Goal: Task Accomplishment & Management: Use online tool/utility

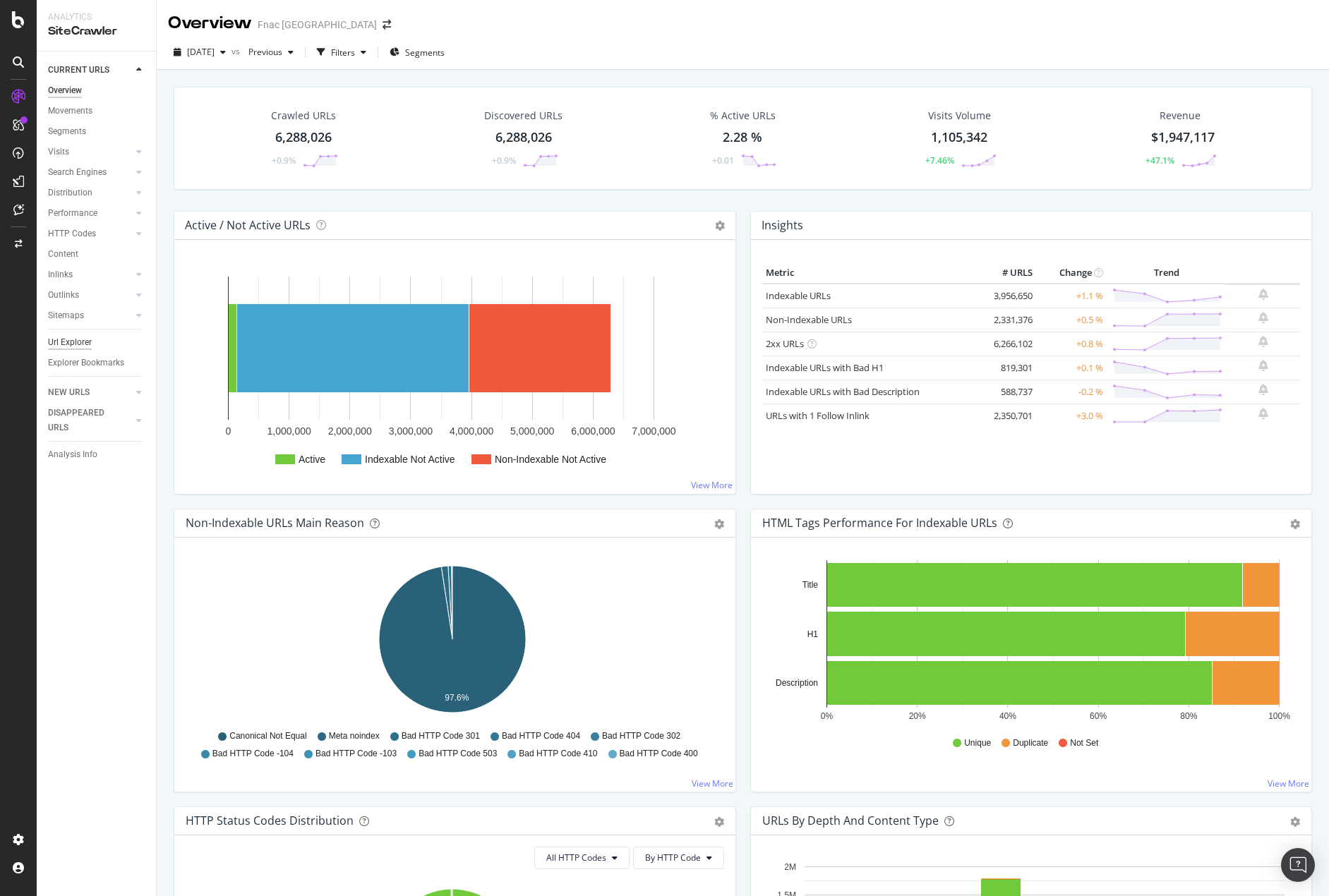
click at [78, 344] on div "Url Explorer" at bounding box center [69, 342] width 43 height 15
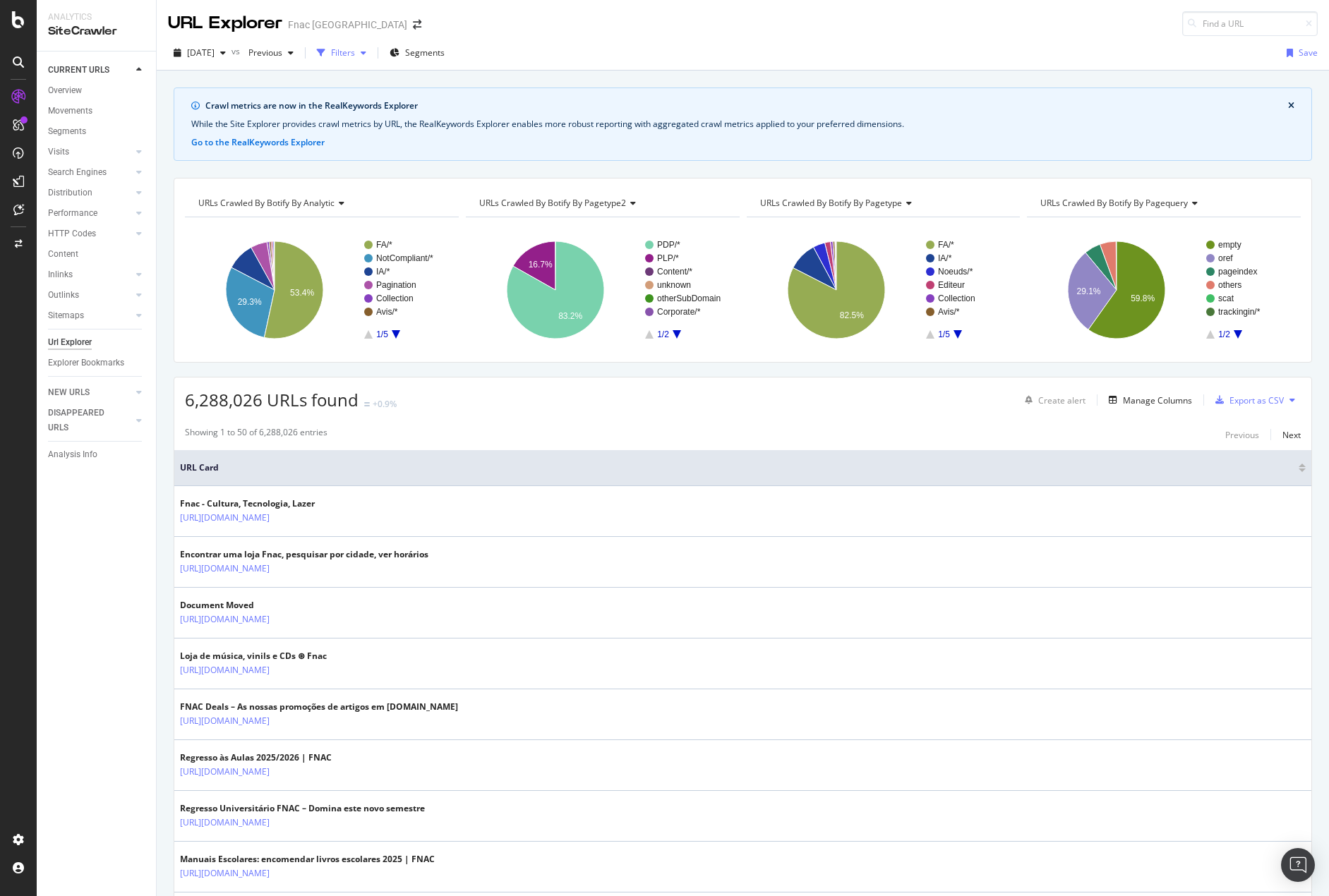
click at [355, 55] on div "Filters" at bounding box center [342, 53] width 24 height 12
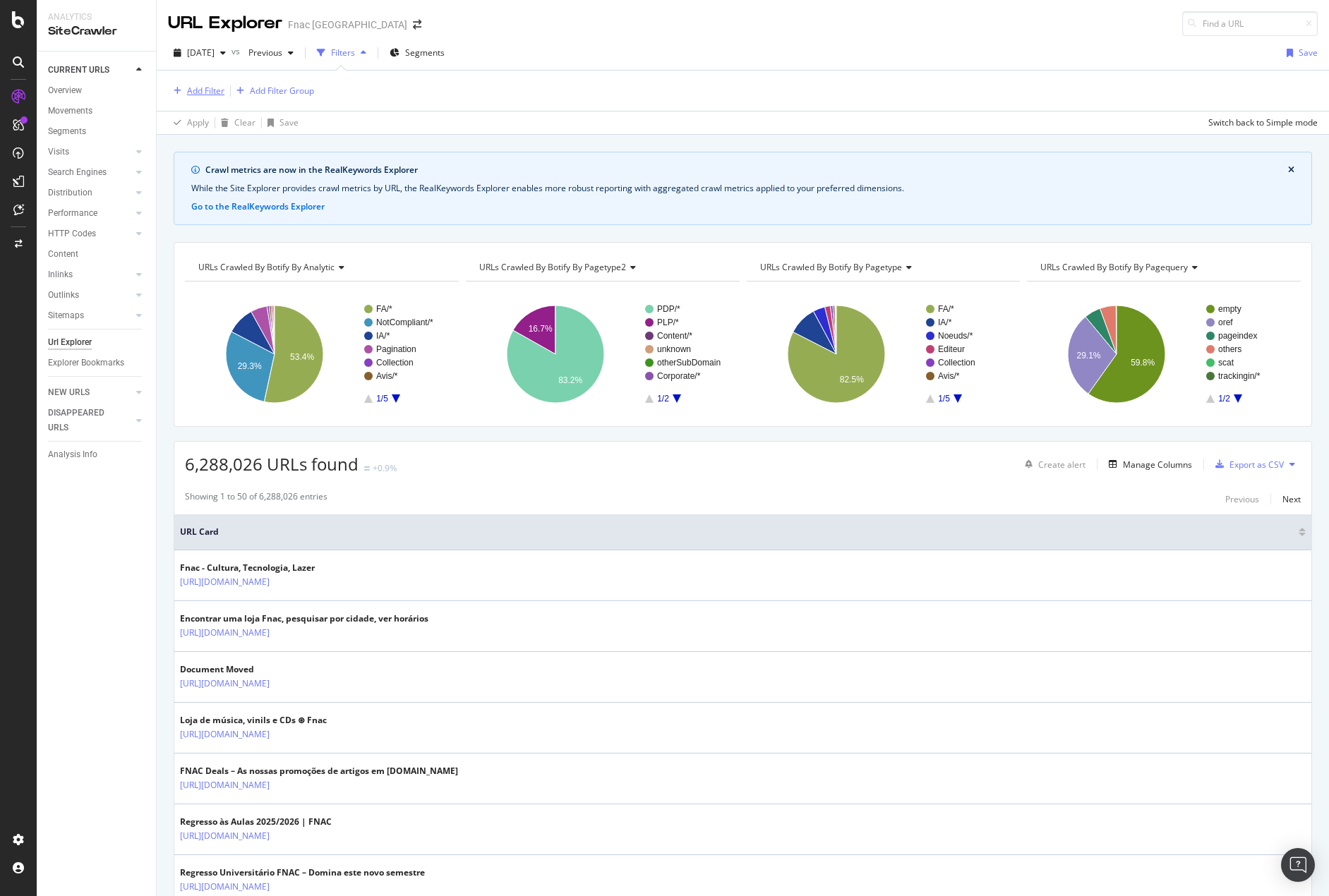
click at [189, 89] on div "Add Filter" at bounding box center [206, 91] width 37 height 12
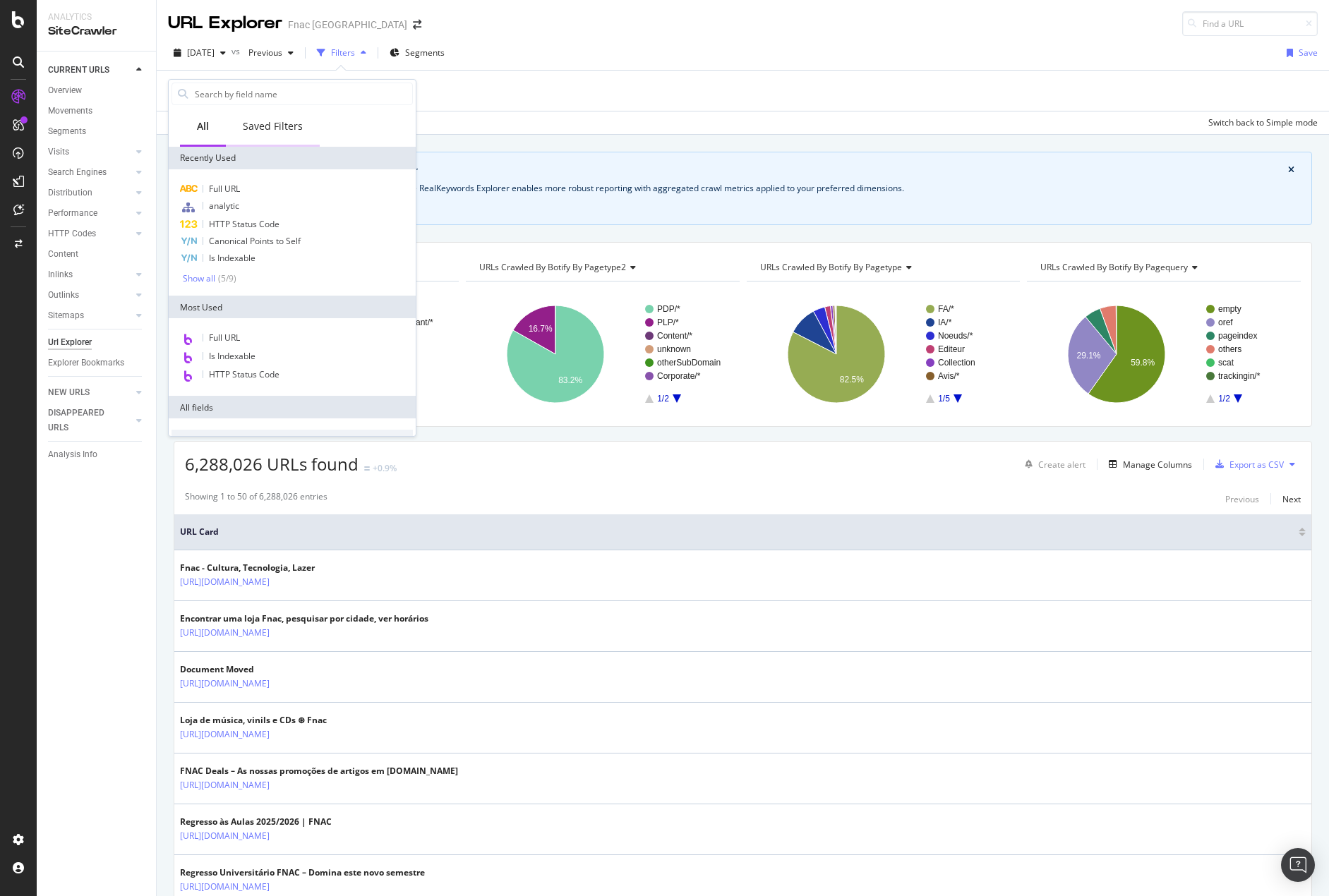
click at [267, 123] on div "Saved Filters" at bounding box center [273, 127] width 60 height 14
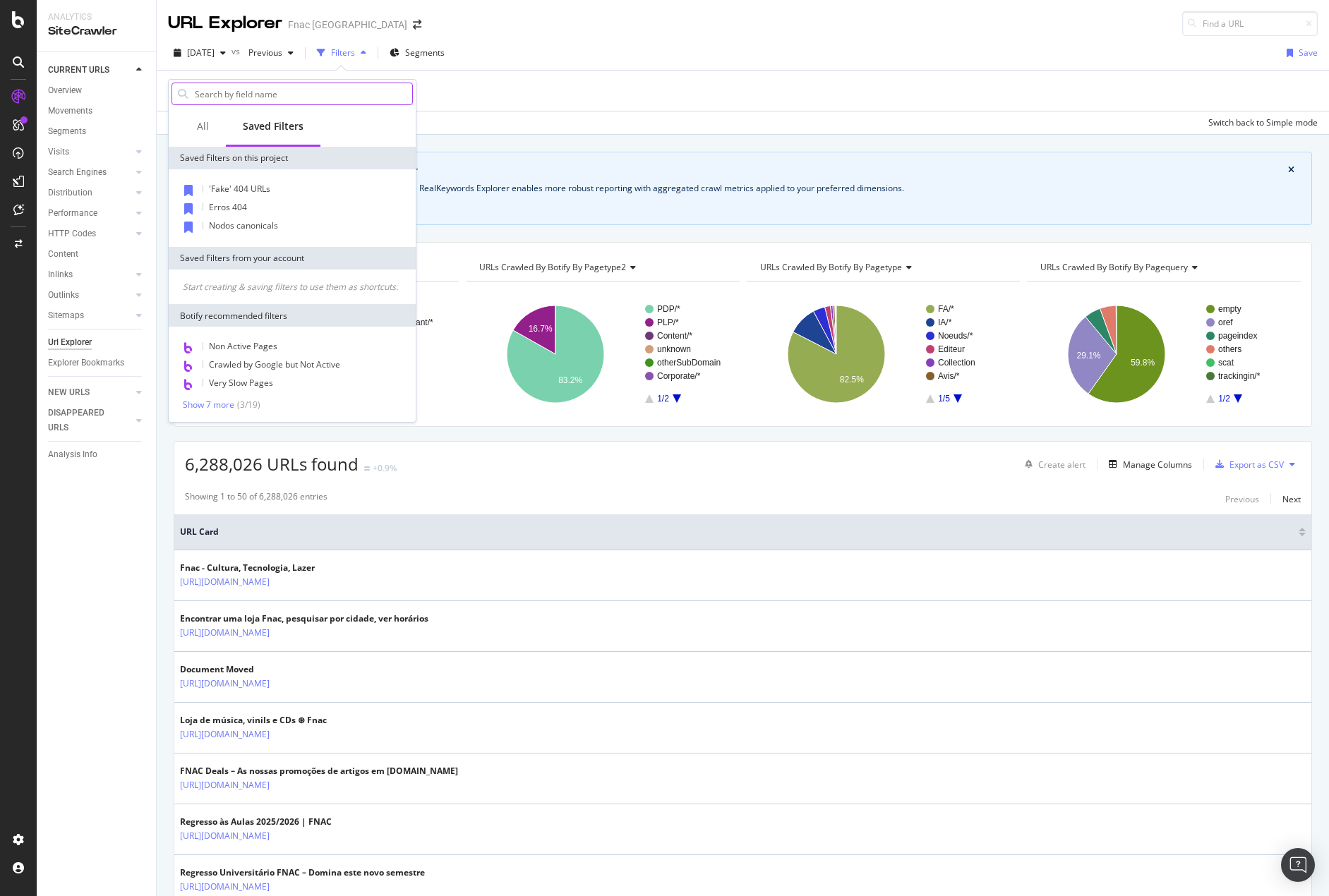
click at [271, 96] on input "text" at bounding box center [302, 94] width 219 height 21
click at [215, 409] on div "Show 7 more" at bounding box center [208, 404] width 51 height 10
click at [299, 103] on input "text" at bounding box center [302, 94] width 219 height 21
click at [208, 125] on div "All" at bounding box center [203, 128] width 46 height 39
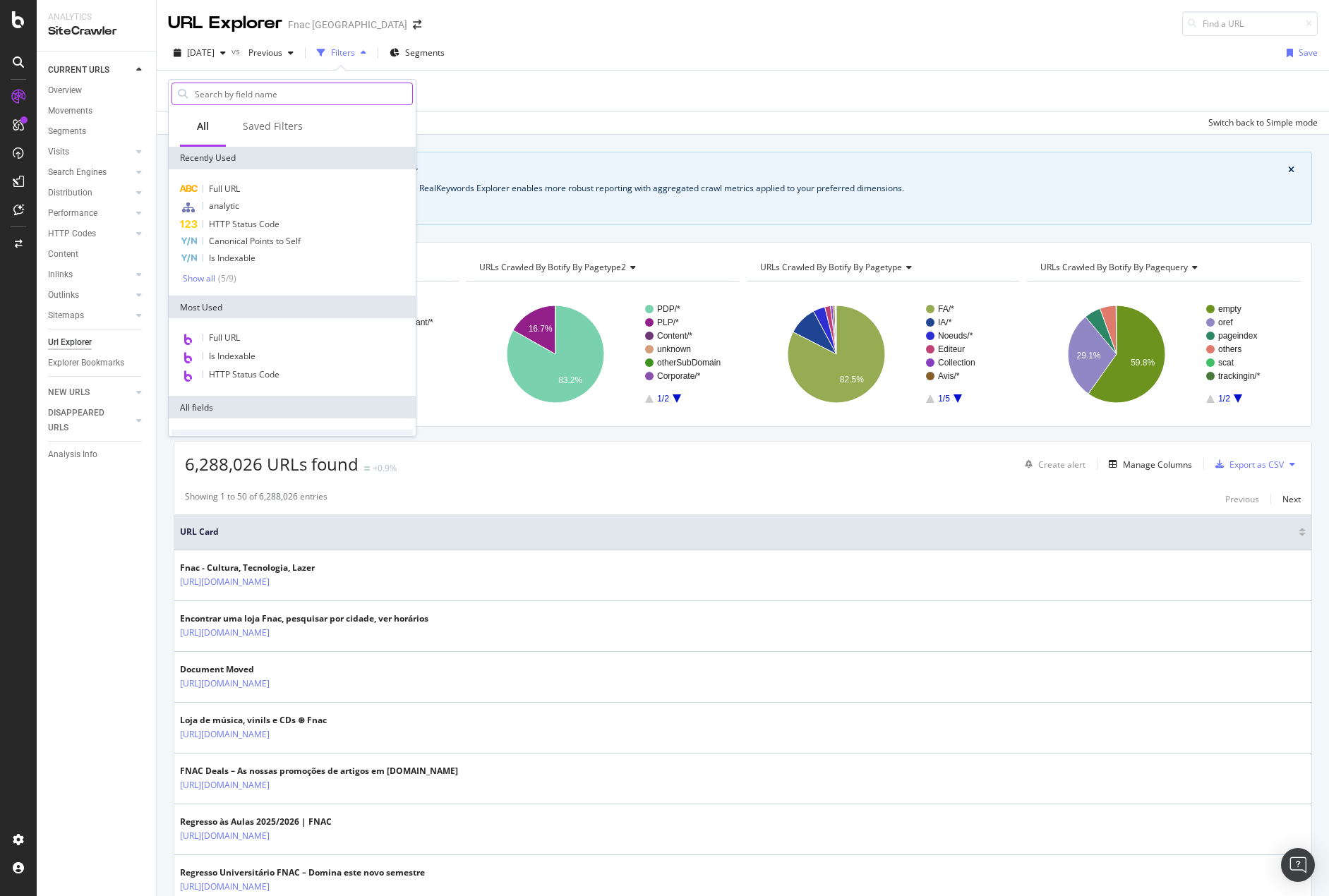
click at [257, 85] on input "text" at bounding box center [302, 94] width 219 height 21
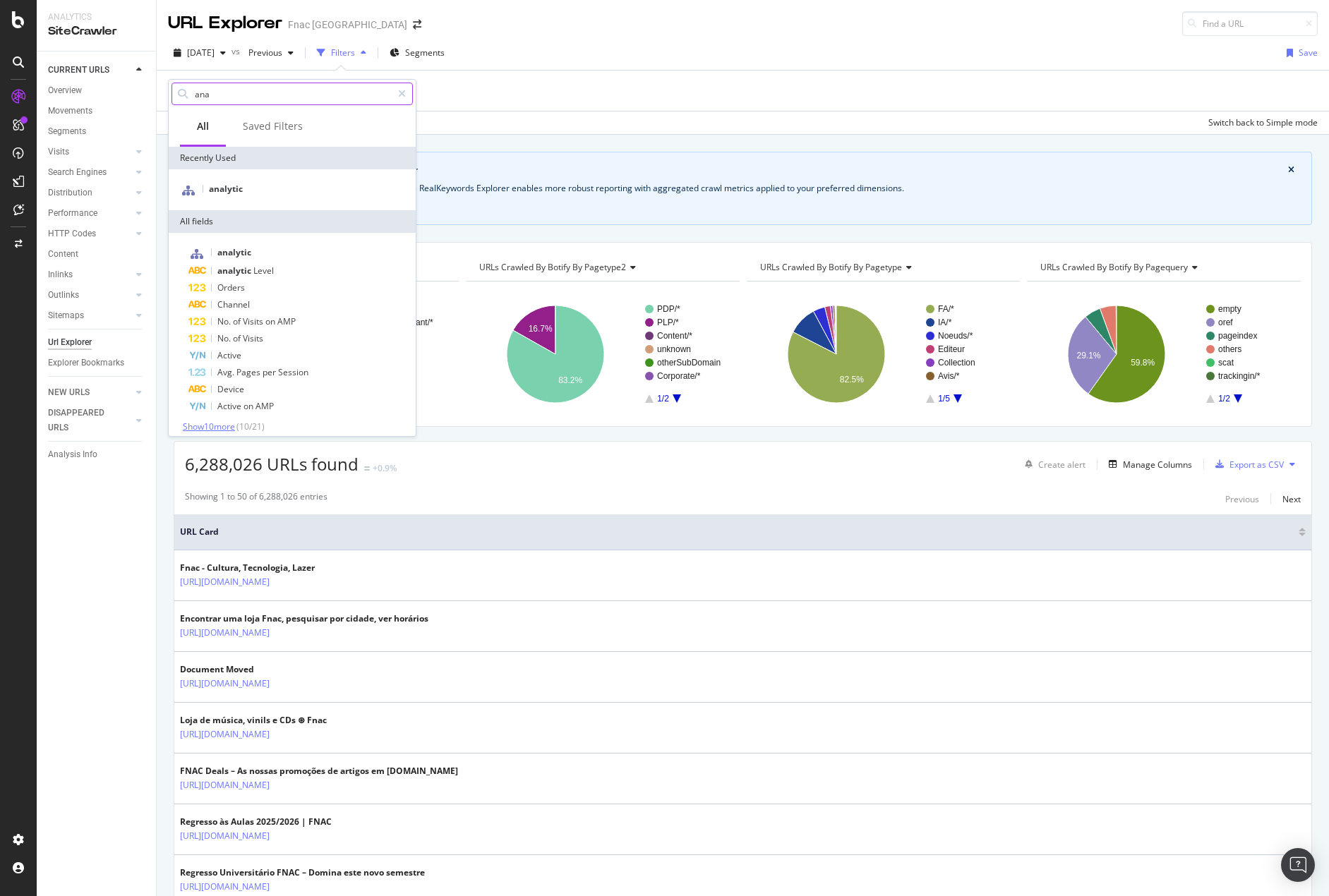
type input "ana"
click at [232, 422] on span "Show 10 more" at bounding box center [208, 426] width 52 height 12
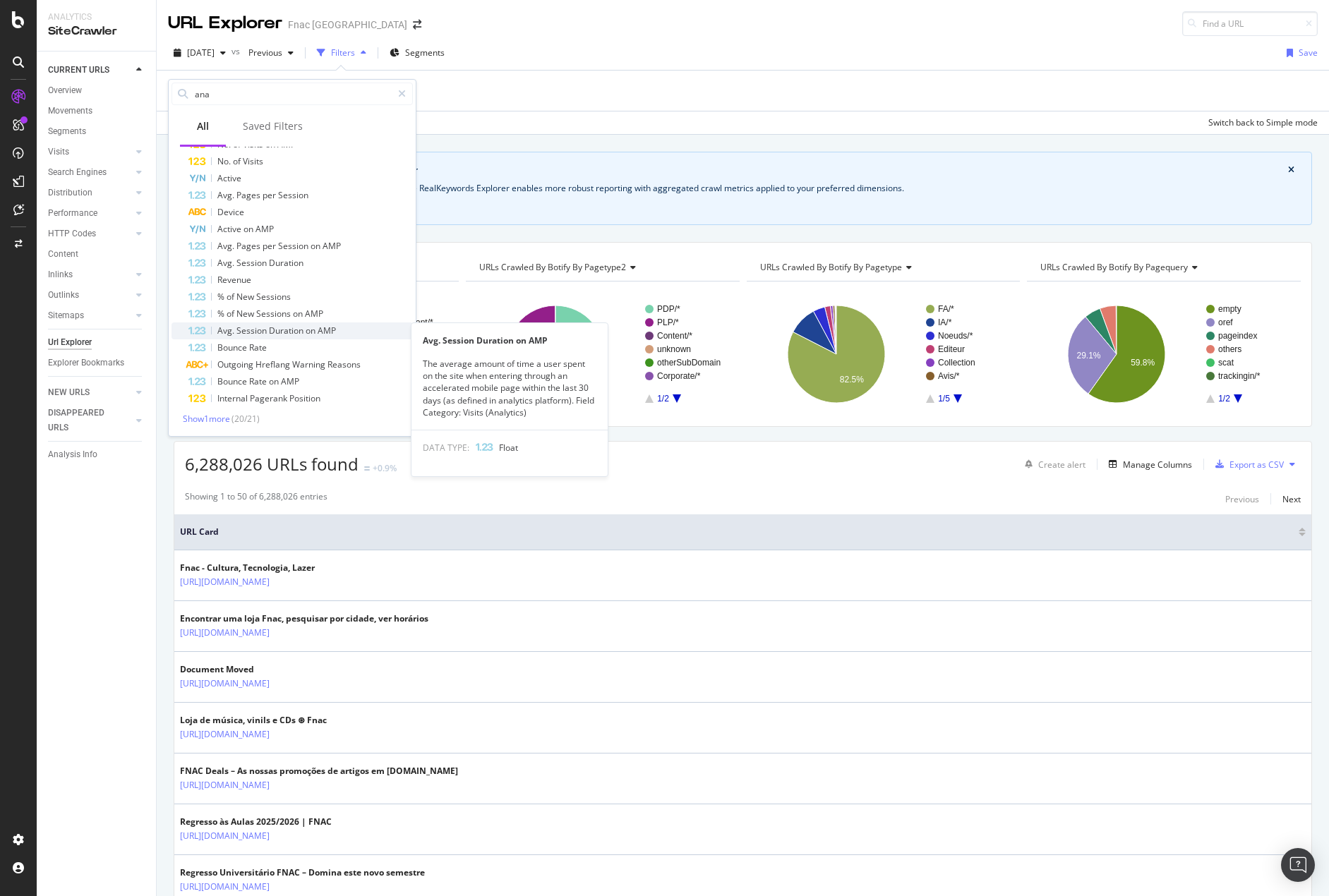
scroll to position [83, 0]
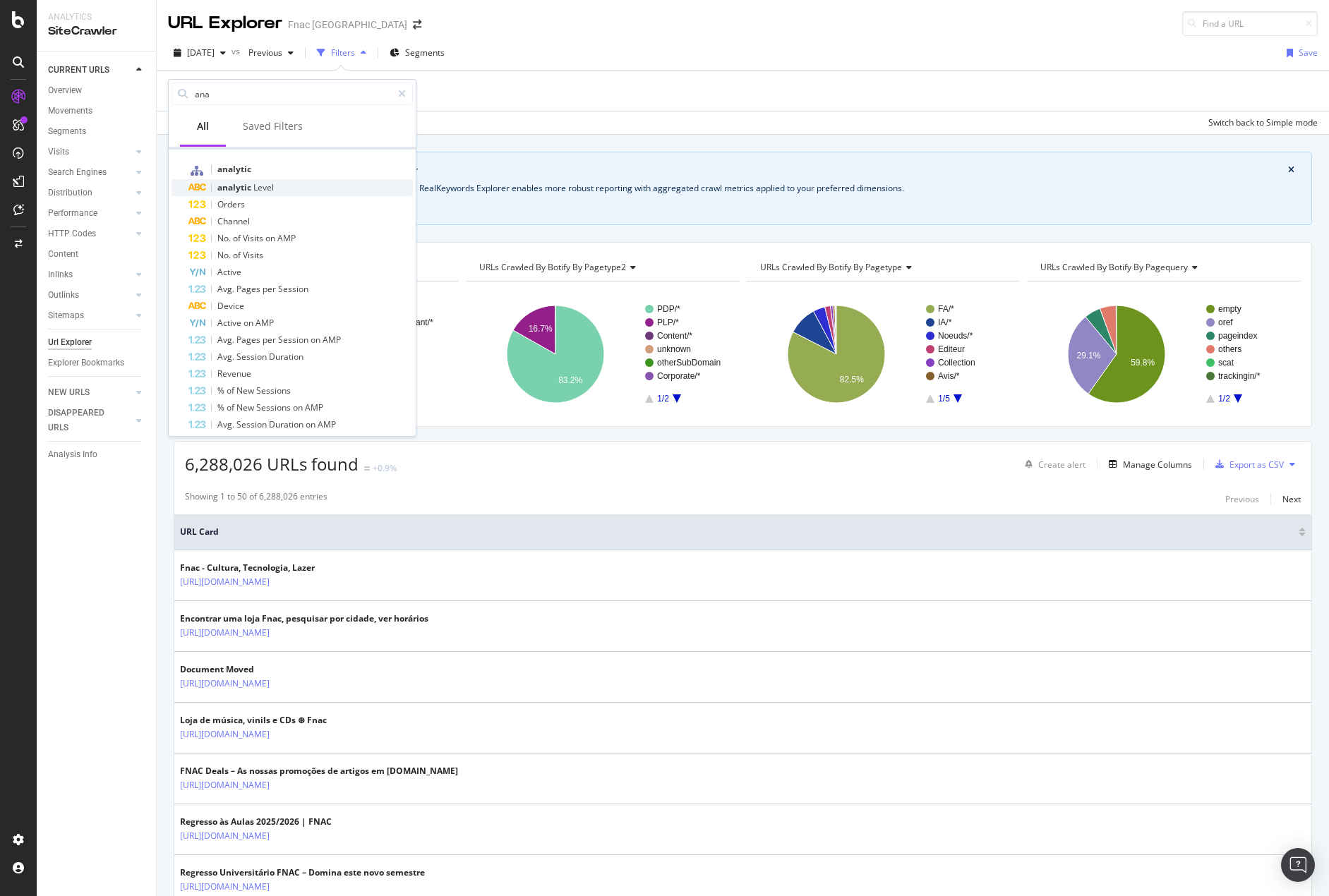
click at [263, 190] on span "Level" at bounding box center [263, 188] width 20 height 12
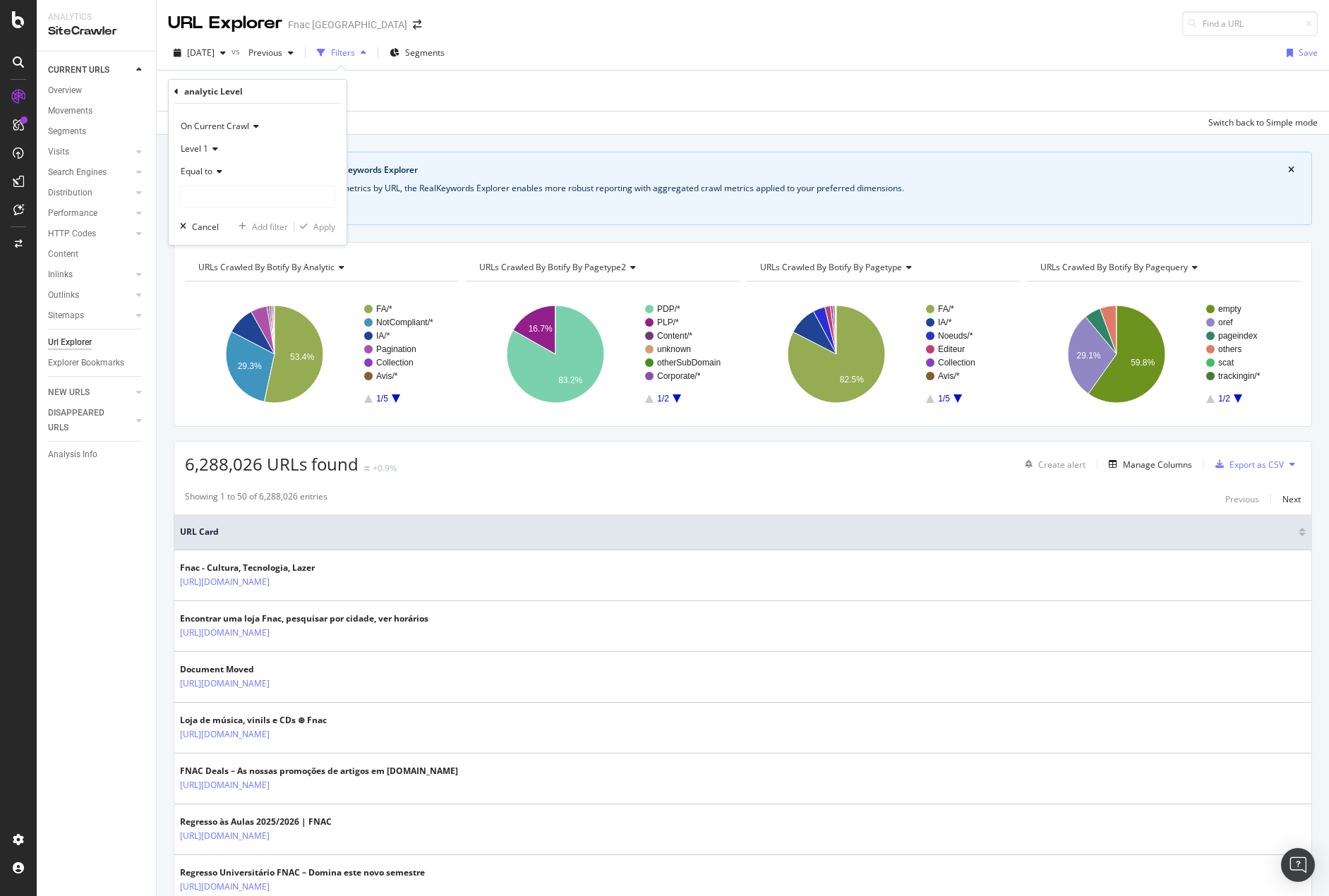
click at [216, 165] on div "Equal to" at bounding box center [257, 171] width 155 height 22
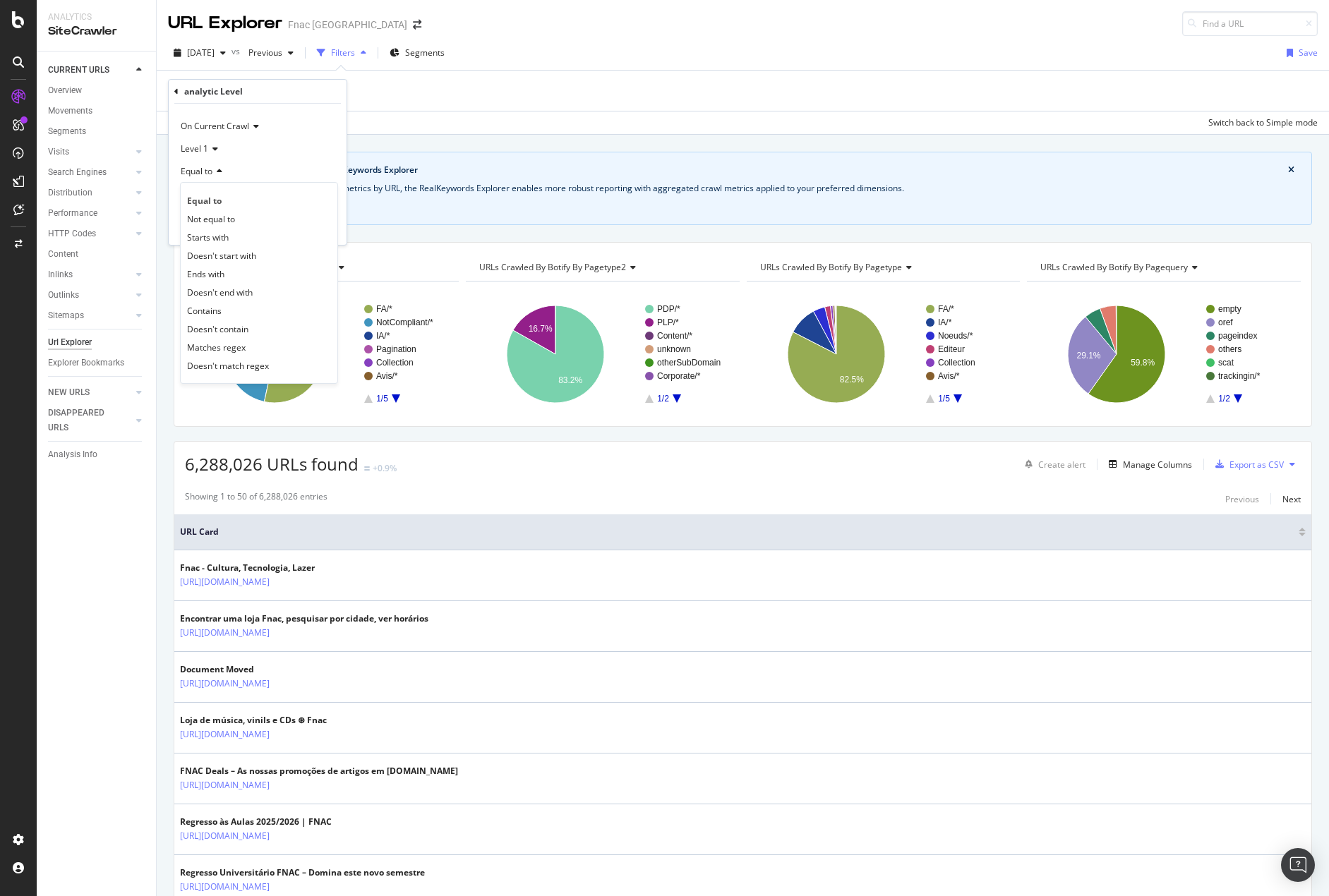
click at [269, 152] on div "Level 1" at bounding box center [257, 148] width 155 height 22
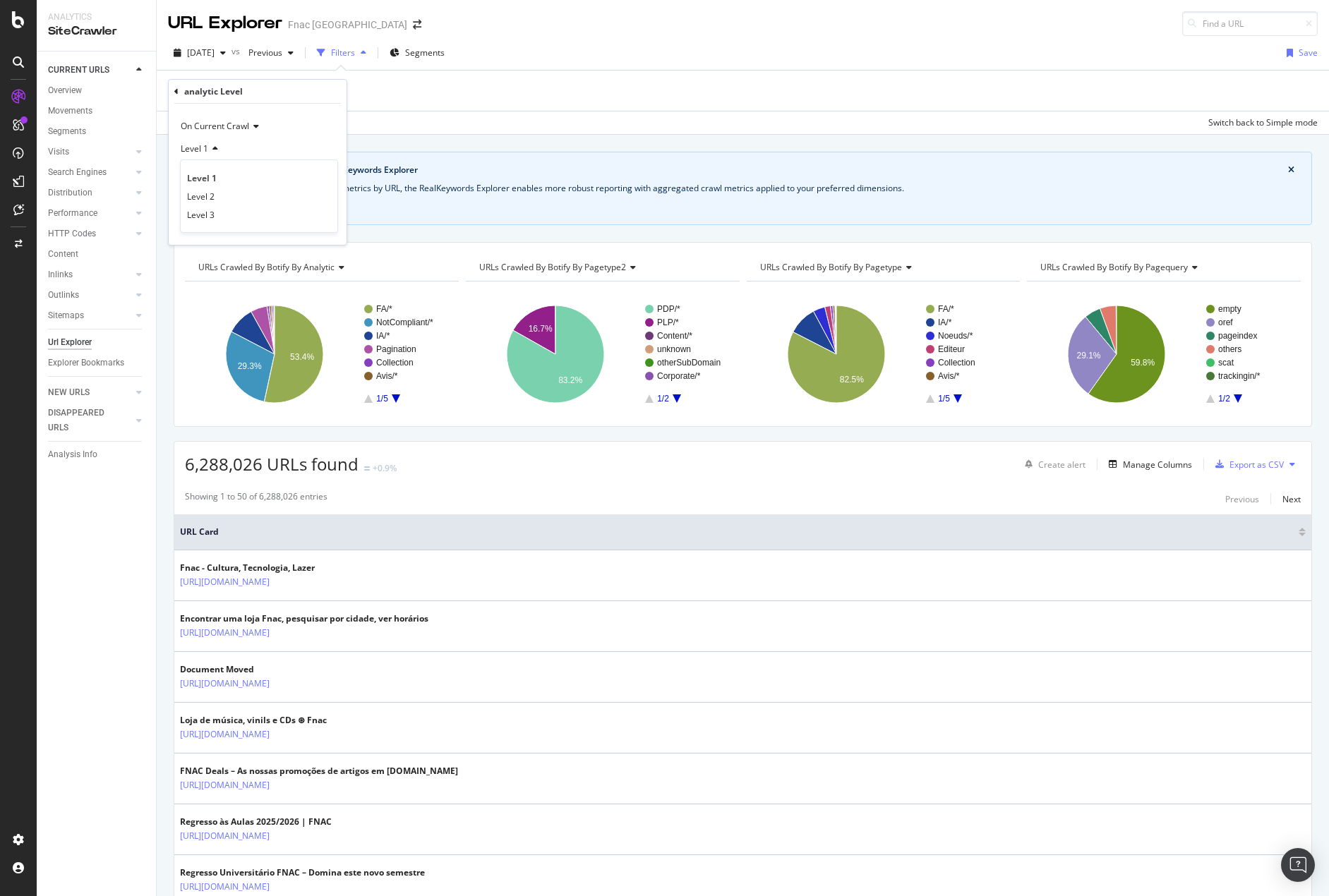
click at [209, 143] on div "Level 1" at bounding box center [257, 148] width 155 height 22
click at [251, 123] on icon at bounding box center [254, 127] width 10 height 9
click at [254, 140] on div "On Current Crawl On Compared Crawl Diff Between Crawls" at bounding box center [259, 173] width 158 height 74
click at [171, 89] on div "analytic Level On Current Crawl On Current Crawl On Compared Crawl Diff Between…" at bounding box center [257, 162] width 178 height 165
click at [174, 91] on div "analytic Level On Current Crawl On Current Crawl On Compared Crawl Diff Between…" at bounding box center [257, 162] width 178 height 165
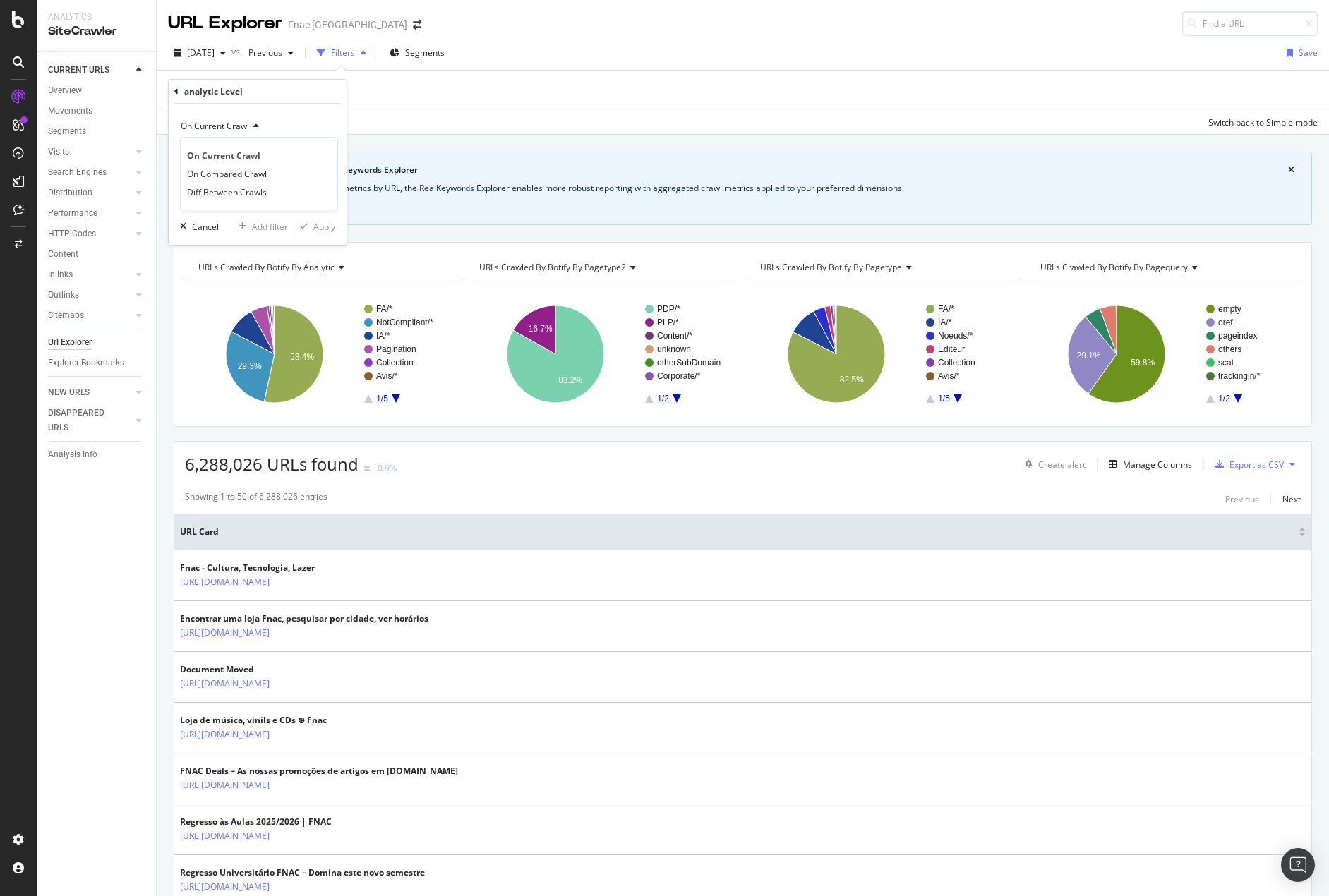
click at [176, 91] on icon at bounding box center [176, 92] width 4 height 9
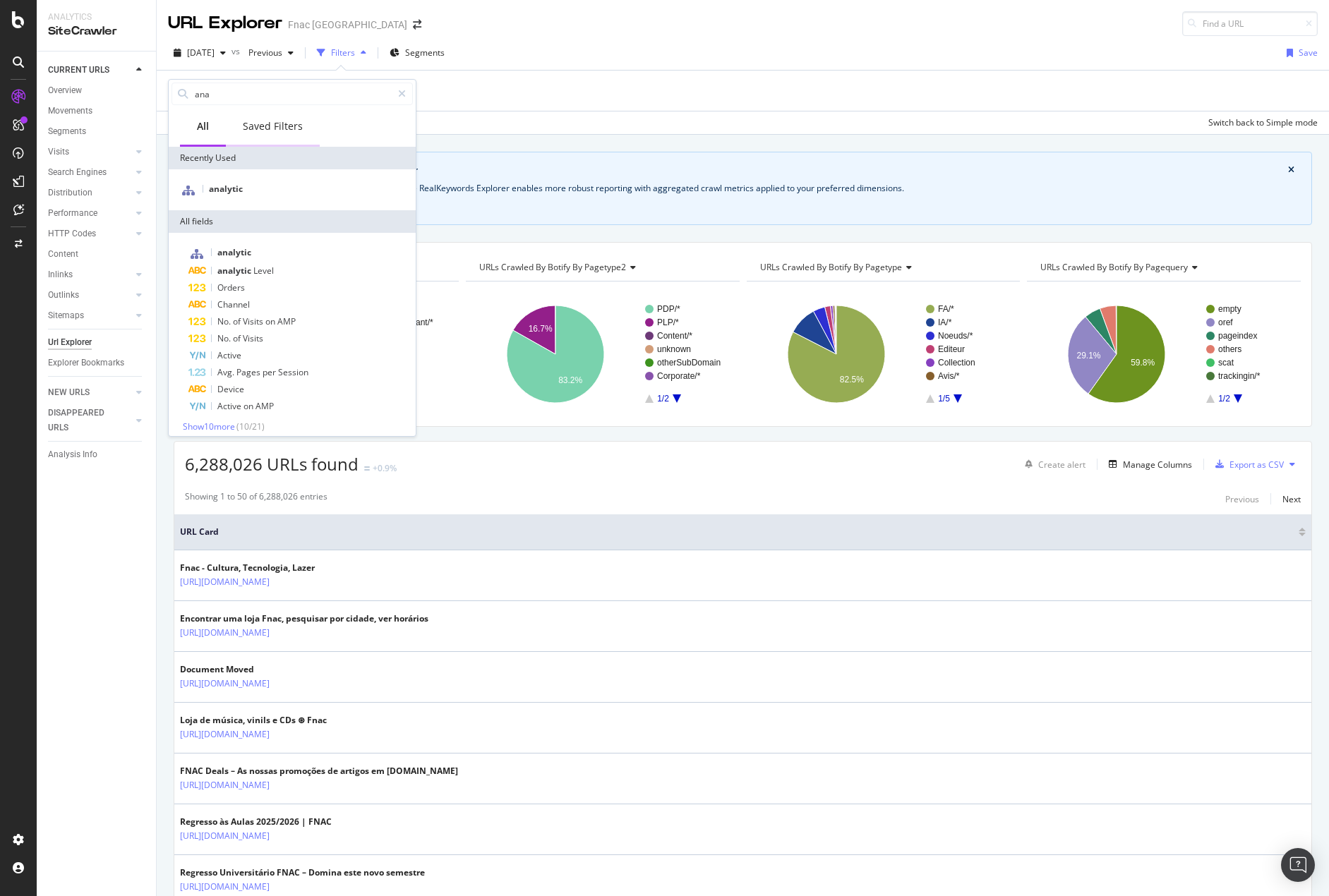
click at [272, 123] on div "Saved Filters" at bounding box center [273, 127] width 60 height 14
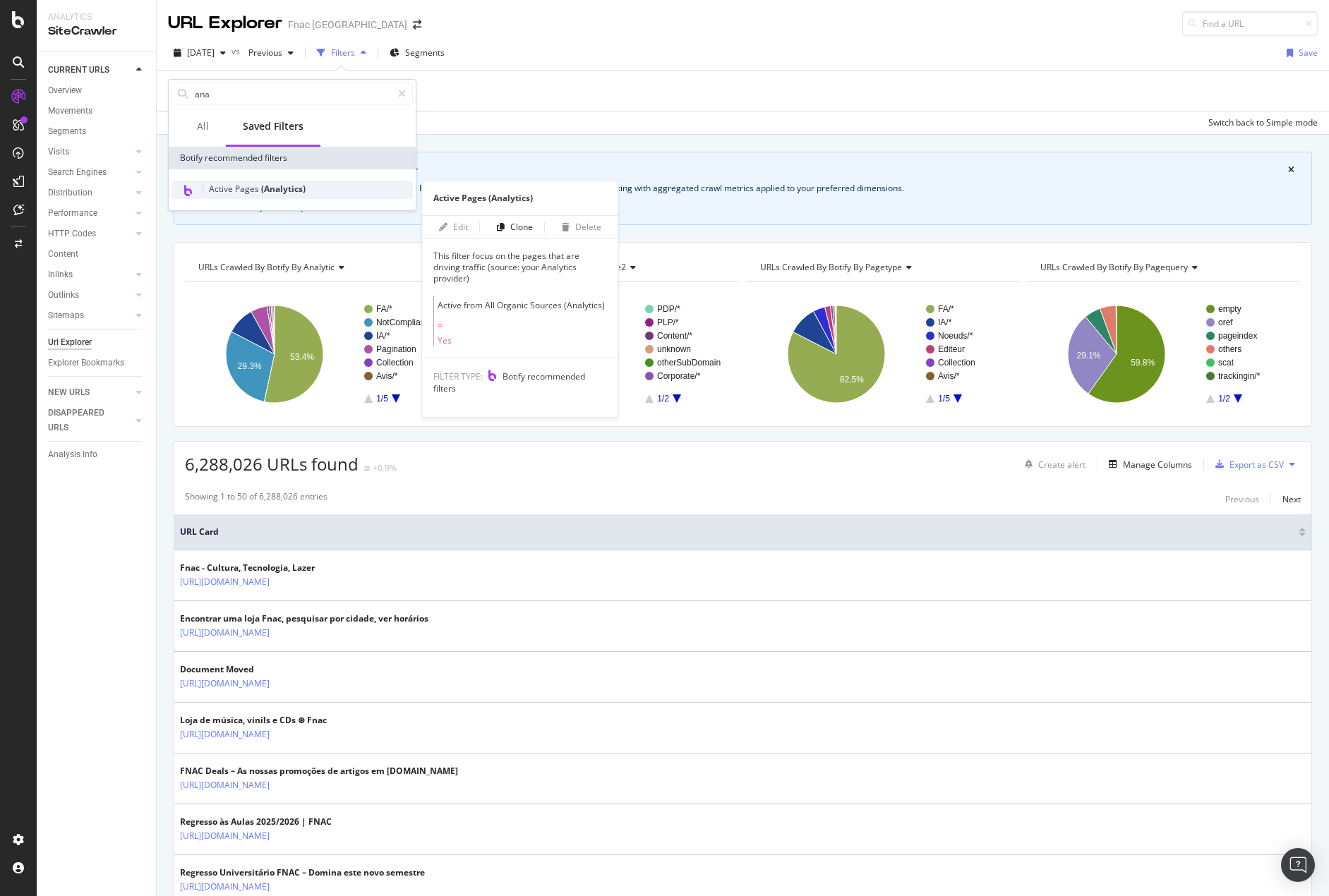
click at [271, 188] on span "(Analytics)" at bounding box center [284, 189] width 44 height 12
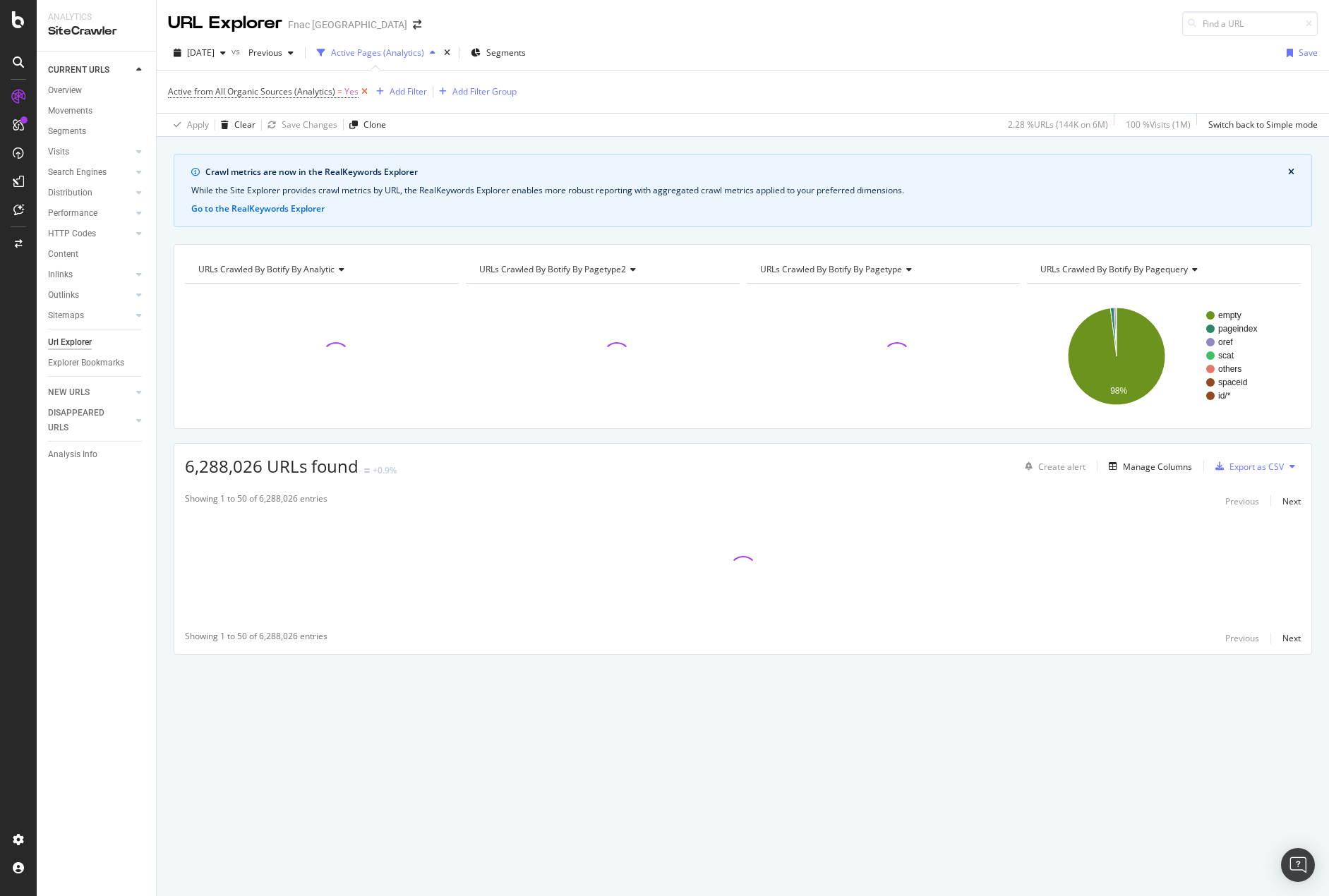
click at [361, 92] on icon at bounding box center [364, 92] width 12 height 14
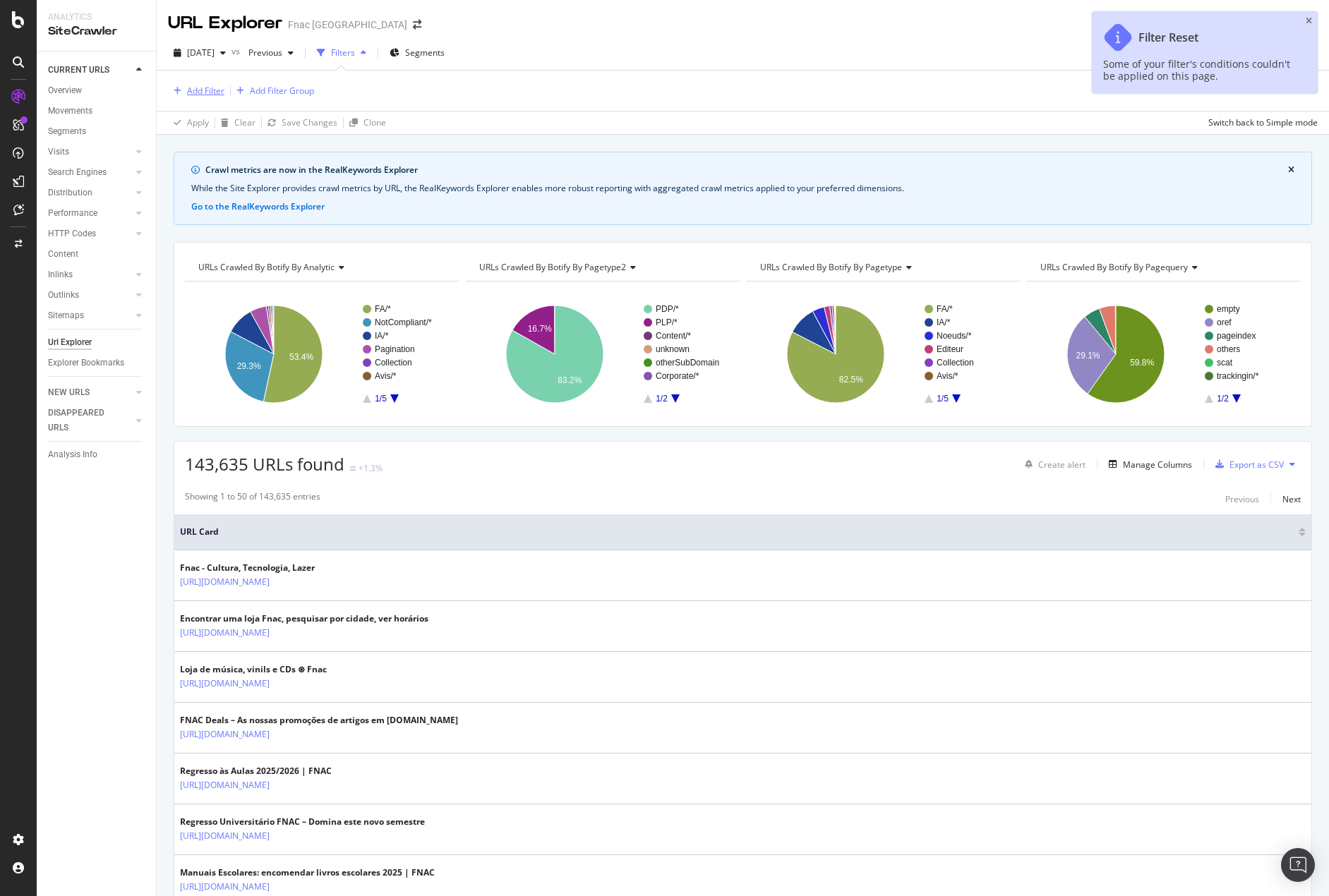
click at [208, 90] on div "Add Filter" at bounding box center [206, 91] width 37 height 12
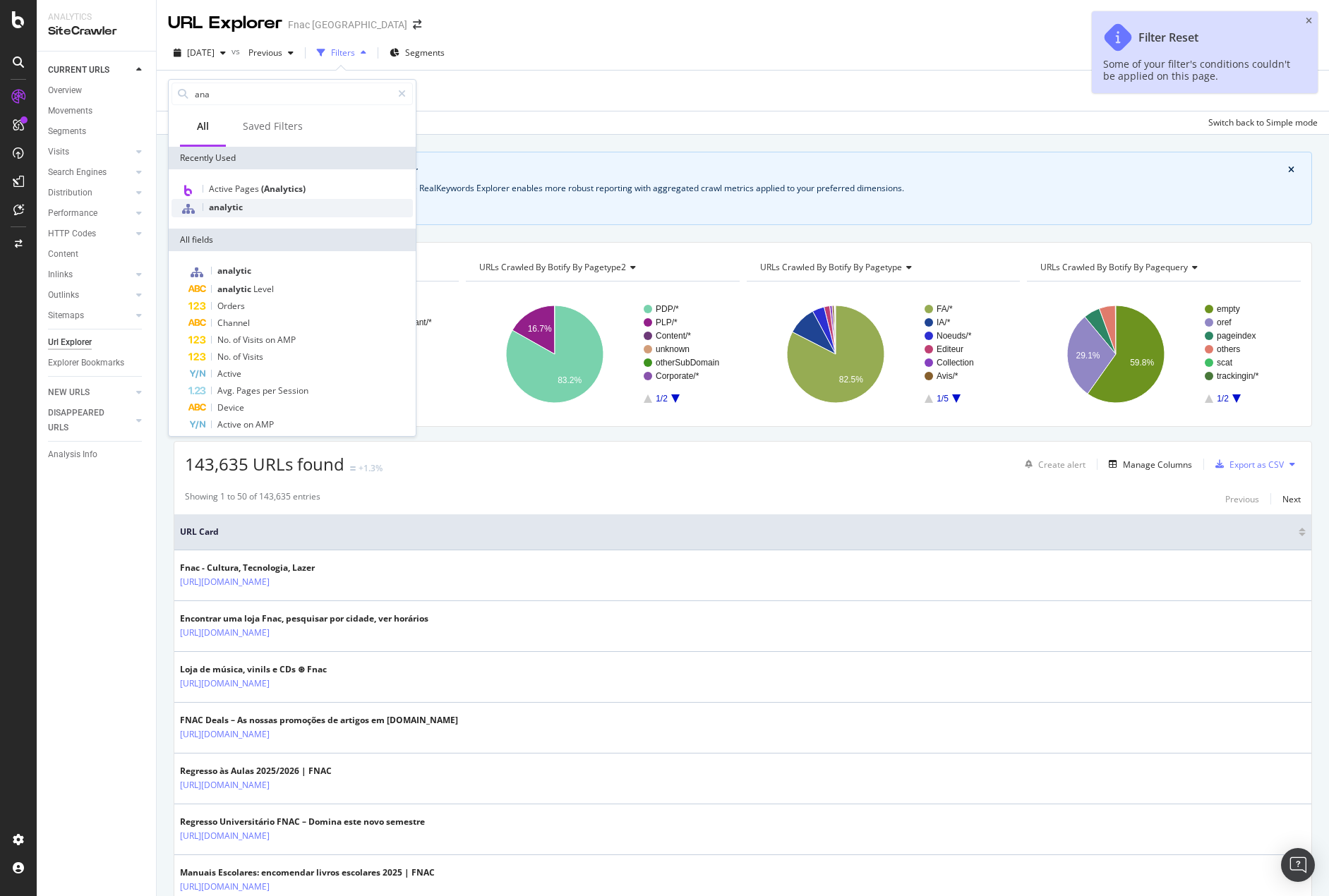
click at [229, 208] on span "analytic" at bounding box center [226, 207] width 34 height 12
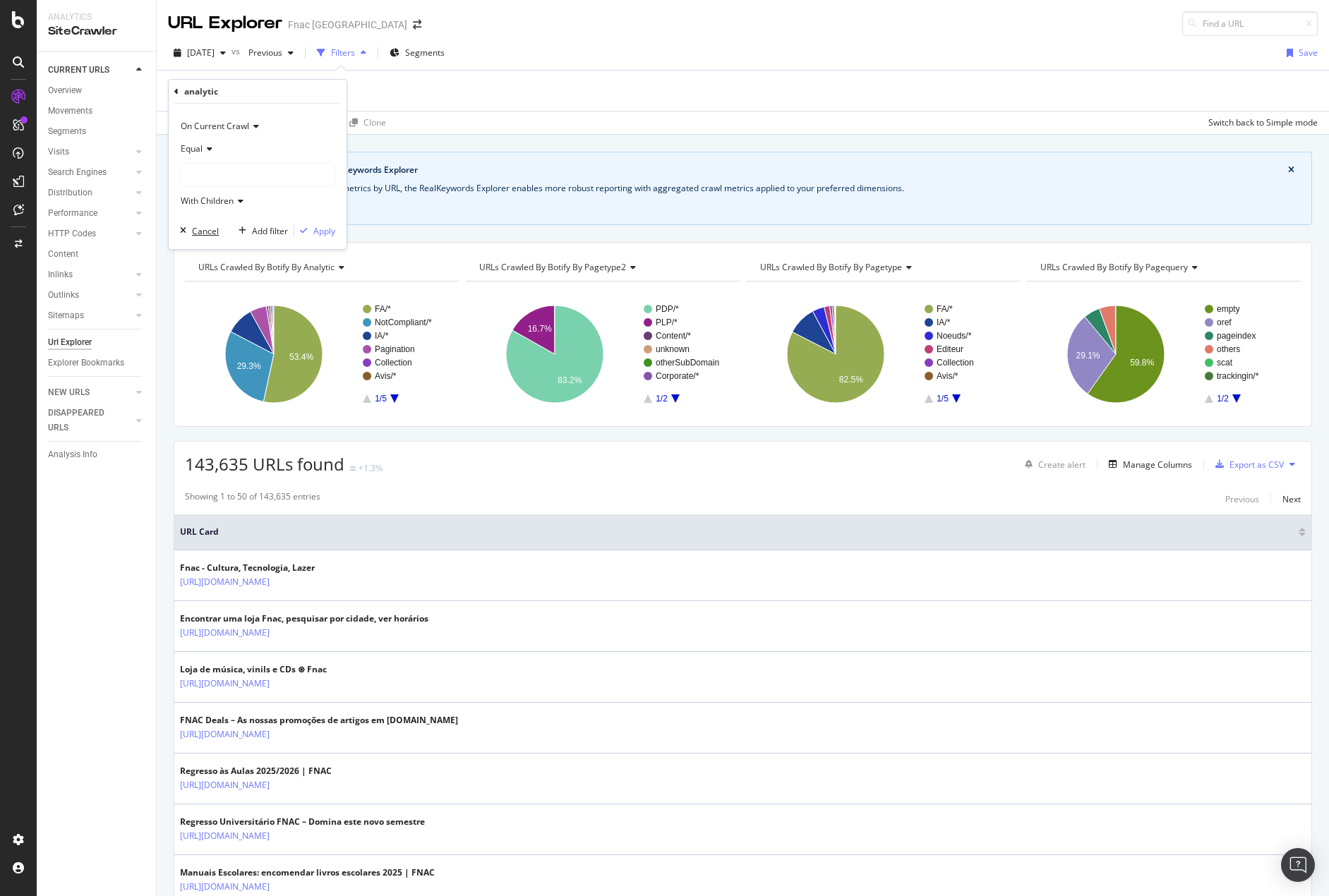
click at [203, 229] on div "Cancel" at bounding box center [206, 231] width 27 height 12
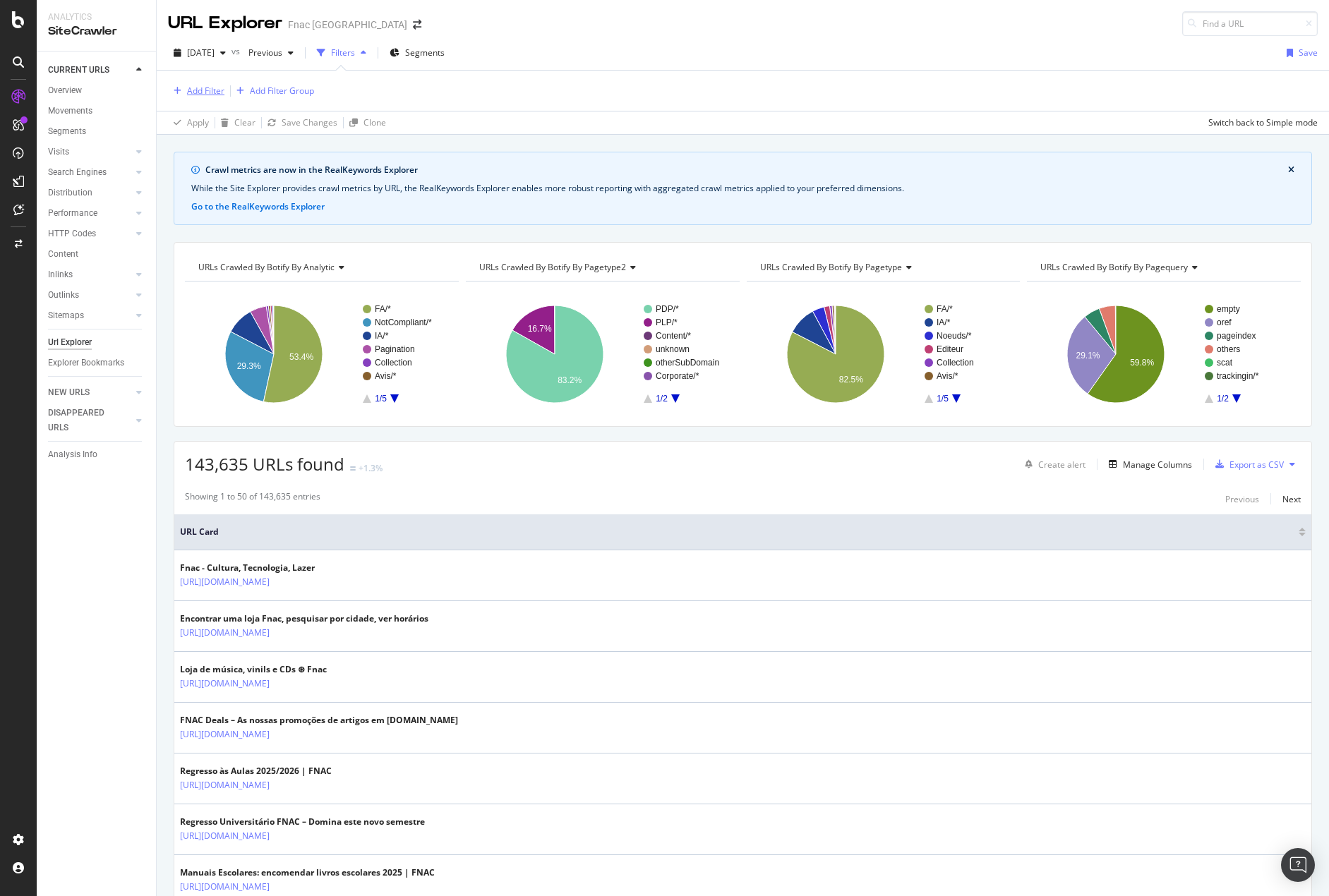
click at [205, 95] on div "Add Filter" at bounding box center [206, 91] width 37 height 12
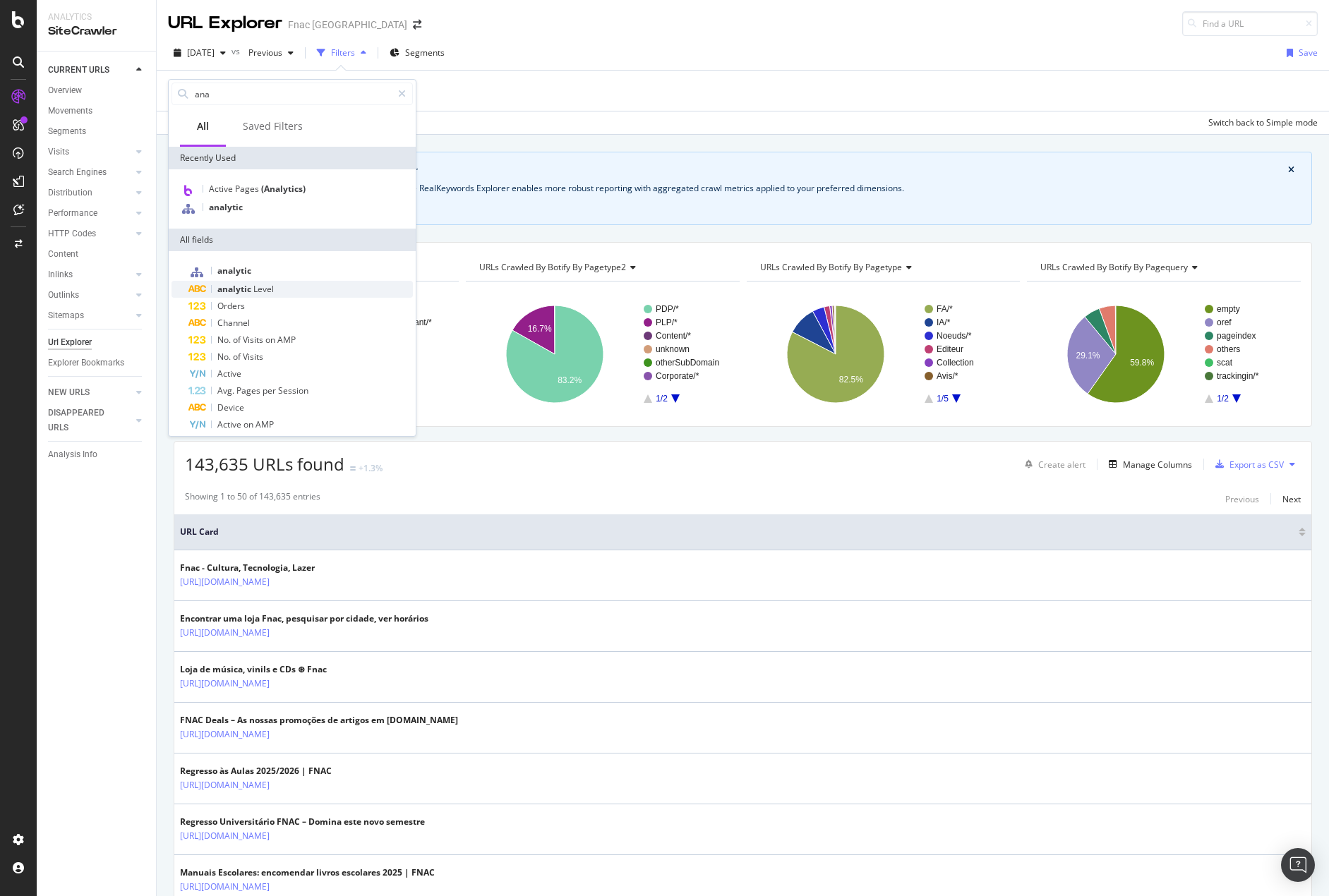
click at [323, 295] on div "analytic Level" at bounding box center [301, 289] width 224 height 17
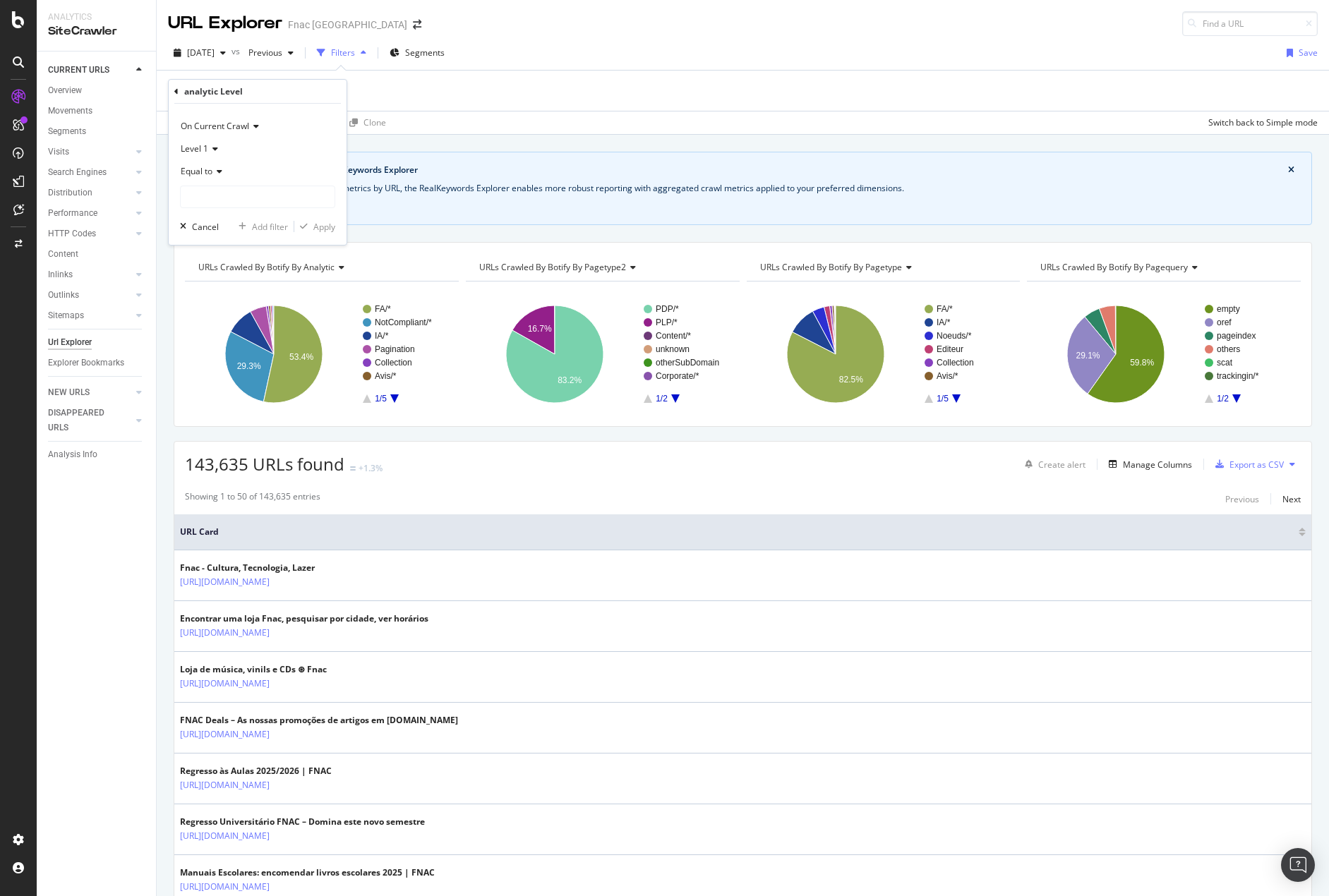
click at [226, 171] on div "Equal to" at bounding box center [257, 171] width 155 height 22
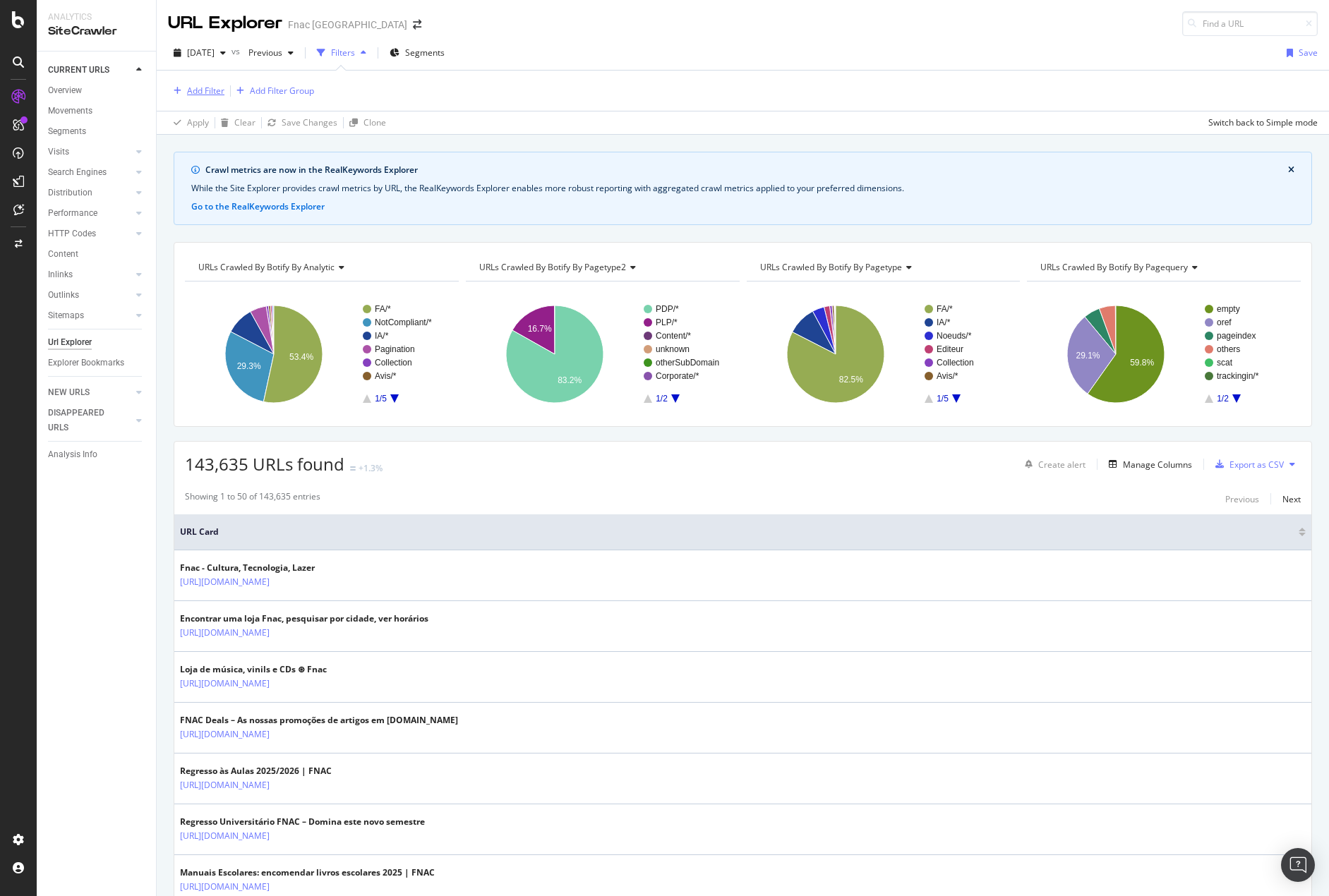
click at [188, 82] on button "Add Filter" at bounding box center [196, 90] width 57 height 17
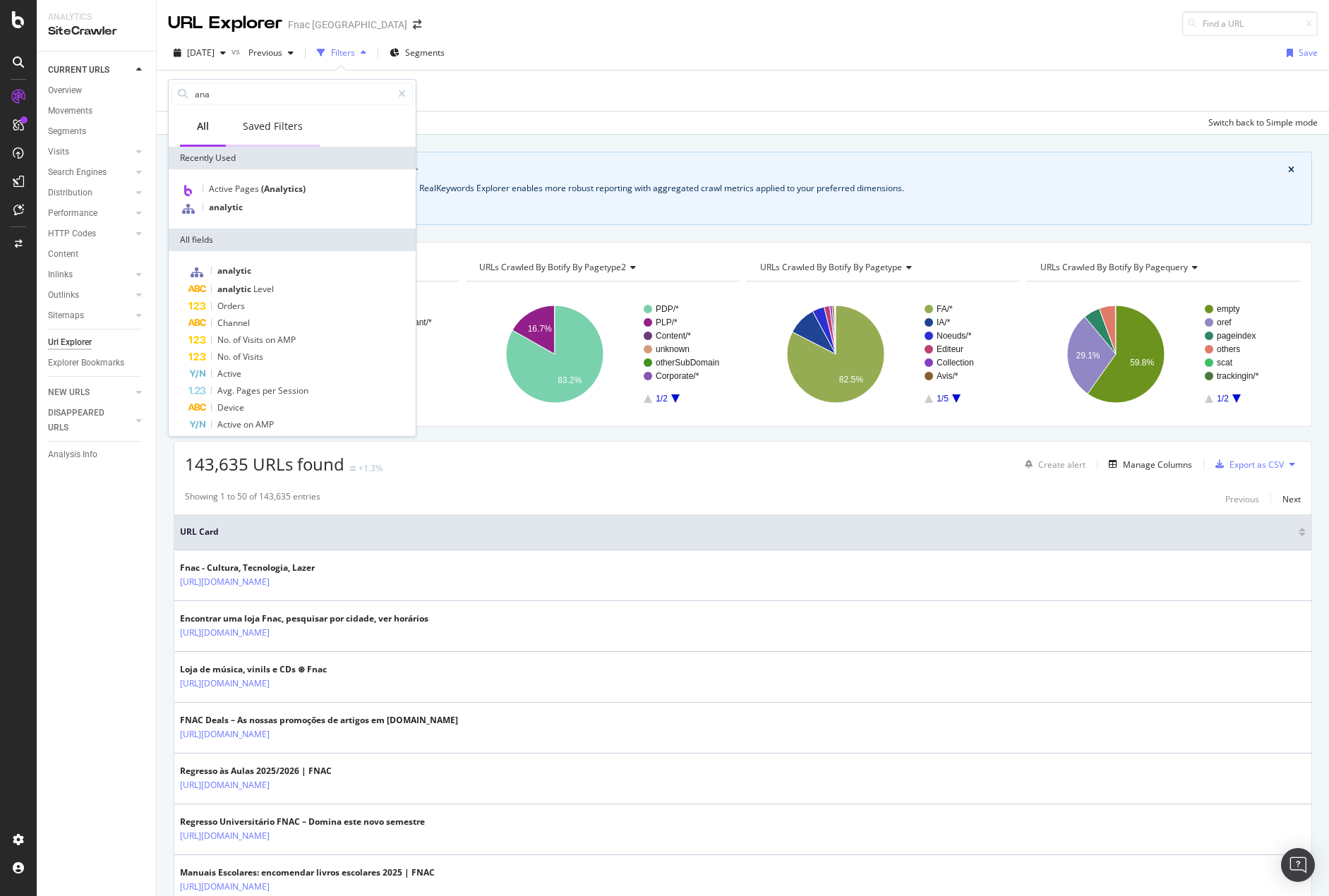
click at [258, 124] on div "Saved Filters" at bounding box center [273, 127] width 60 height 14
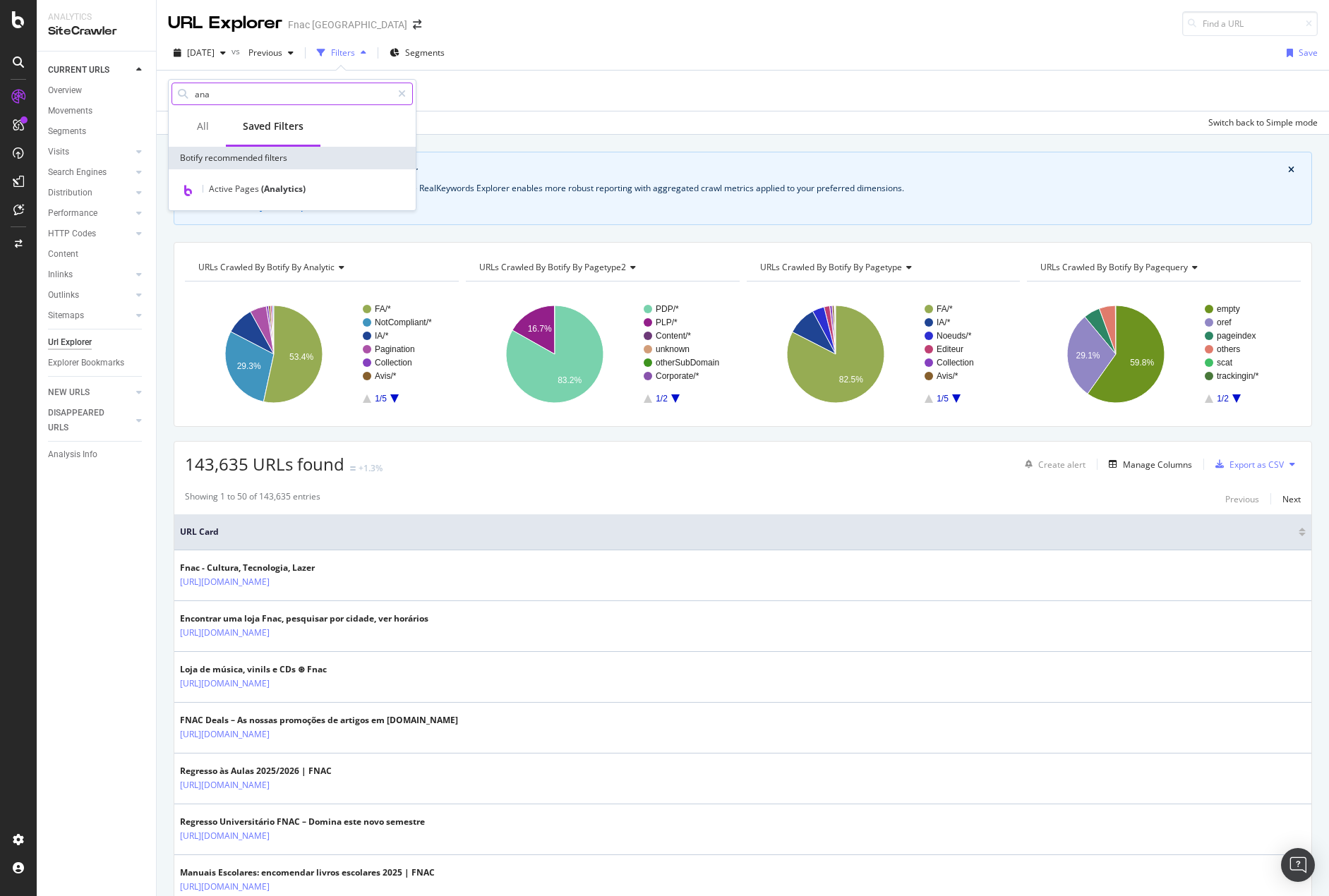
click at [255, 88] on input "ana" at bounding box center [293, 94] width 199 height 21
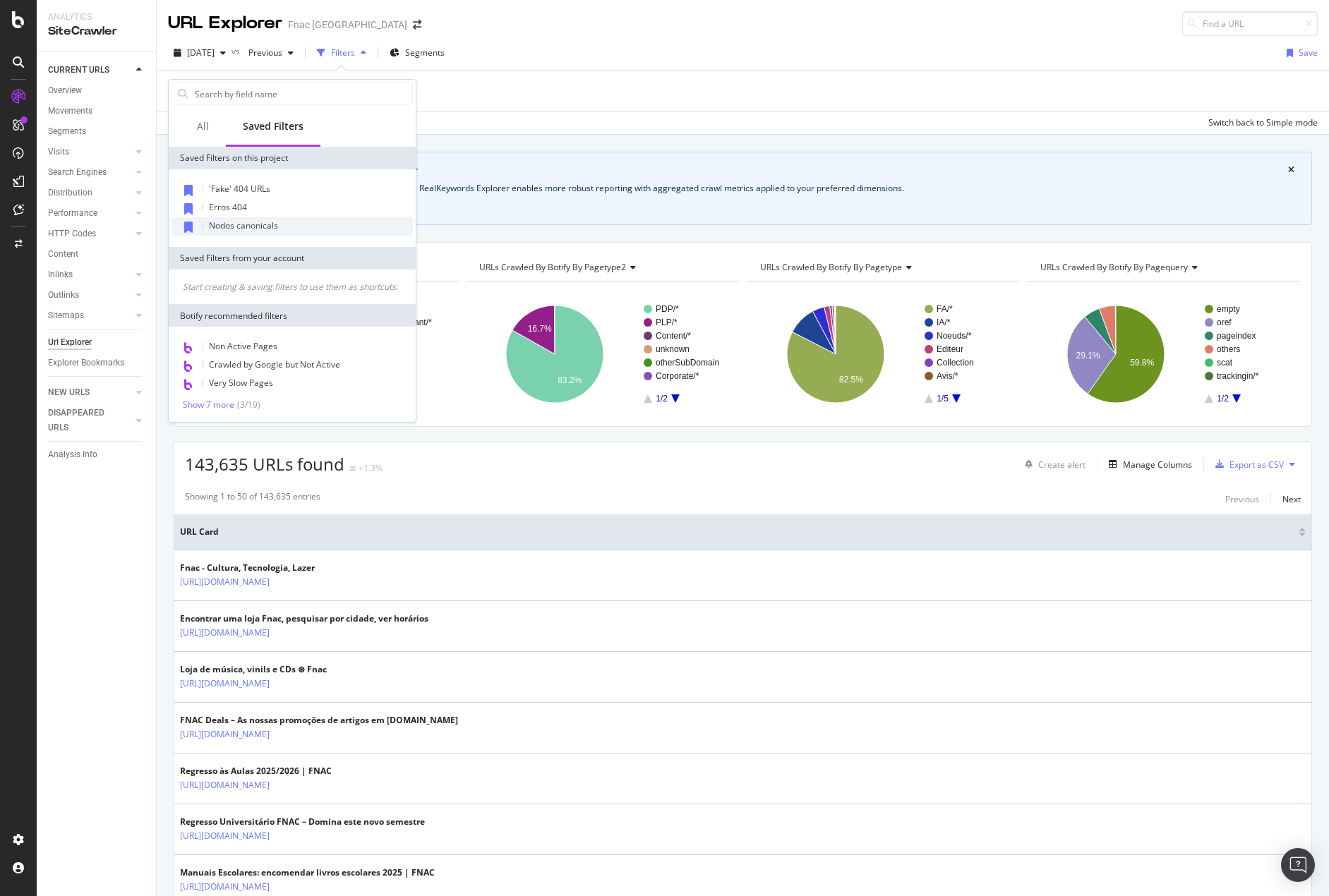
click at [273, 222] on span "Nodos canonicals" at bounding box center [244, 226] width 69 height 12
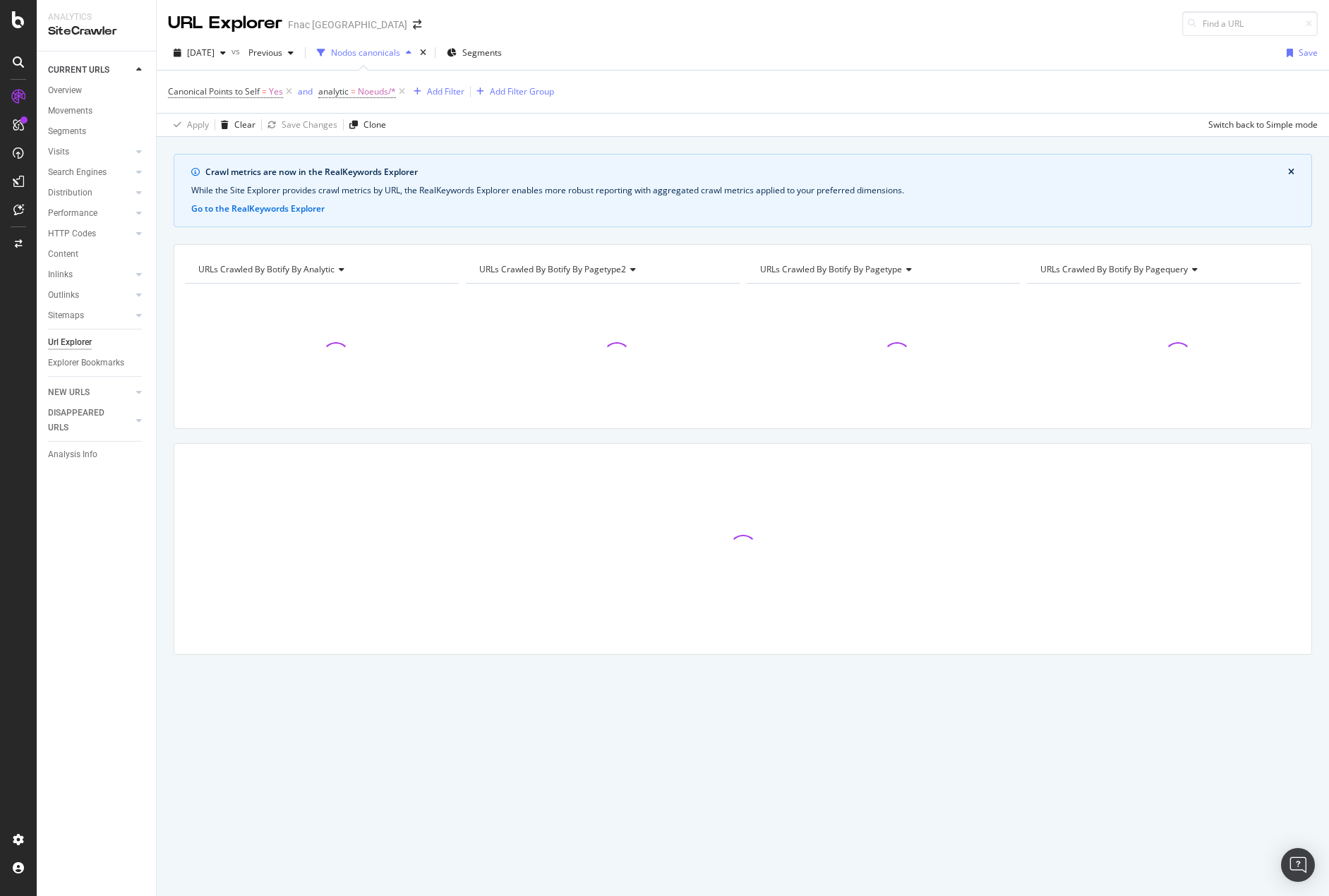
click at [400, 50] on div "Nodos canonicals" at bounding box center [365, 53] width 69 height 12
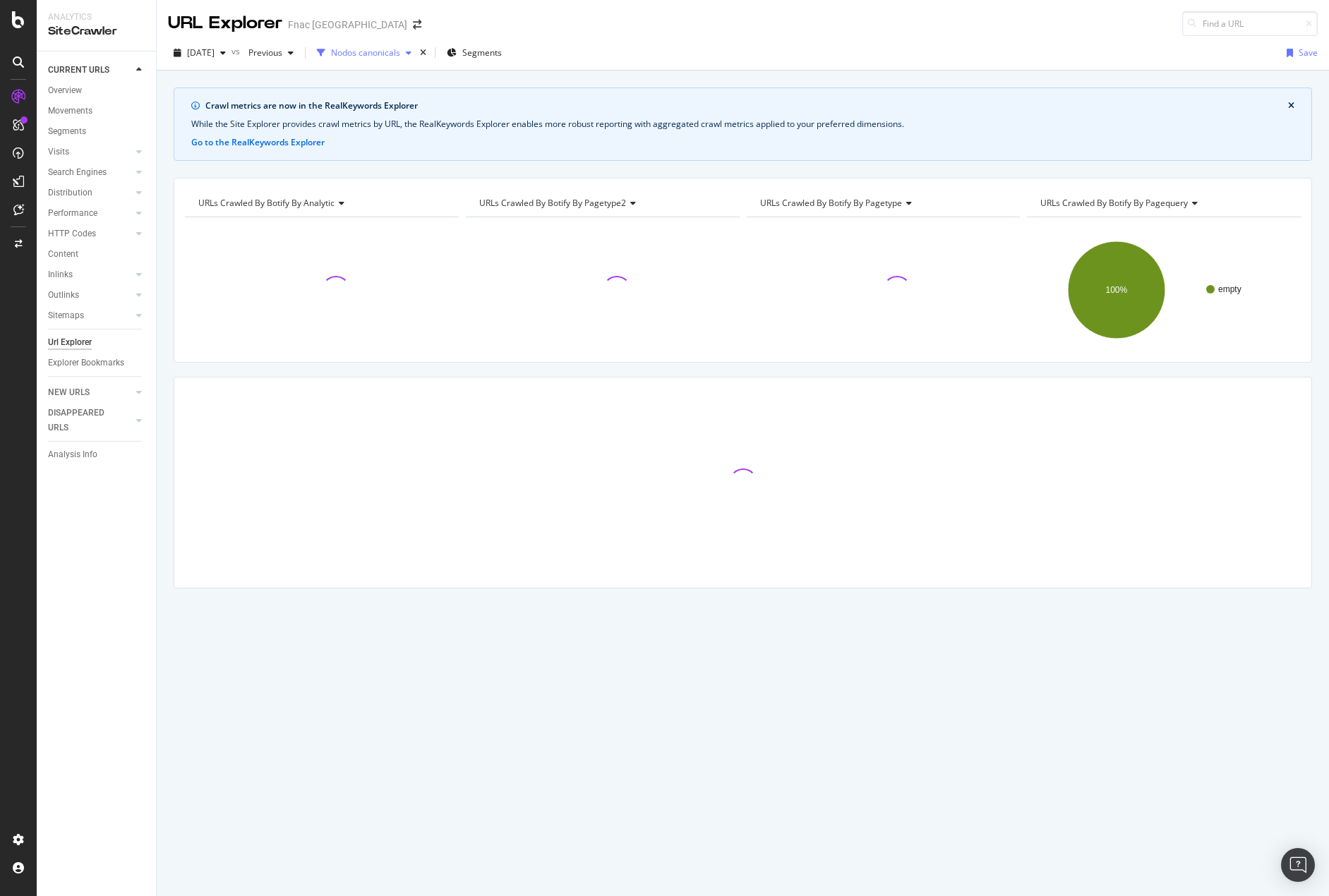
click at [417, 47] on div "Nodos canonicals" at bounding box center [364, 53] width 106 height 21
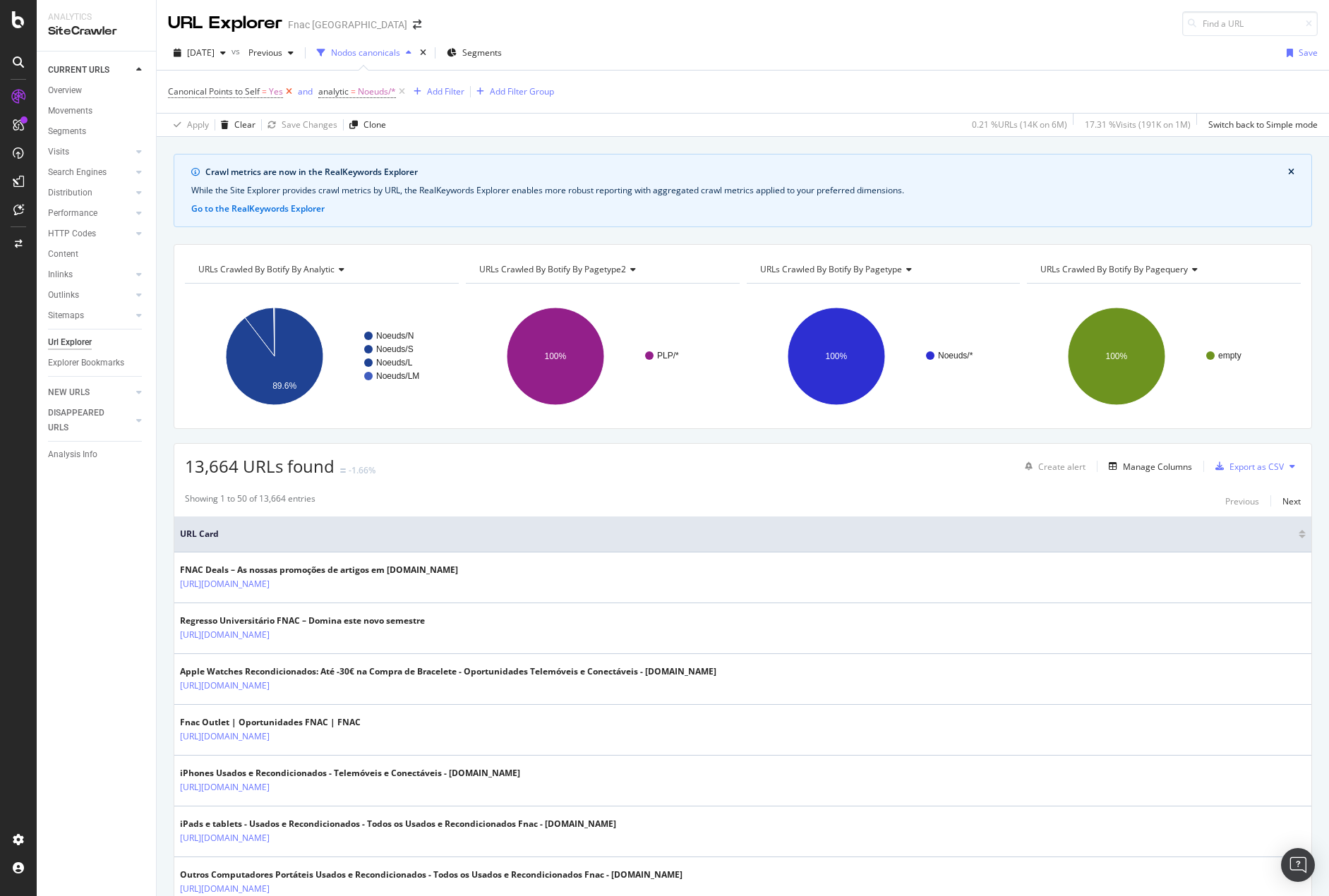
click at [289, 88] on icon at bounding box center [289, 92] width 12 height 14
drag, startPoint x: 1242, startPoint y: 11, endPoint x: 1240, endPoint y: 19, distance: 8.2
click at [1242, 11] on div "URL Explorer Fnac [GEOGRAPHIC_DATA]" at bounding box center [743, 18] width 1172 height 36
click at [1237, 27] on input at bounding box center [1249, 24] width 136 height 25
paste input "1505651"
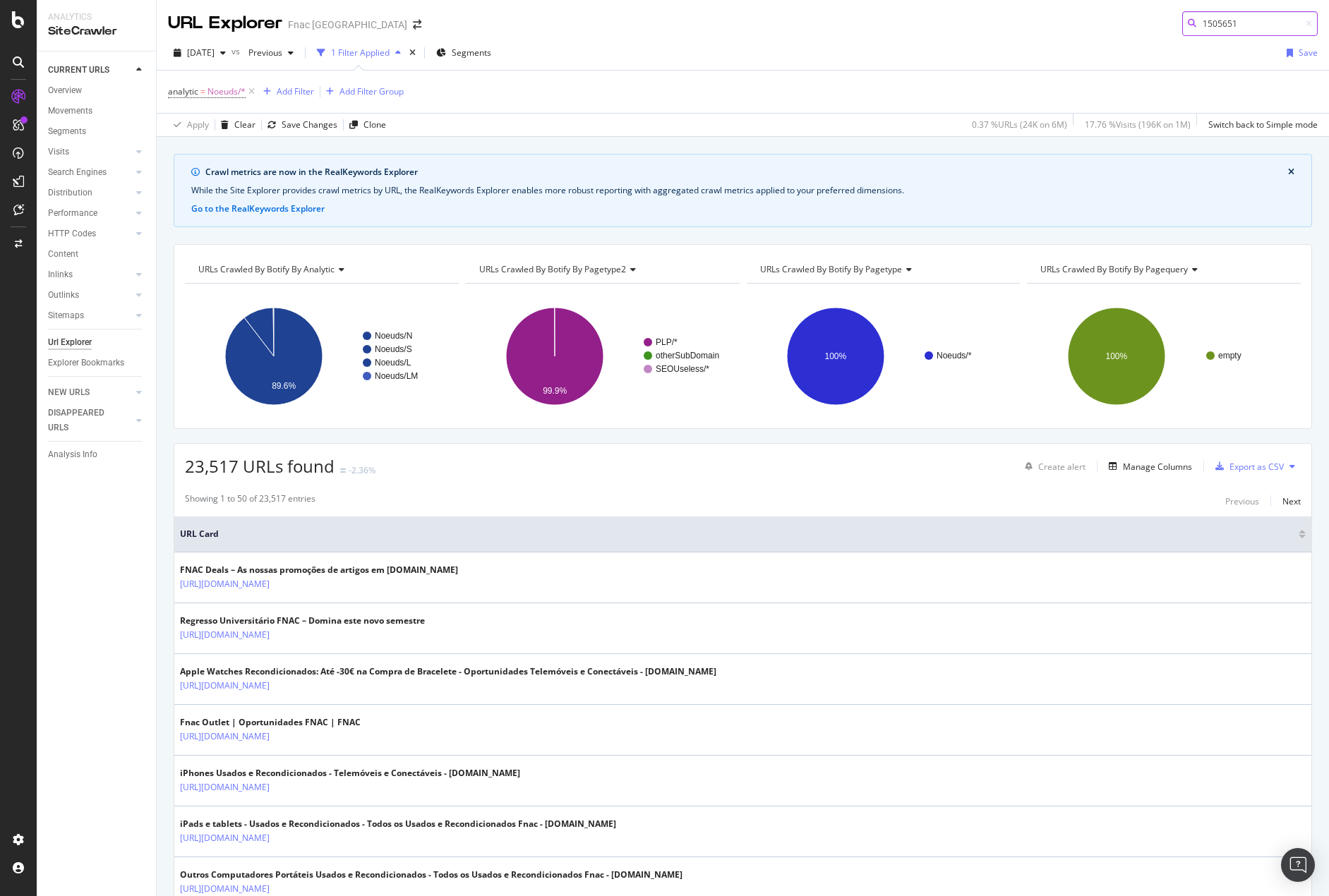
type input "1505651"
drag, startPoint x: 1270, startPoint y: 15, endPoint x: 1281, endPoint y: 24, distance: 14.2
click at [1270, 17] on input "1505651" at bounding box center [1249, 24] width 136 height 25
click at [1300, 22] on div at bounding box center [1306, 24] width 12 height 9
click at [1306, 22] on icon at bounding box center [1309, 24] width 6 height 9
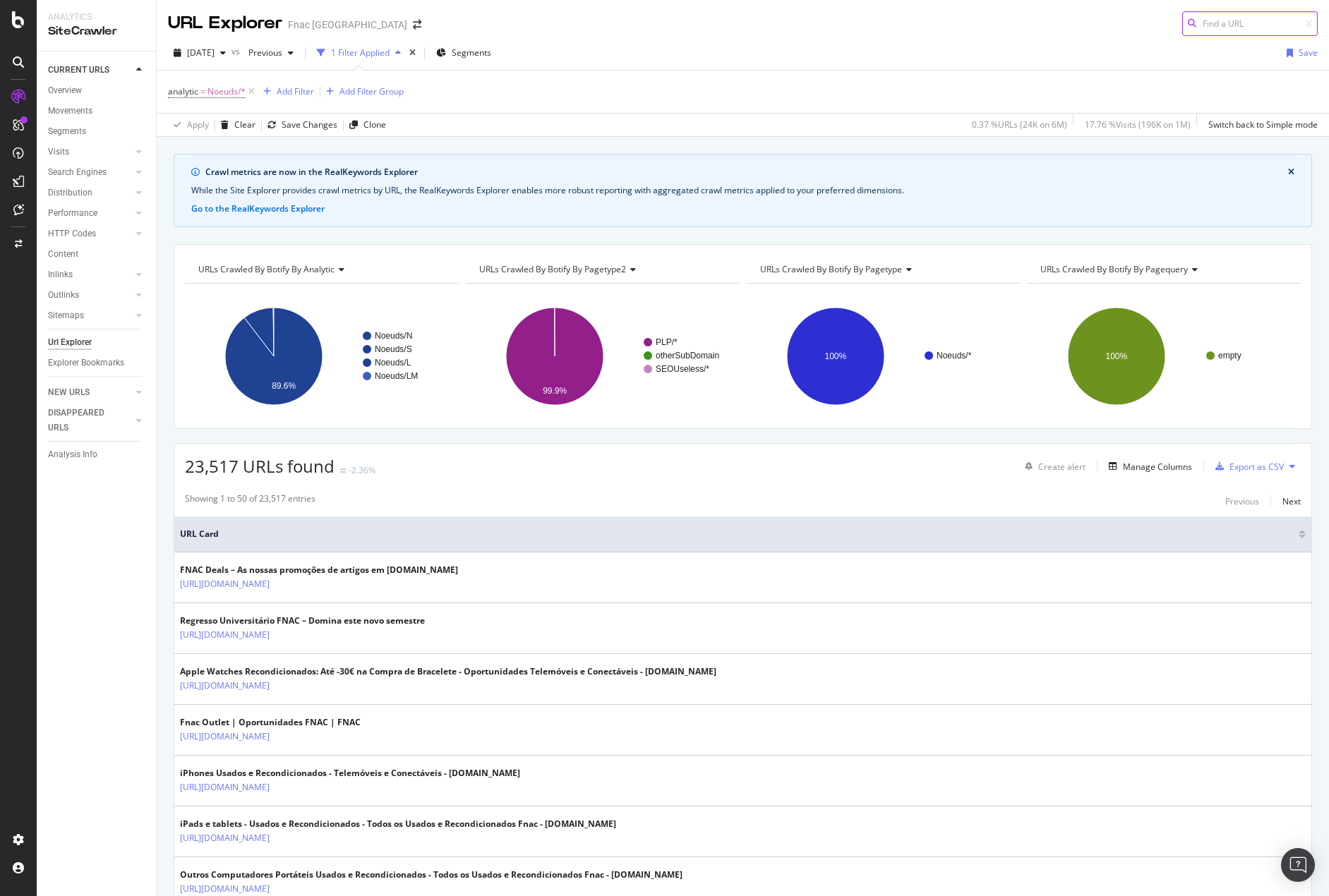
drag, startPoint x: 1293, startPoint y: 22, endPoint x: 1214, endPoint y: 15, distance: 79.3
click at [1214, 15] on input at bounding box center [1249, 24] width 136 height 25
paste input "[DOMAIN_NAME][URL]"
drag, startPoint x: 254, startPoint y: 89, endPoint x: 1081, endPoint y: 47, distance: 828.1
click at [254, 89] on icon at bounding box center [252, 92] width 12 height 14
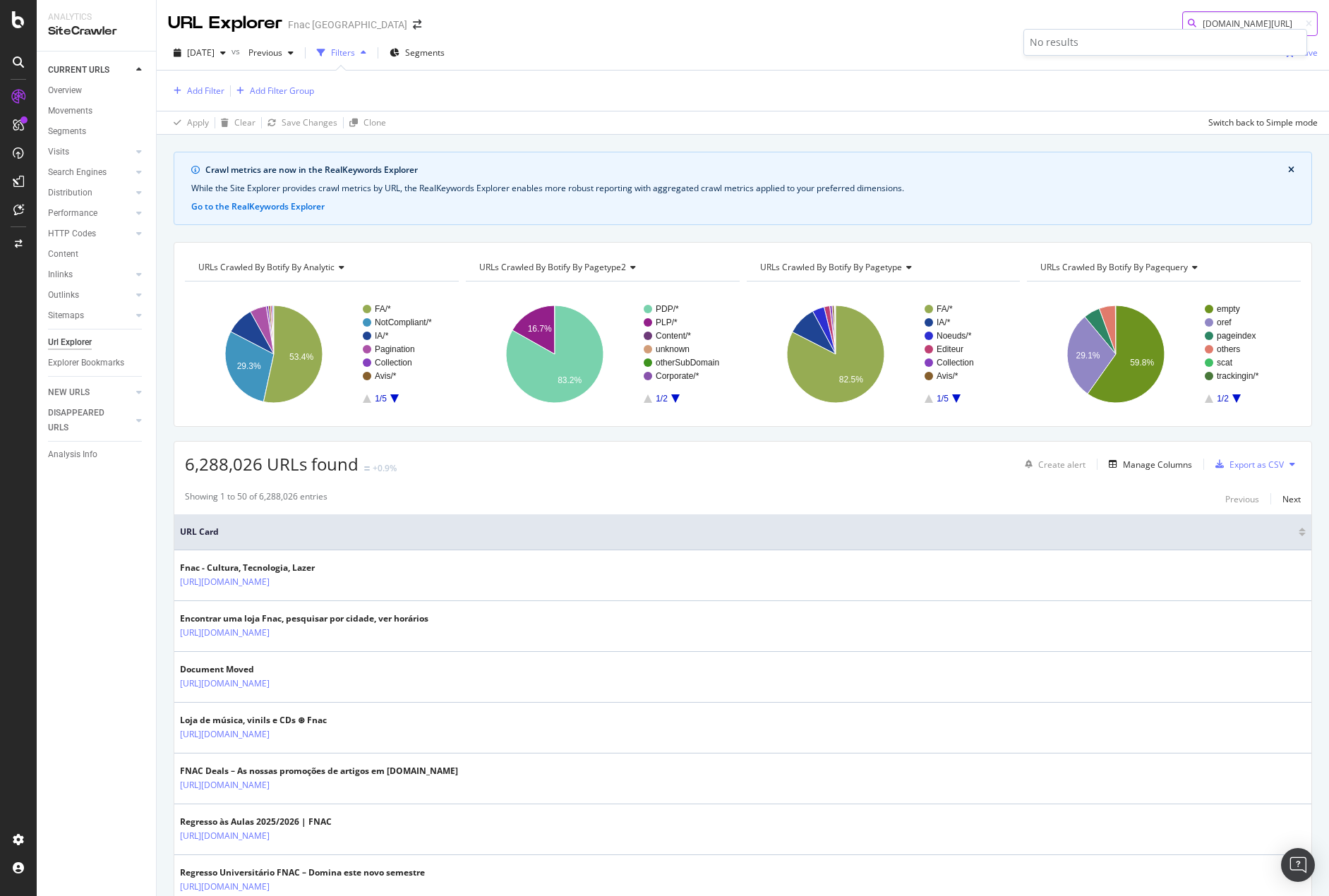
click at [1263, 27] on input "[DOMAIN_NAME][URL]" at bounding box center [1249, 24] width 136 height 25
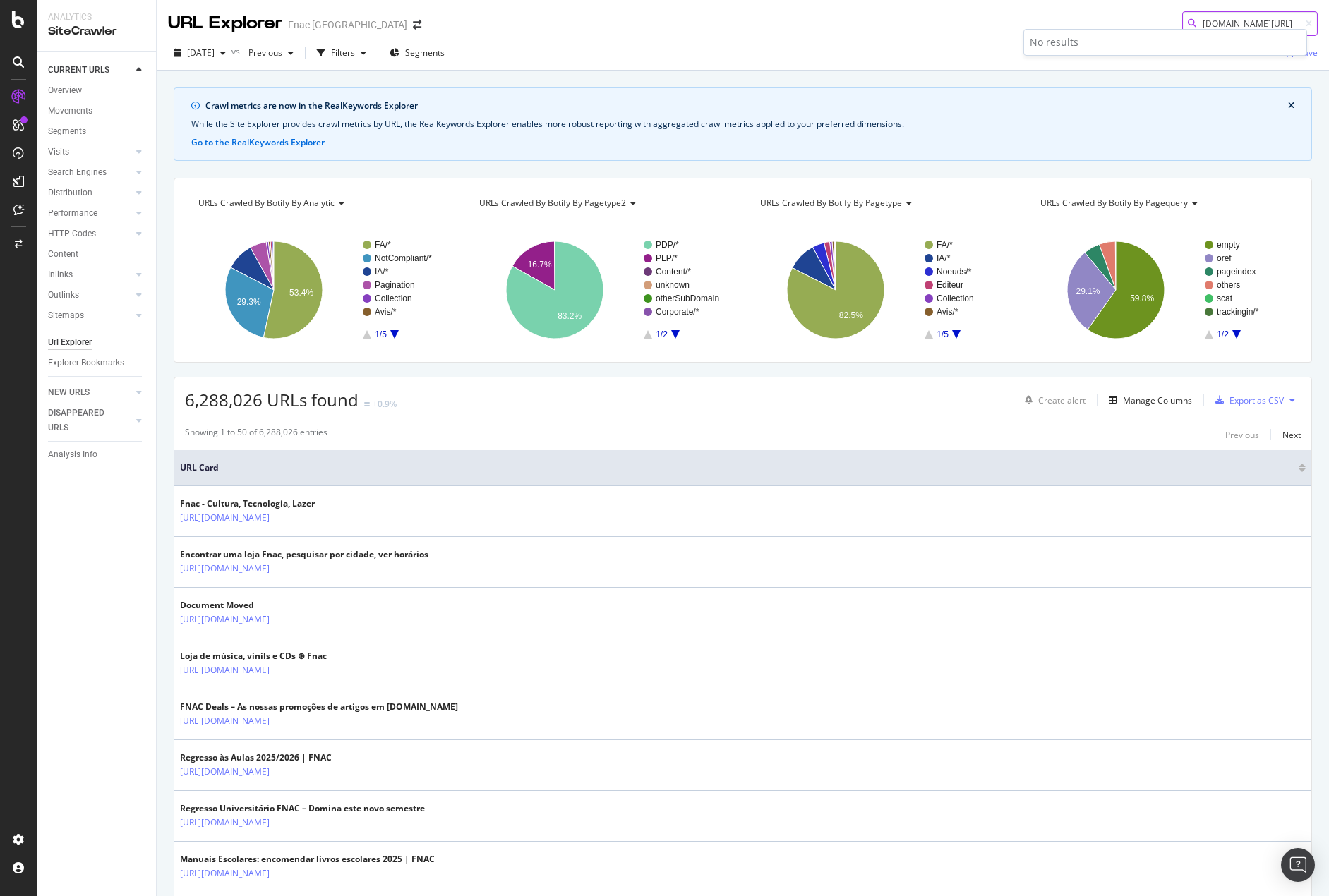
click at [1258, 19] on input "[DOMAIN_NAME][URL]" at bounding box center [1249, 24] width 136 height 25
click at [372, 49] on div "button" at bounding box center [363, 53] width 17 height 9
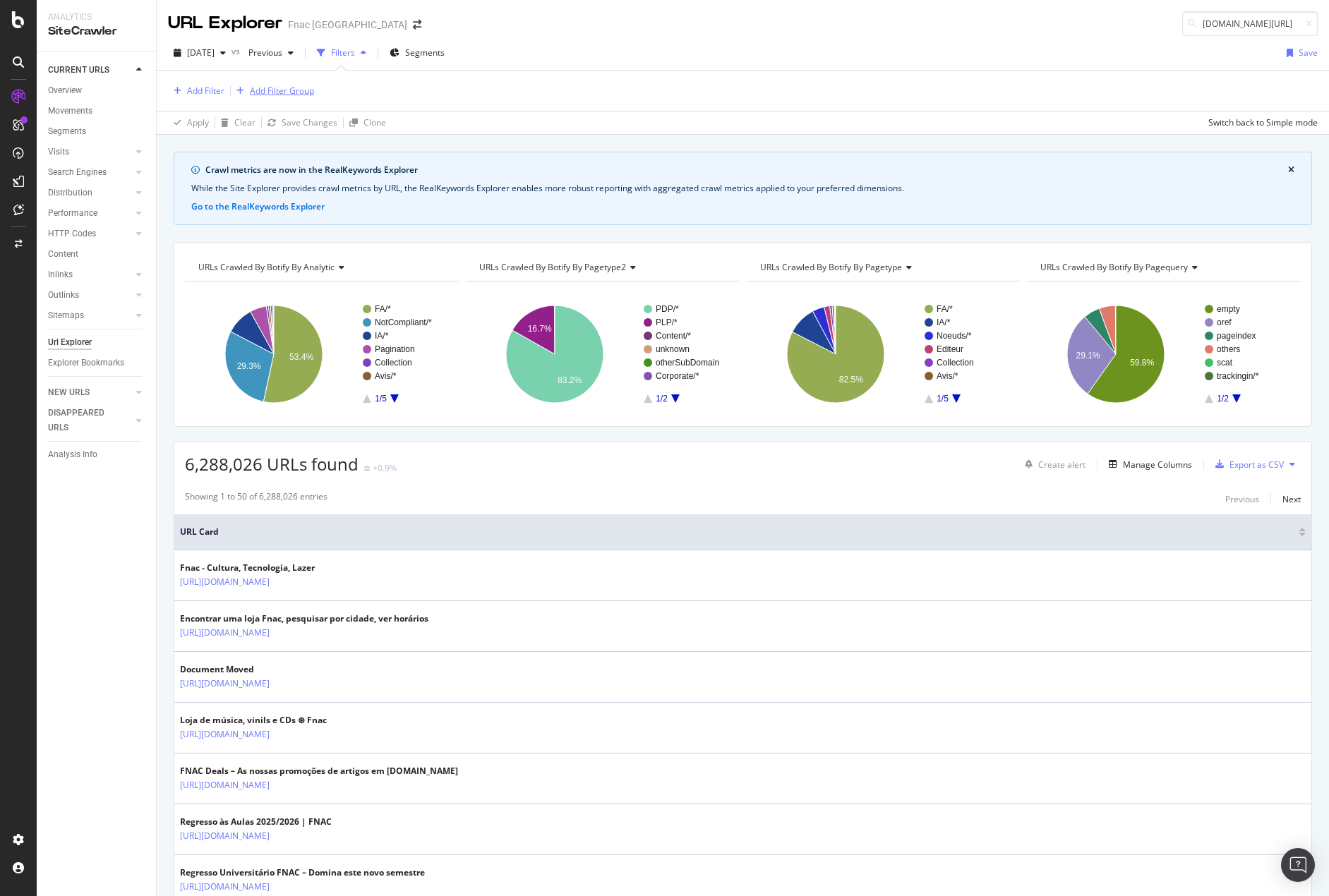
click at [260, 95] on div "Add Filter Group" at bounding box center [282, 91] width 64 height 12
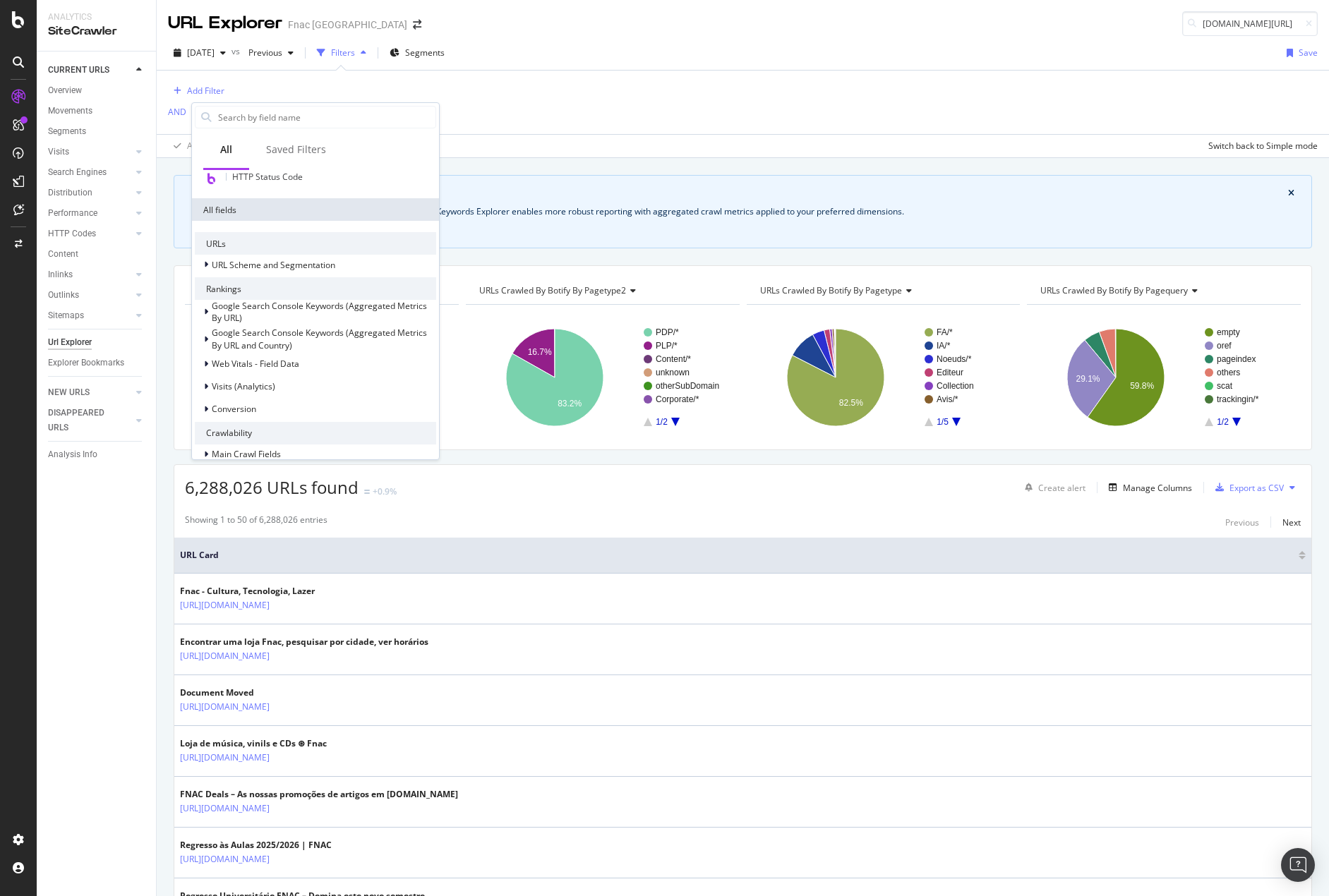
scroll to position [94, 0]
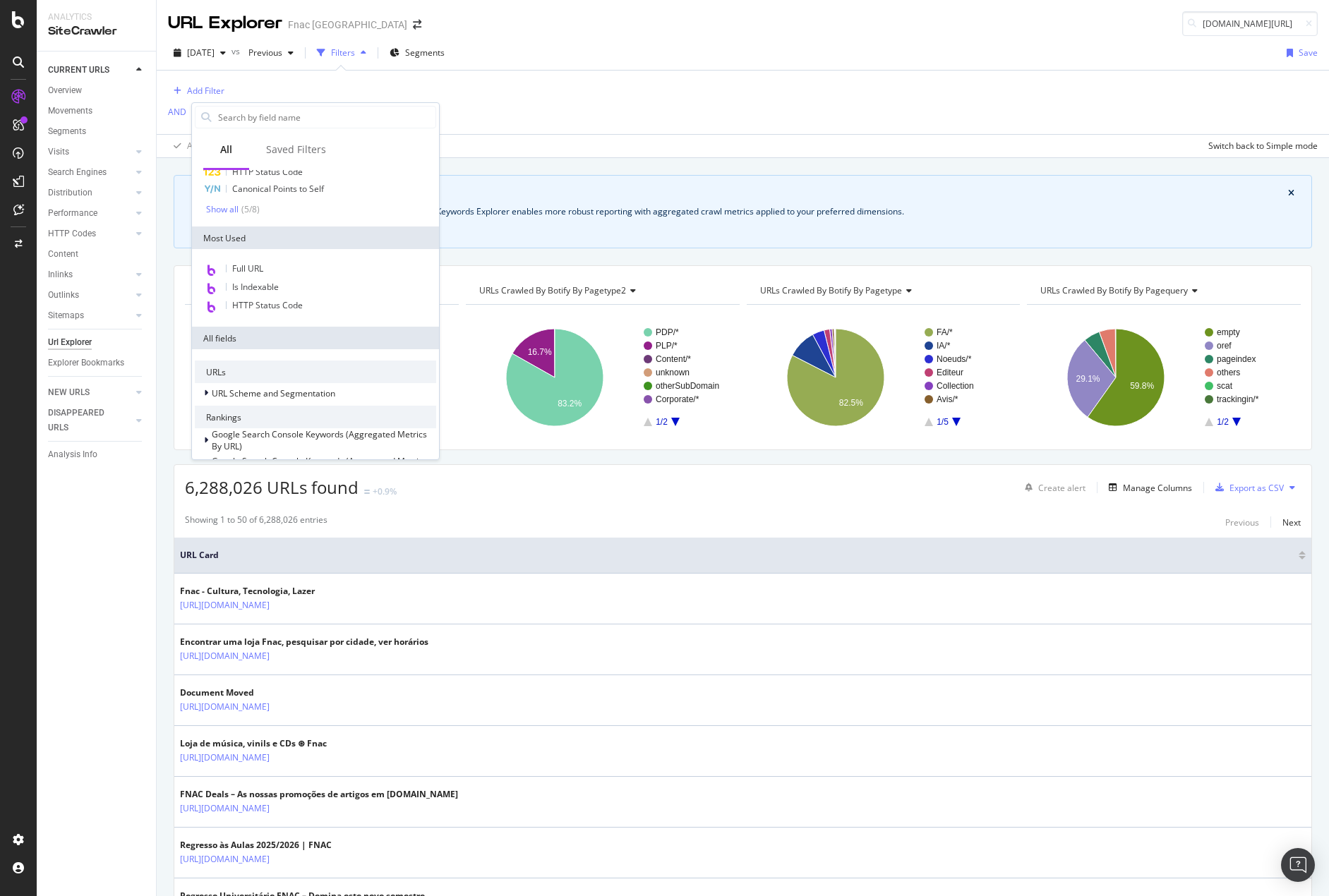
click at [684, 126] on div "Add Filter AND Add Filter Apply Clear Save Changes Clone Switch back to Simple …" at bounding box center [742, 114] width 1150 height 87
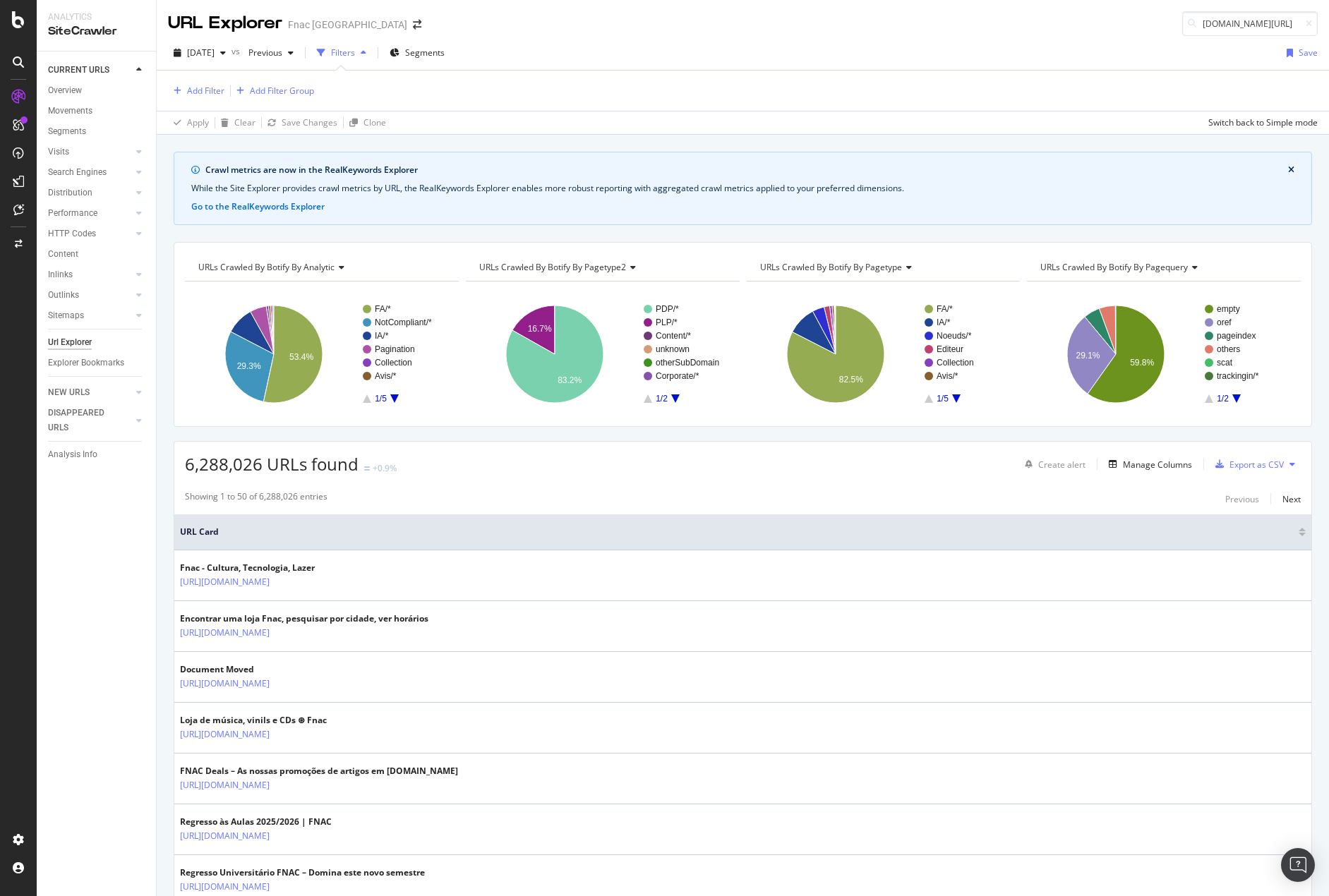
click at [1078, 505] on div "Showing 1 to 50 of 6,288,026 entries Previous Next" at bounding box center [743, 498] width 1137 height 17
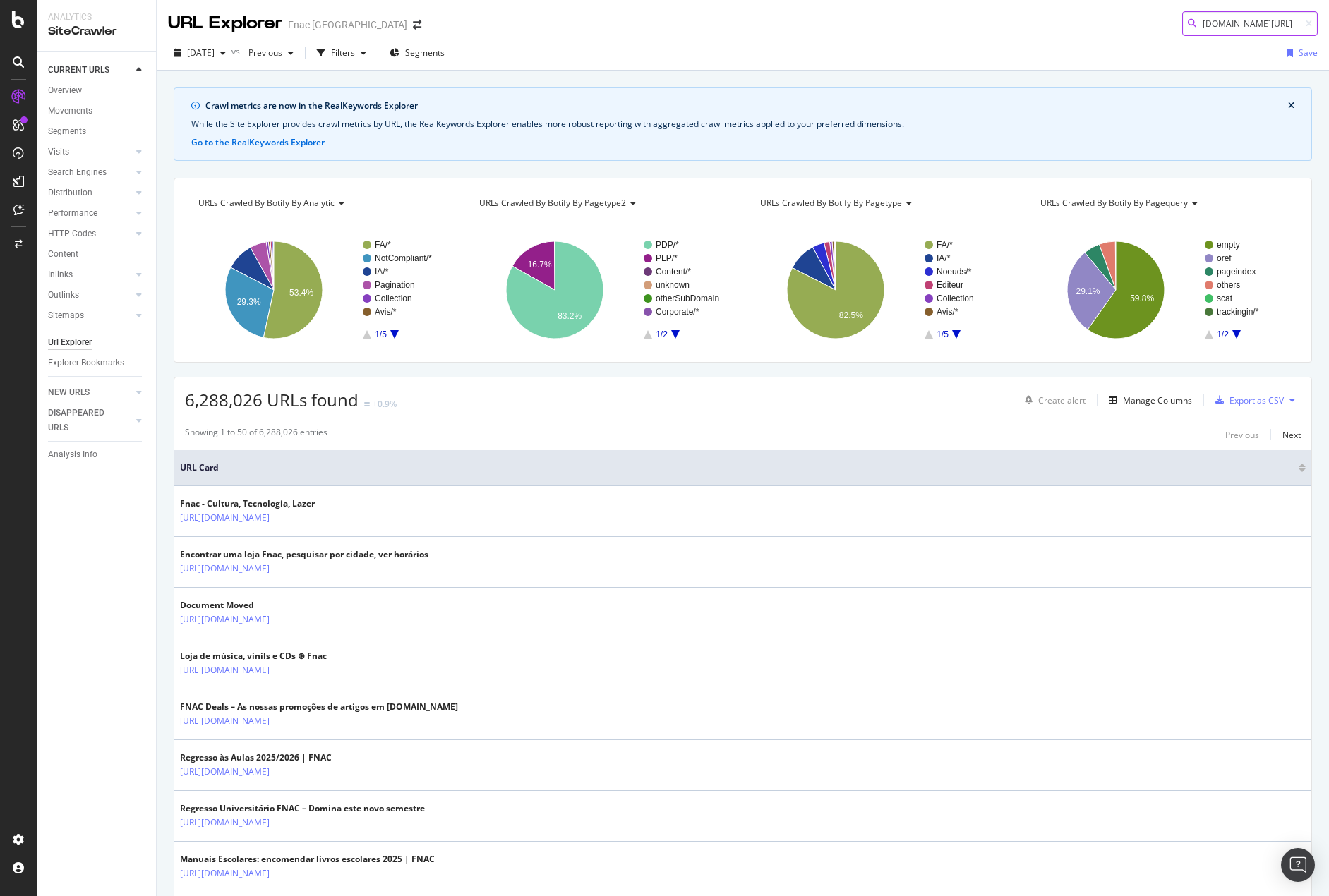
click at [1251, 26] on input "[DOMAIN_NAME][URL]" at bounding box center [1249, 24] width 136 height 25
drag, startPoint x: 1260, startPoint y: 25, endPoint x: 841, endPoint y: 38, distance: 419.2
click at [841, 38] on div "URL Explorer Fnac Portugal [DOMAIN_NAME][URL] [DATE] vs Previous Filters Segmen…" at bounding box center [743, 448] width 1172 height 896
paste input "n"
type input "[DOMAIN_NAME][URL]"
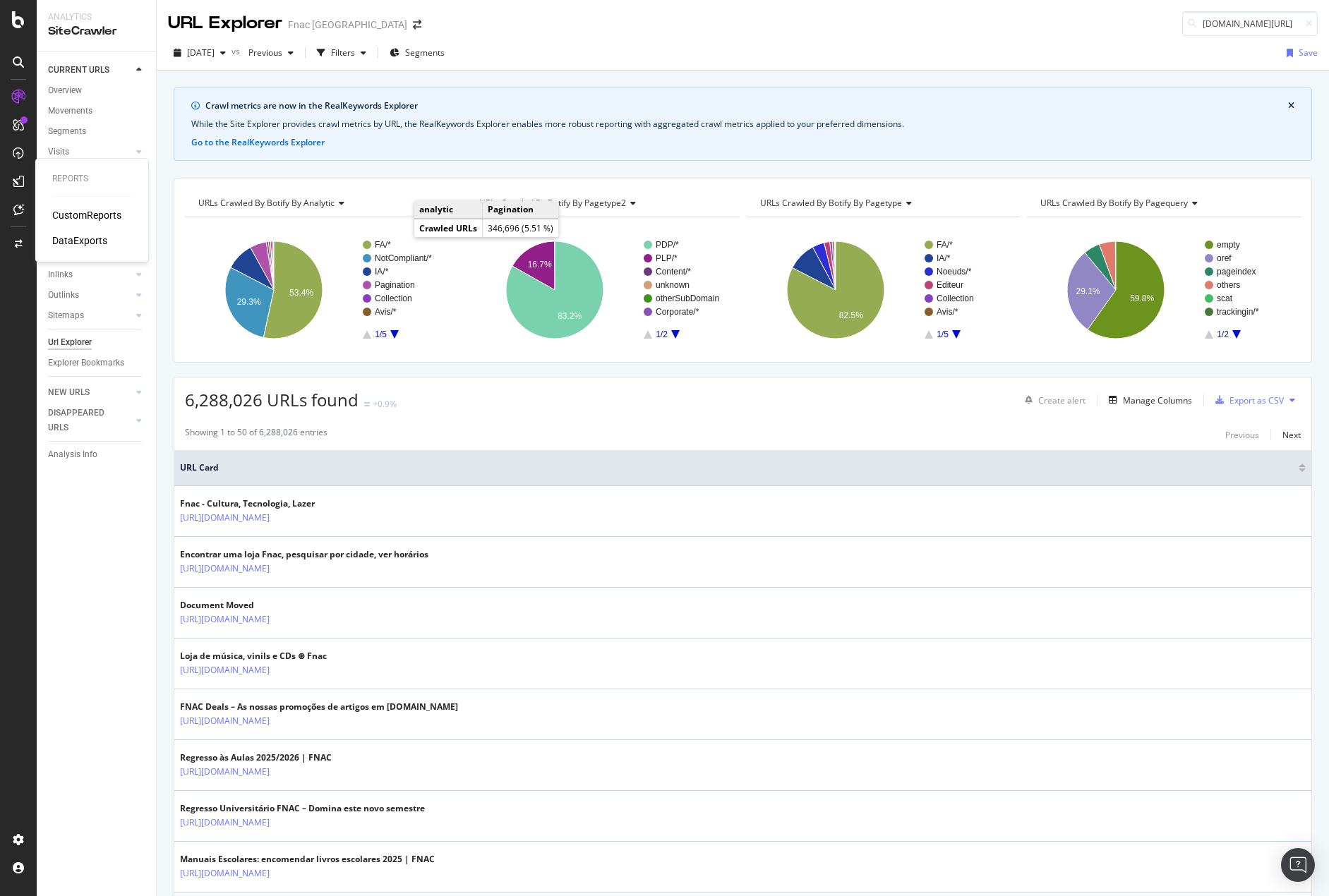
click at [75, 215] on div "CustomReports" at bounding box center [87, 215] width 69 height 14
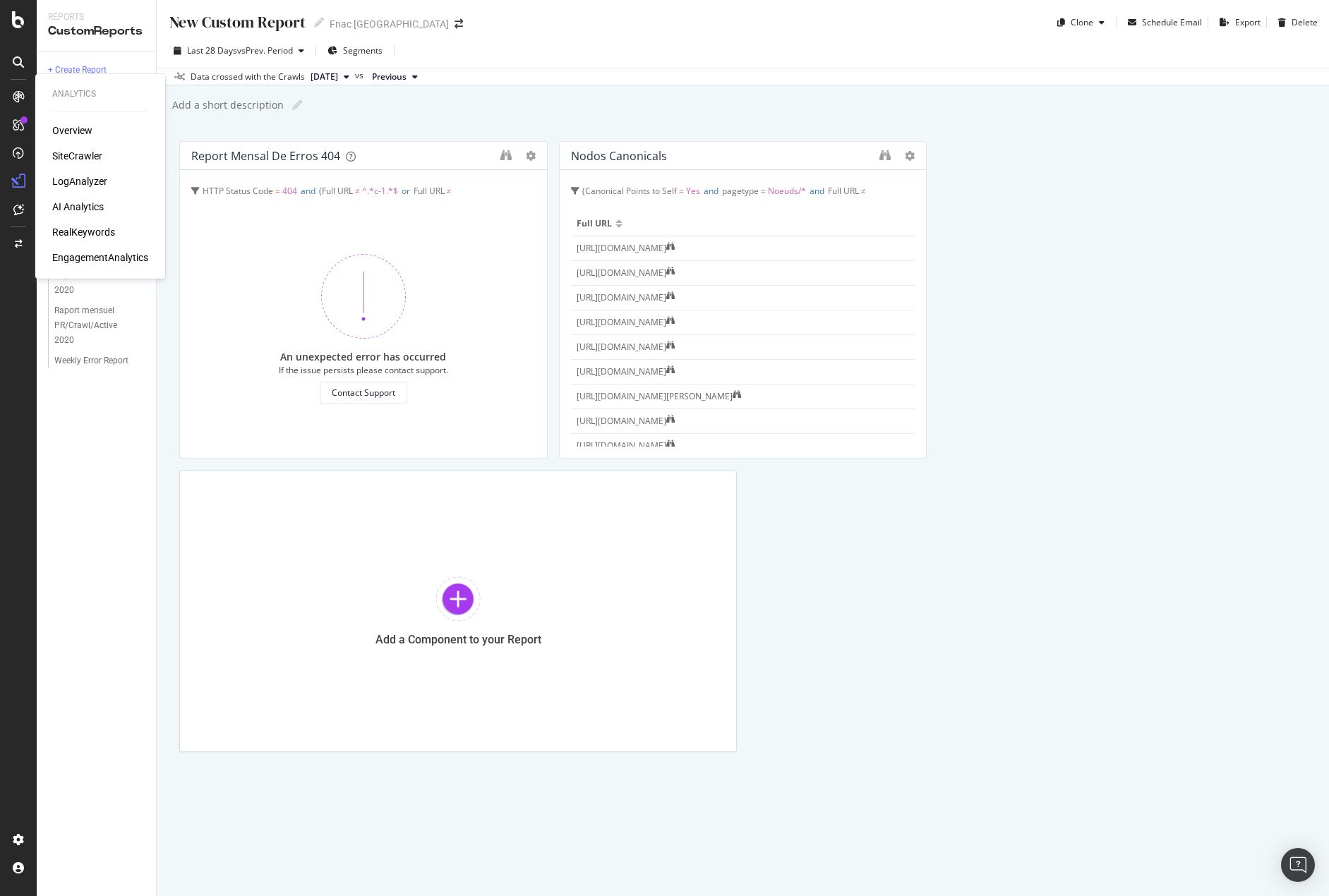
click at [73, 160] on div "SiteCrawler" at bounding box center [77, 156] width 51 height 14
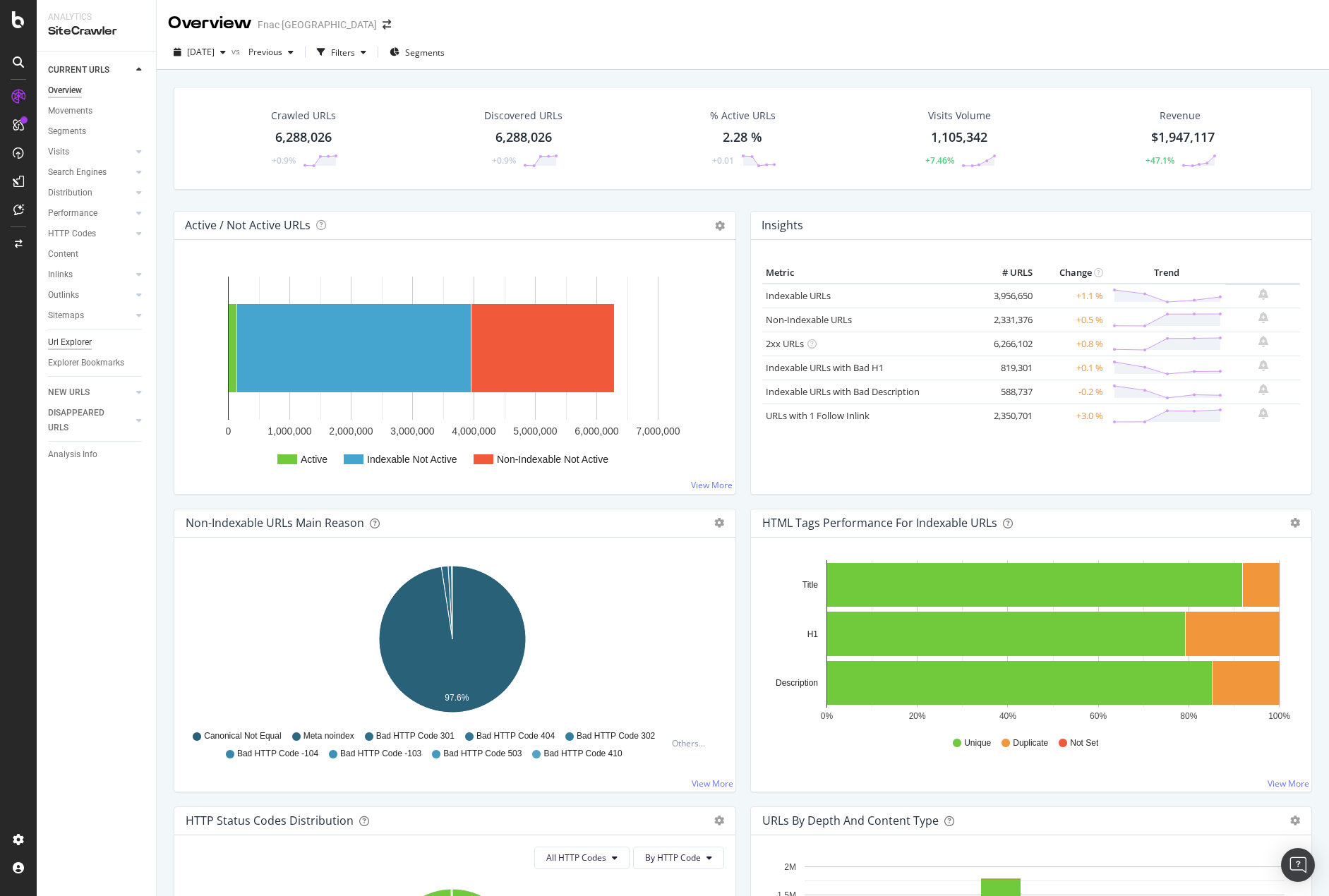
click at [82, 338] on div "Url Explorer" at bounding box center [69, 342] width 43 height 15
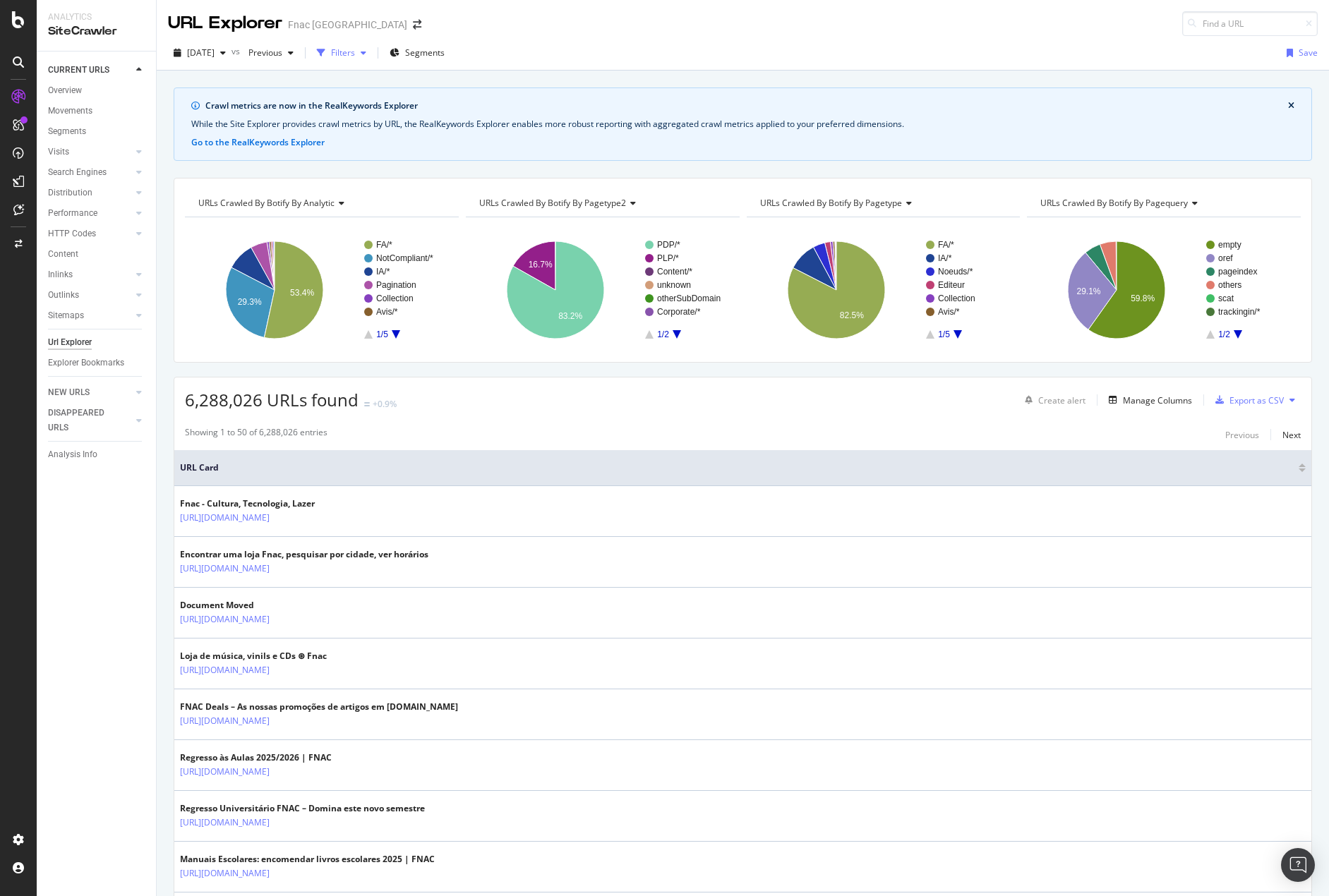
click at [355, 57] on div "Filters" at bounding box center [342, 53] width 24 height 12
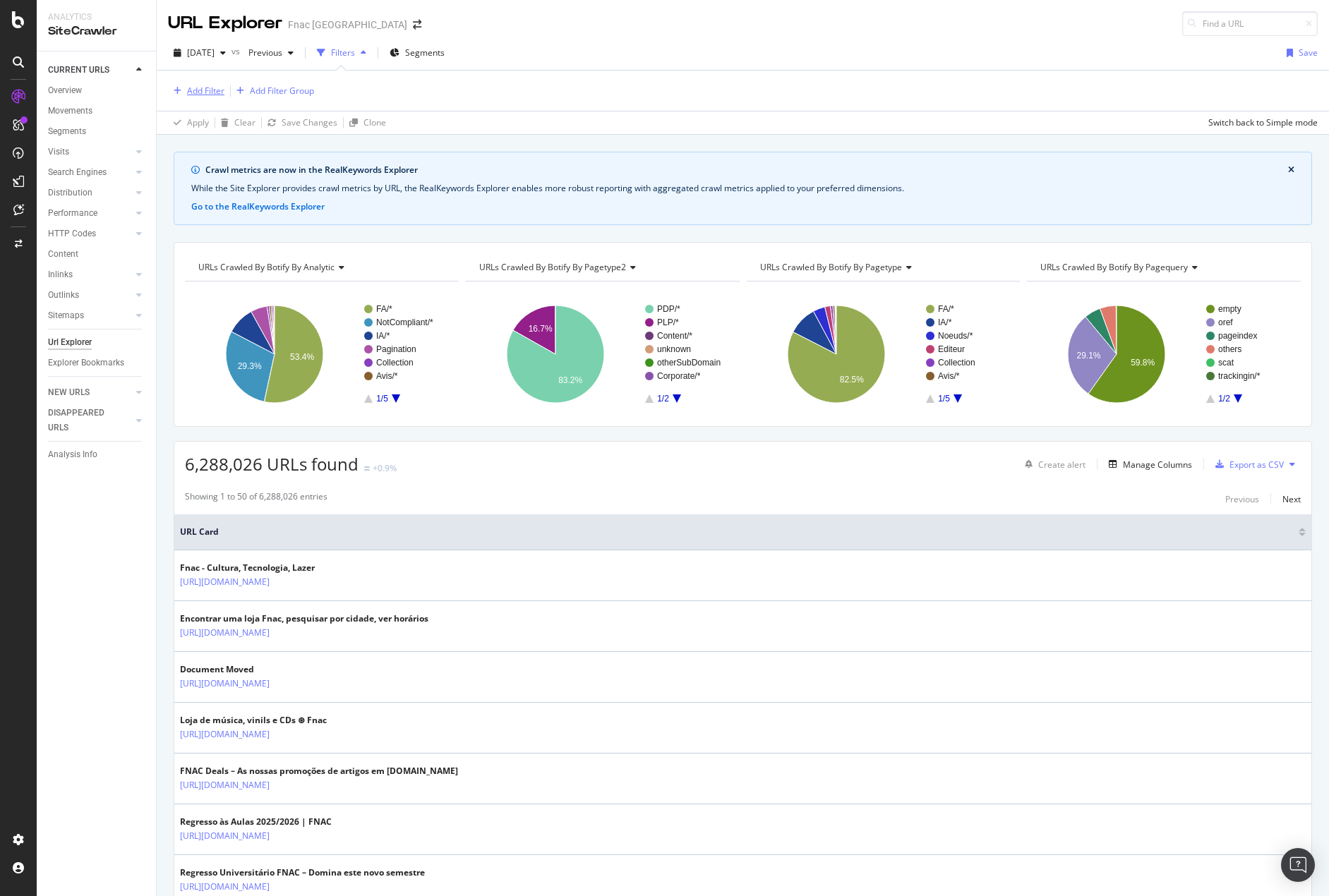
click at [215, 84] on div "Add Filter" at bounding box center [196, 91] width 57 height 16
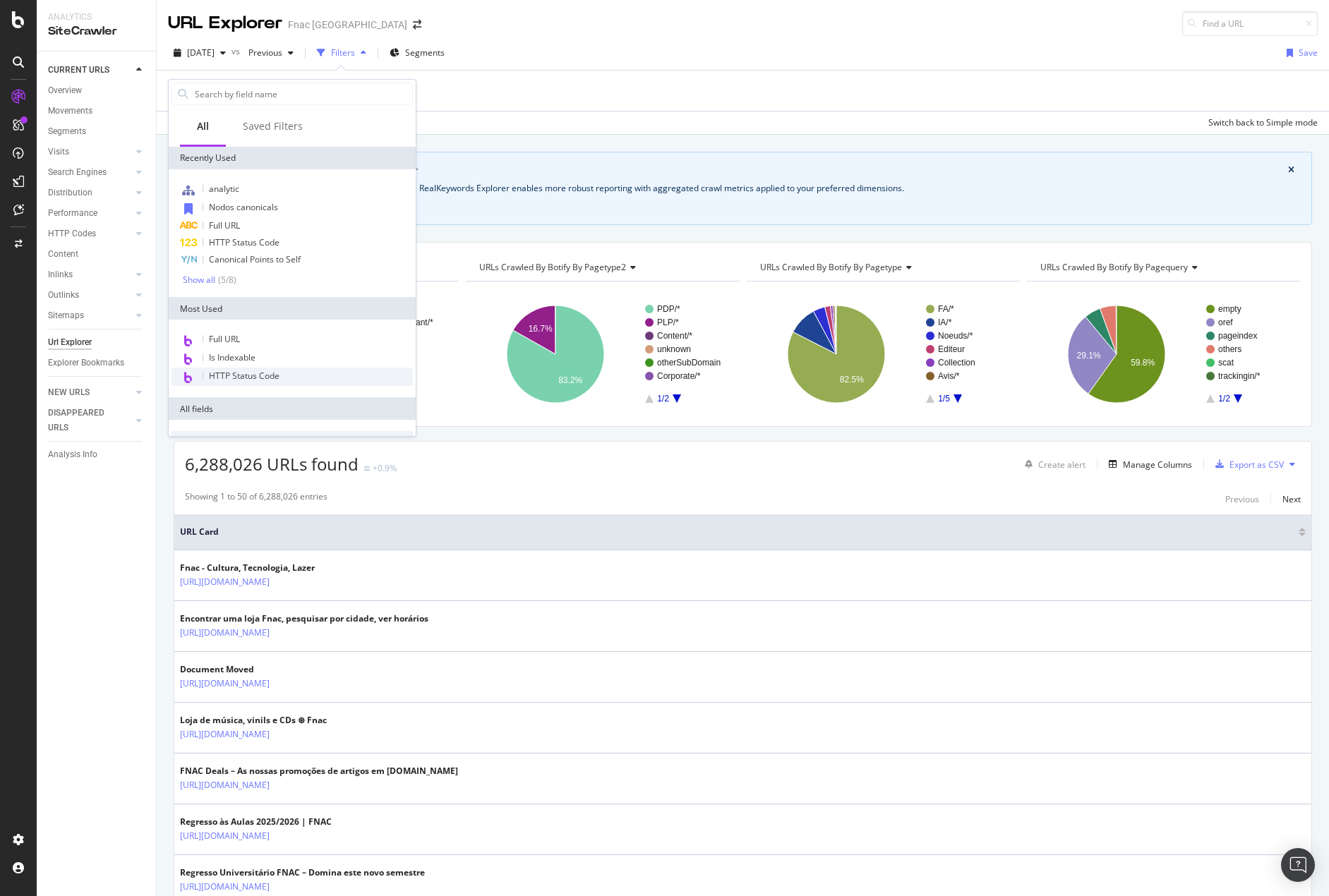
click at [272, 377] on span "HTTP Status Code" at bounding box center [245, 376] width 71 height 12
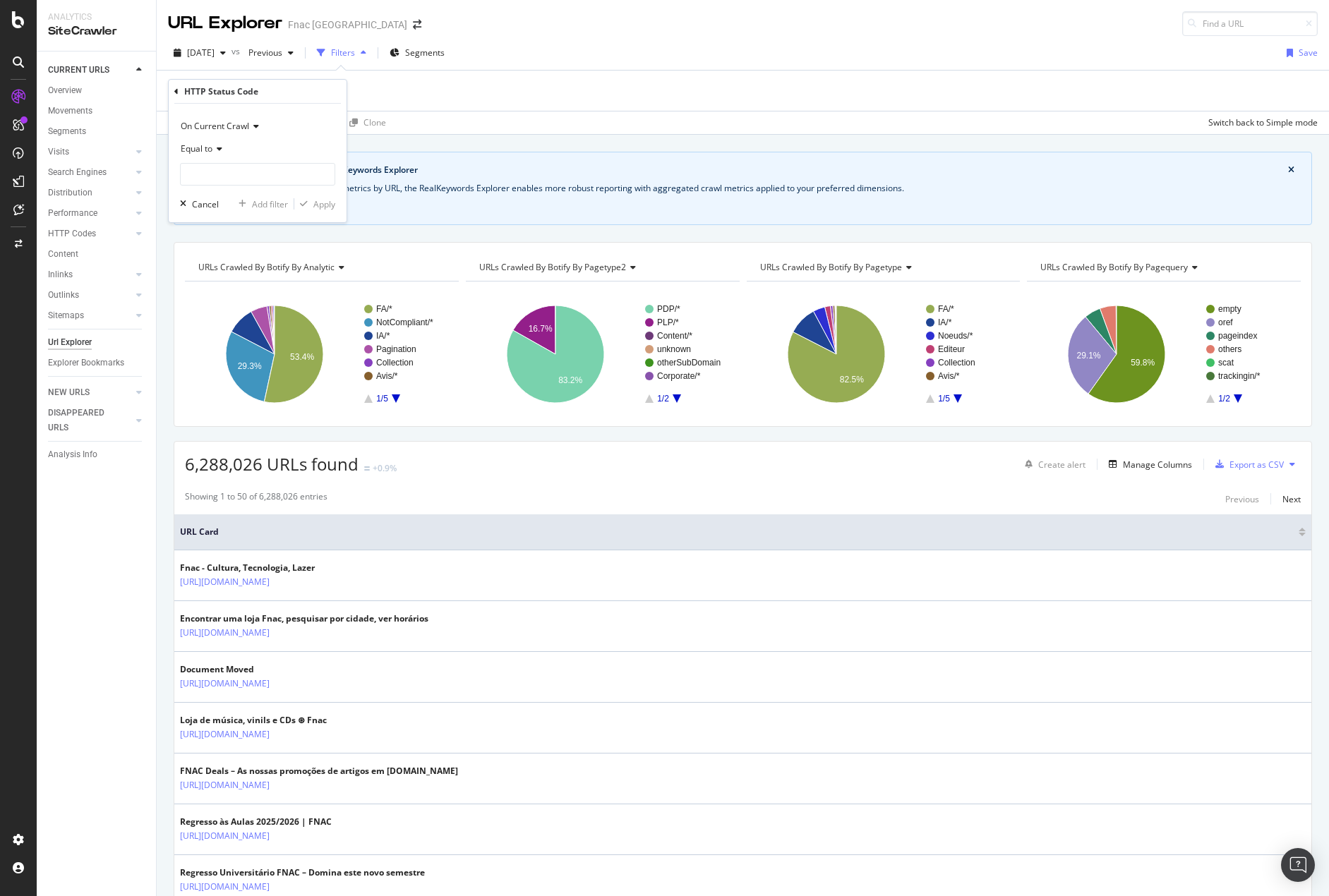
click at [223, 152] on icon at bounding box center [217, 149] width 10 height 9
click at [217, 154] on div "Equal to" at bounding box center [257, 148] width 155 height 22
click at [216, 171] on input "number" at bounding box center [257, 174] width 155 height 22
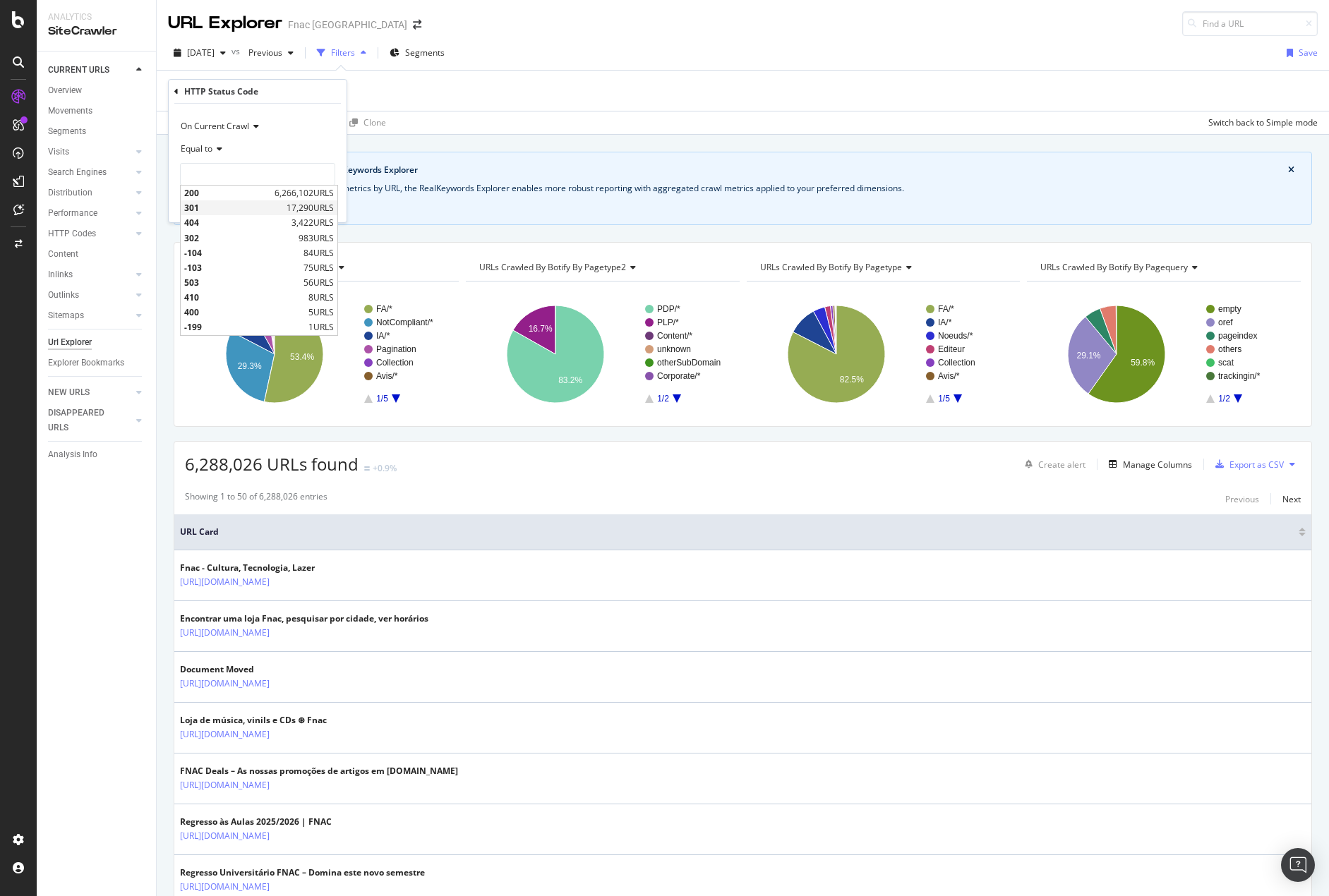
click at [209, 212] on span "301" at bounding box center [233, 208] width 98 height 12
type input "301"
click at [324, 199] on div "Apply" at bounding box center [324, 205] width 22 height 12
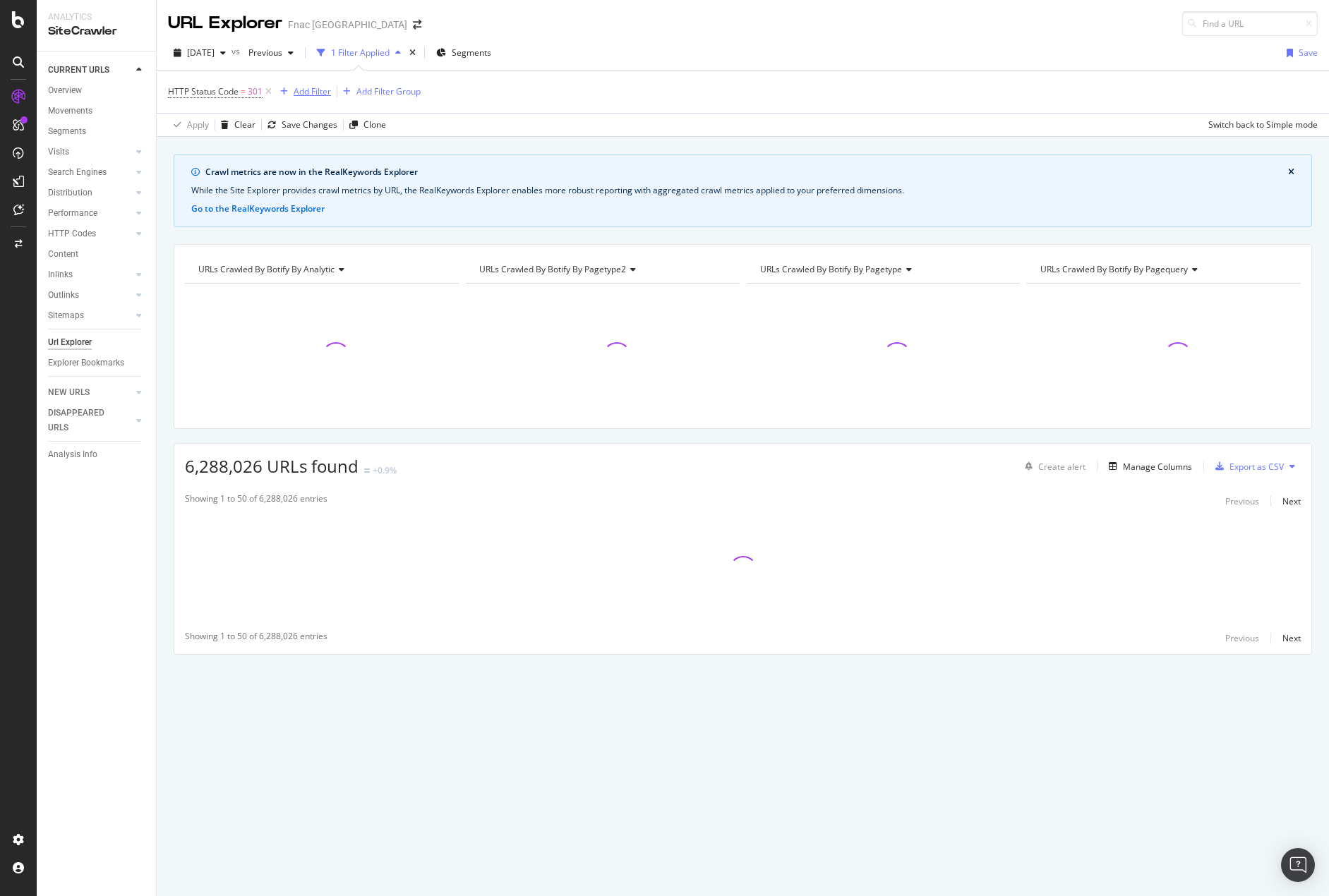
click at [300, 95] on div "Add Filter" at bounding box center [312, 91] width 37 height 12
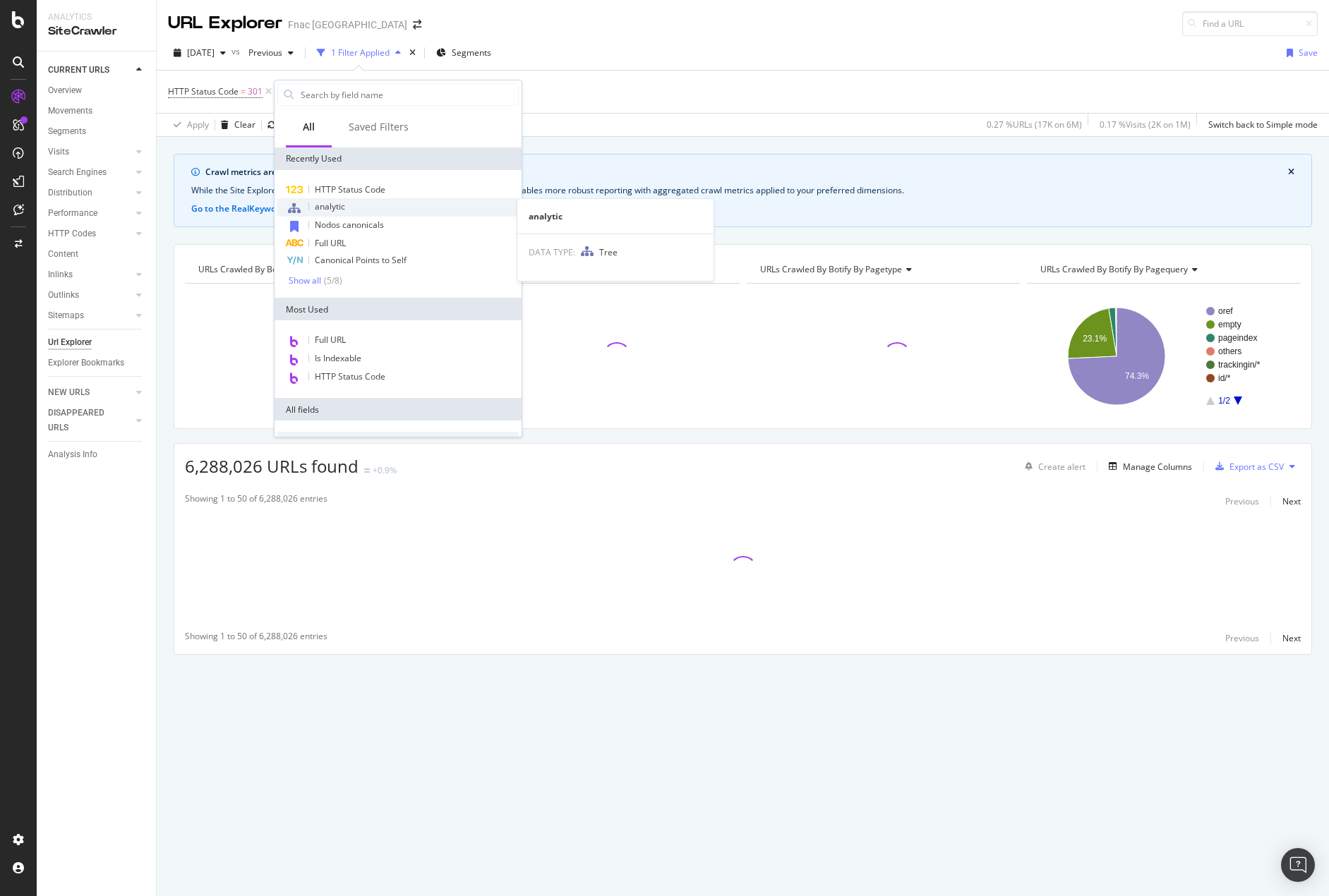
click at [364, 206] on div "analytic" at bounding box center [398, 207] width 241 height 19
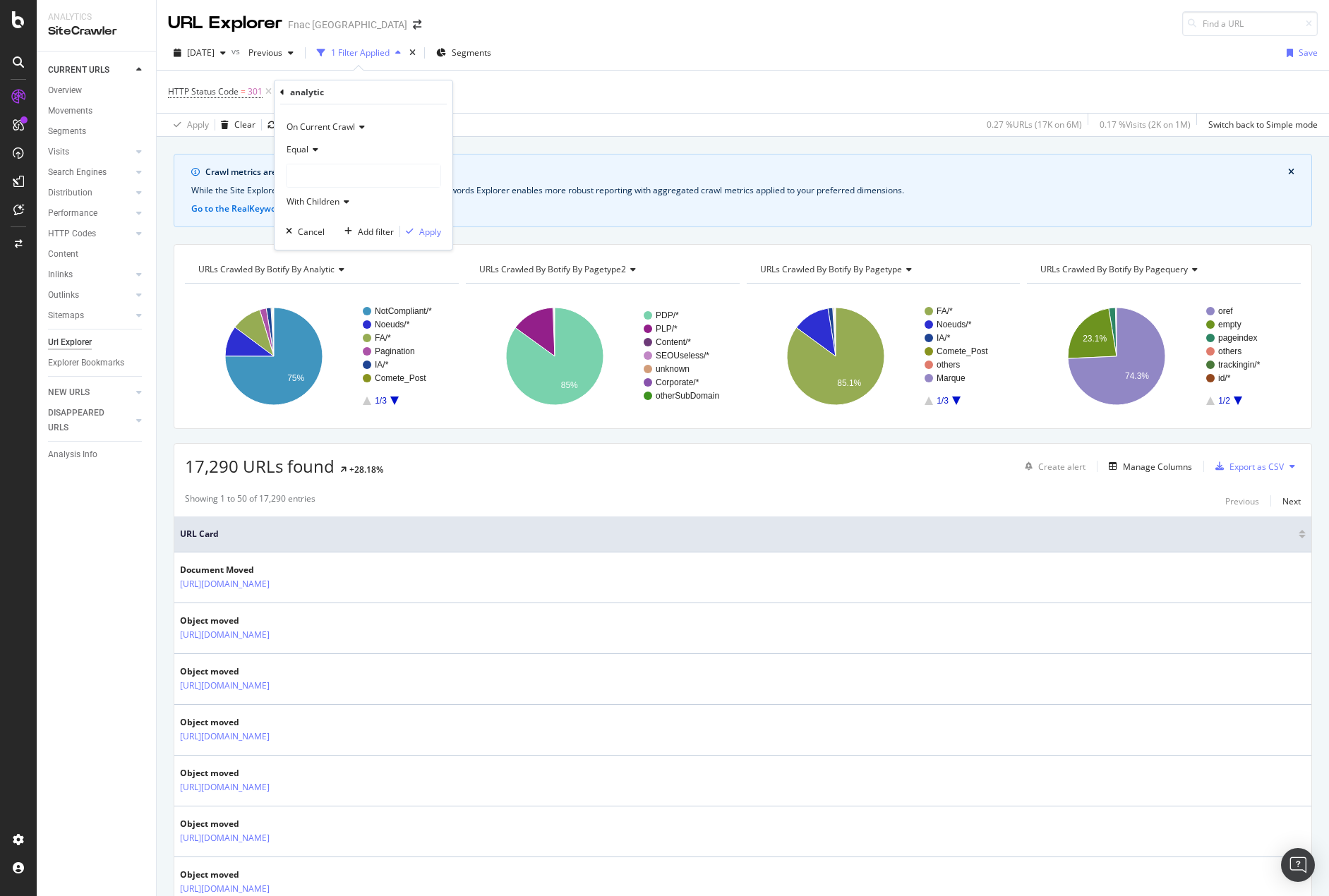
click at [285, 89] on div "analytic" at bounding box center [364, 92] width 167 height 24
click at [283, 92] on icon at bounding box center [282, 93] width 4 height 9
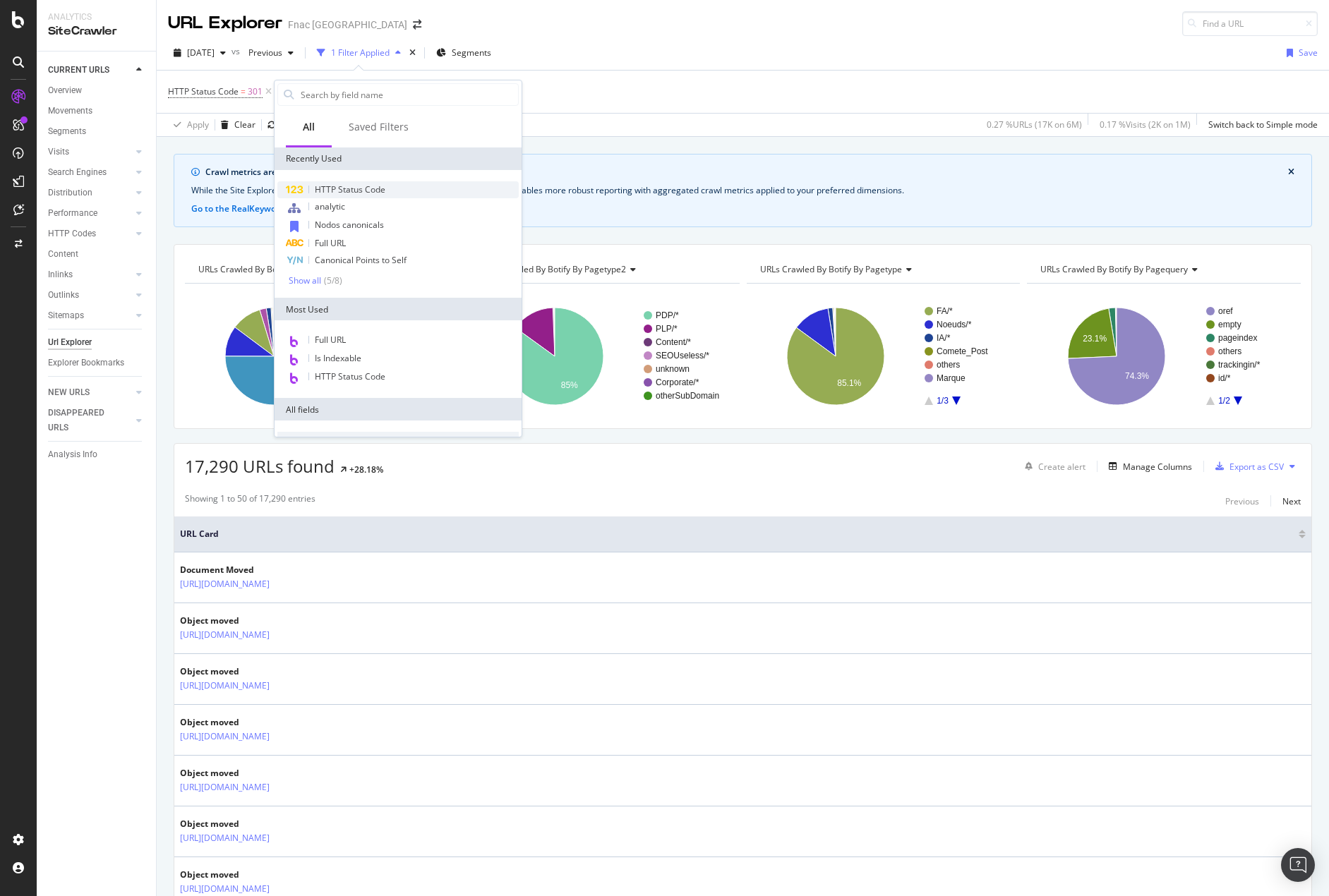
click at [355, 192] on span "HTTP Status Code" at bounding box center [350, 190] width 71 height 12
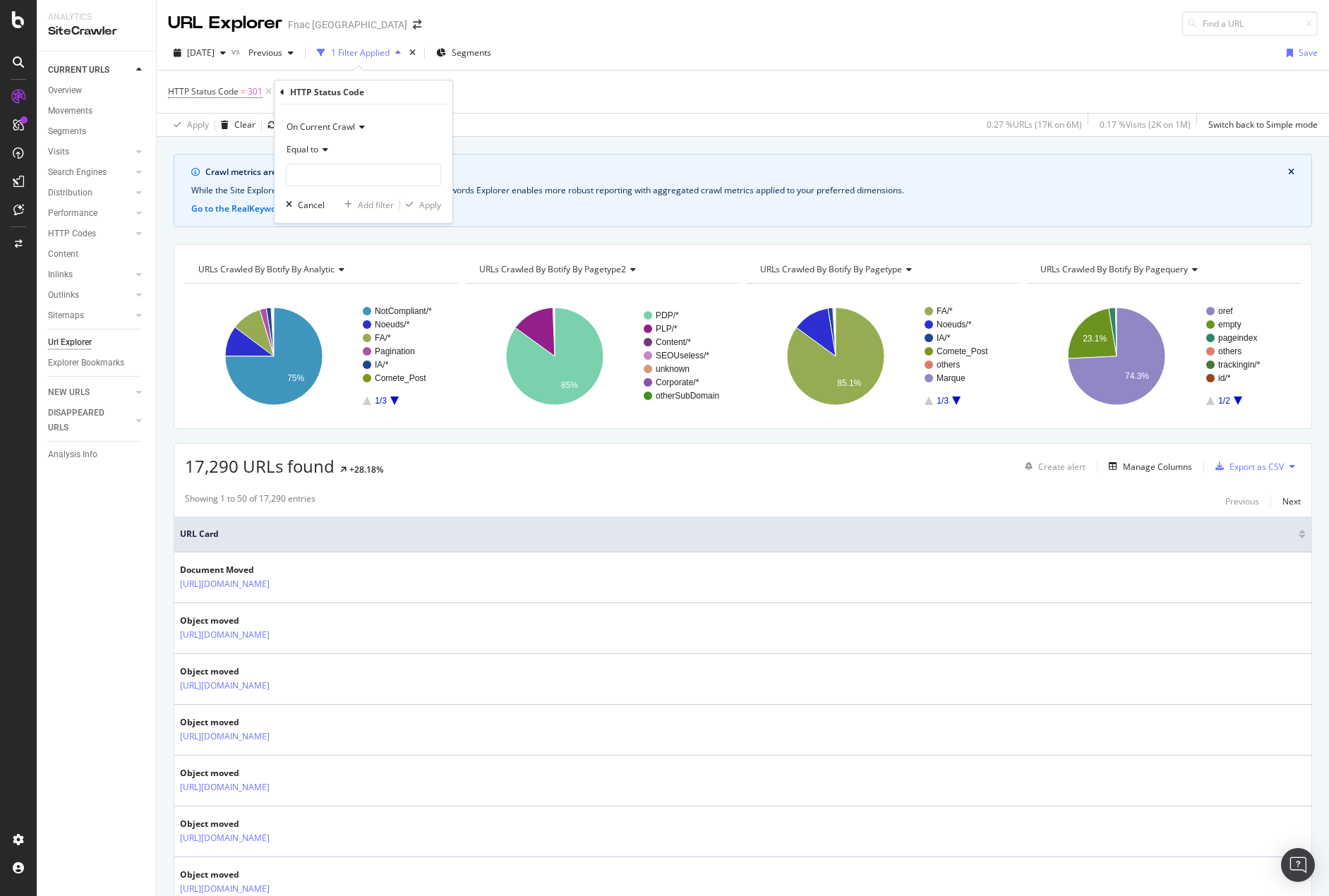
click at [284, 89] on icon at bounding box center [282, 93] width 4 height 9
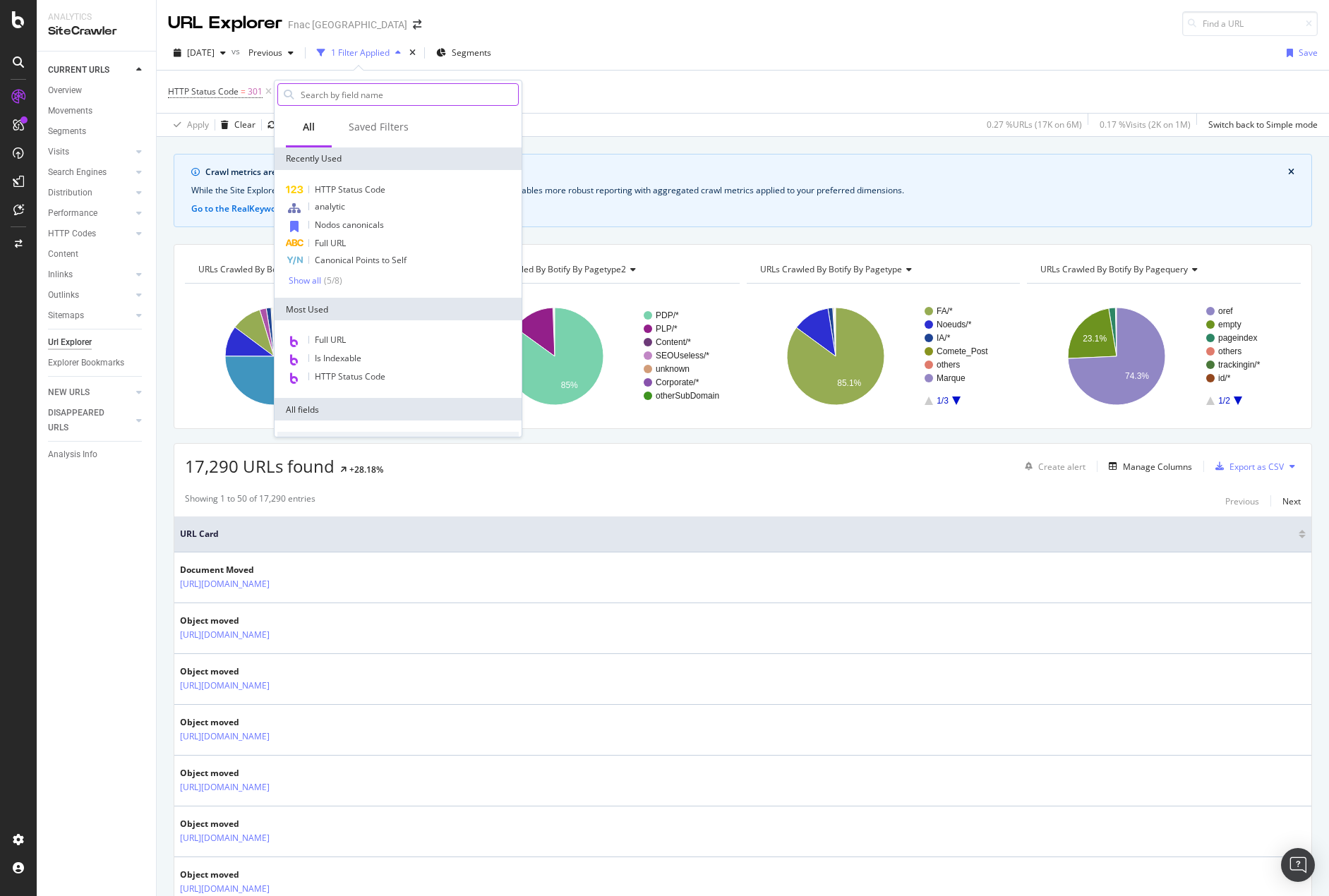
click at [384, 101] on input "text" at bounding box center [409, 95] width 219 height 21
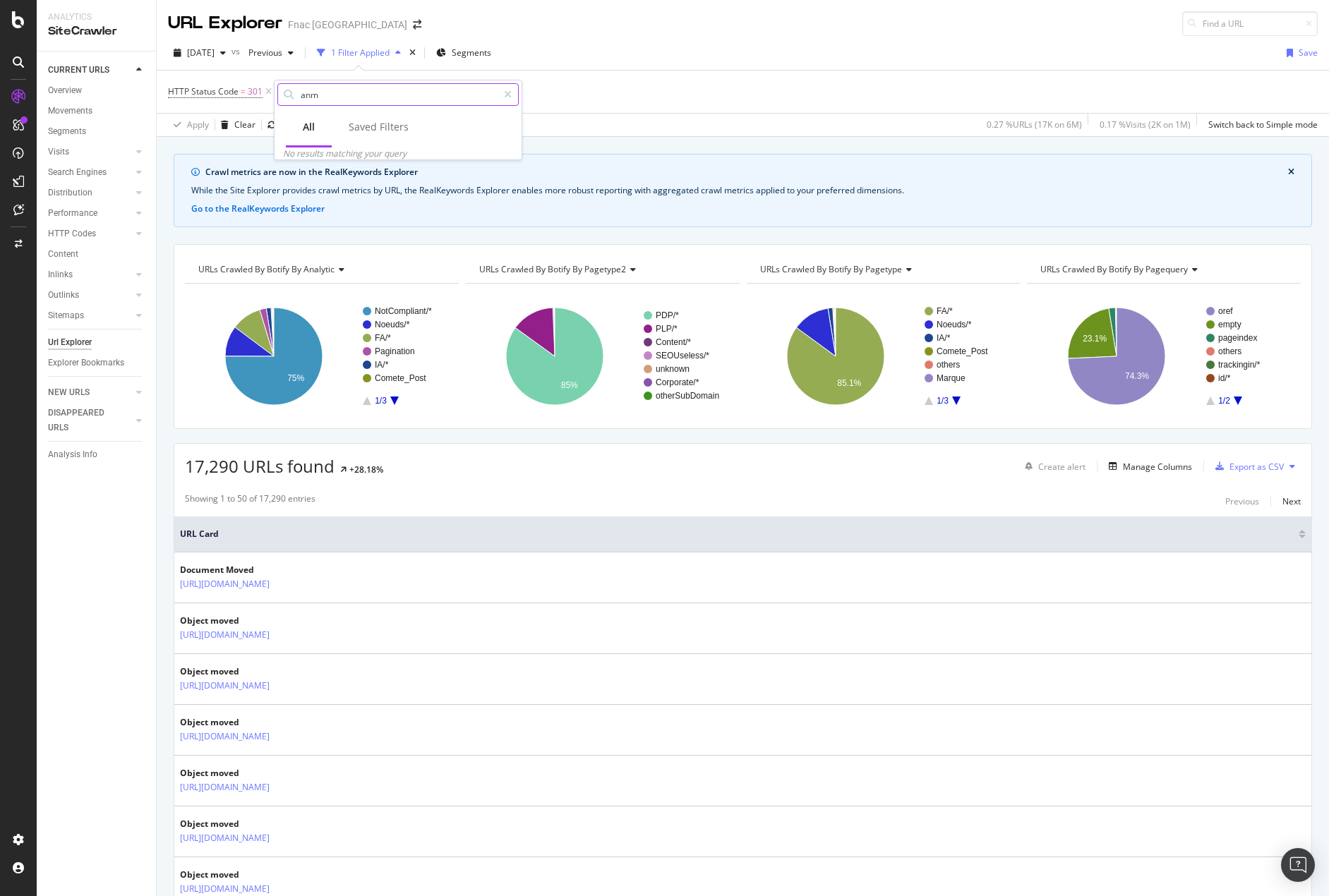
type input "an"
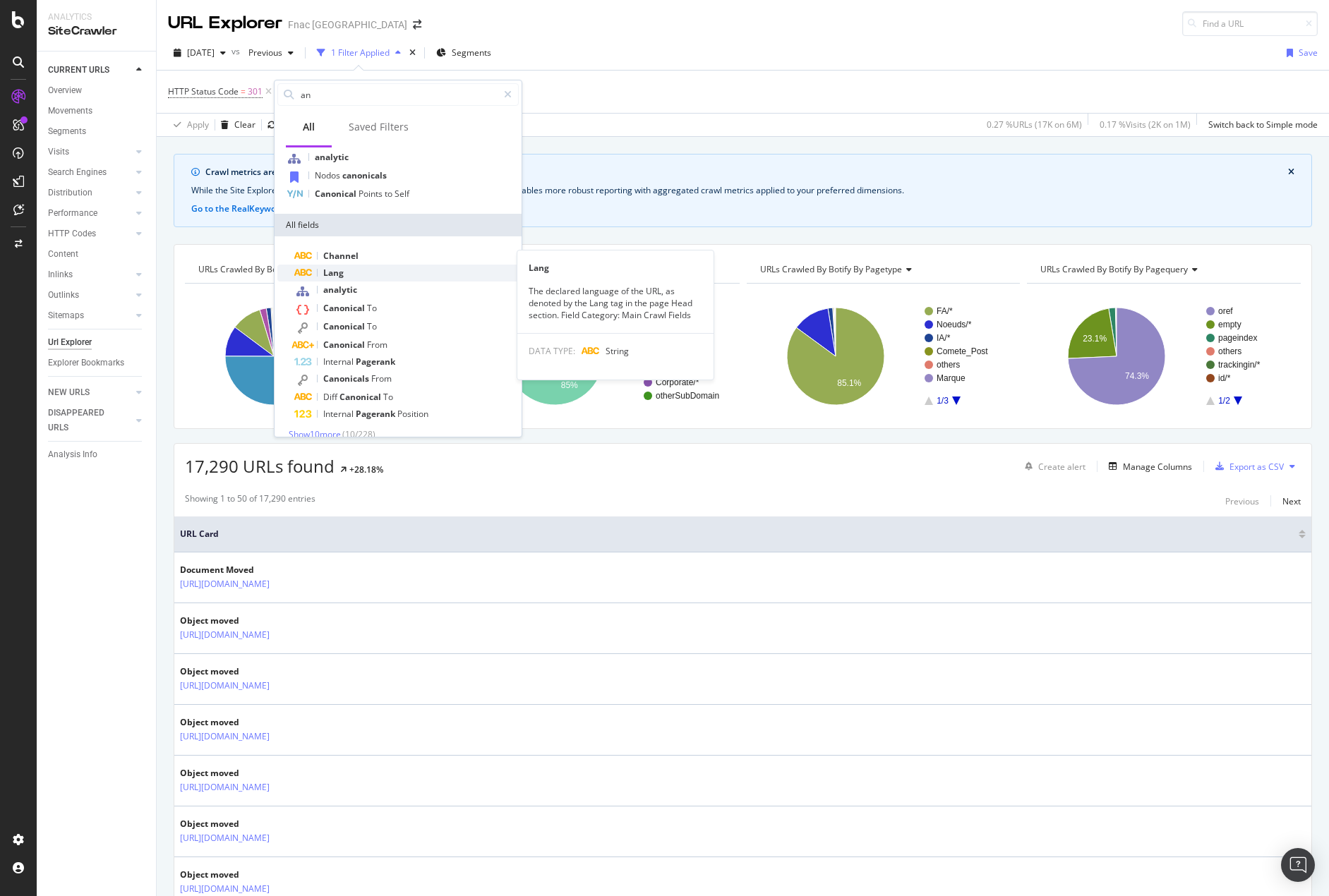
scroll to position [47, 0]
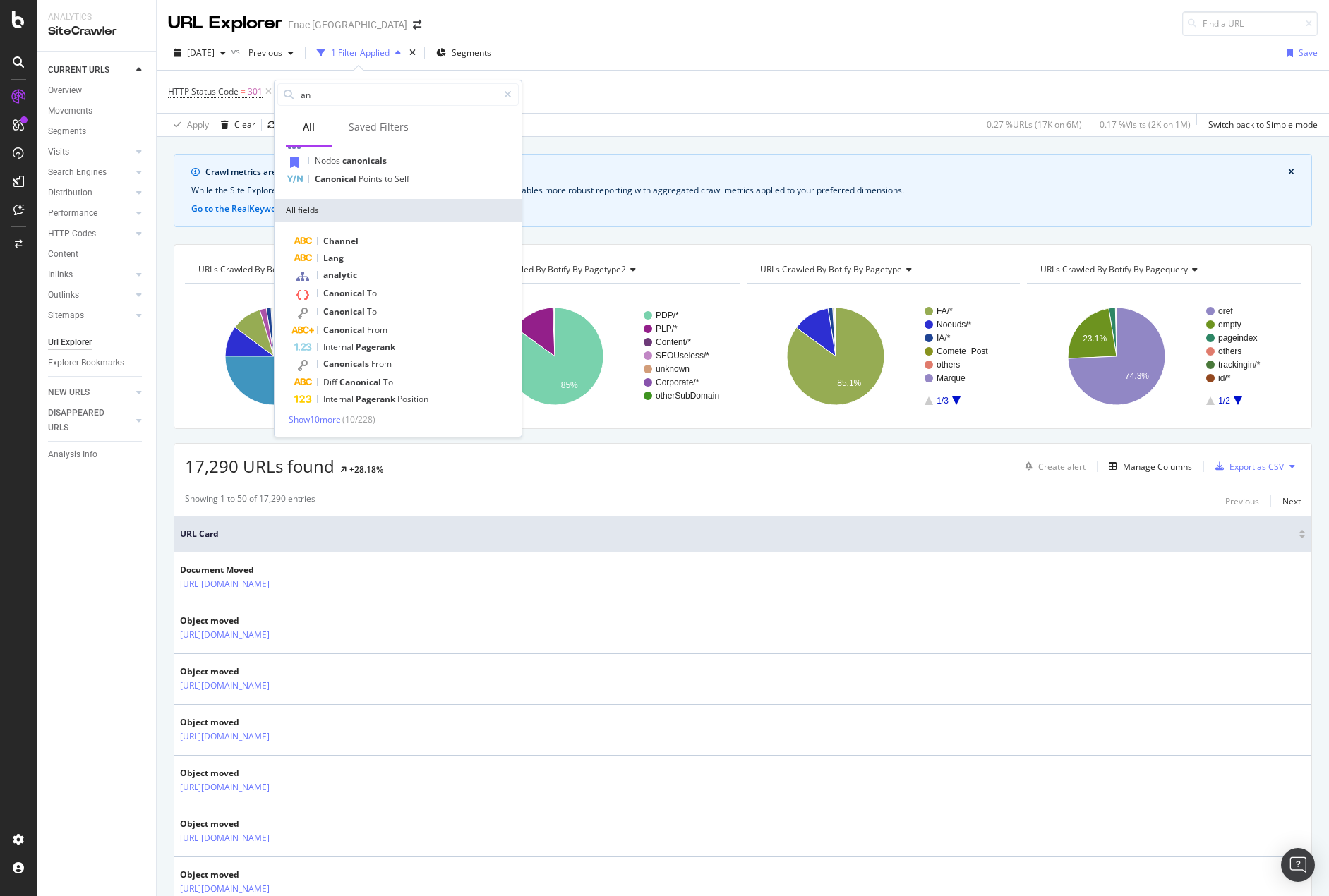
drag, startPoint x: 421, startPoint y: 97, endPoint x: 231, endPoint y: 82, distance: 190.6
click at [231, 82] on body "Analytics SiteCrawler CURRENT URLS Overview Movements Segments Visits Analysis …" at bounding box center [664, 448] width 1329 height 896
click at [338, 91] on input "an" at bounding box center [399, 95] width 199 height 21
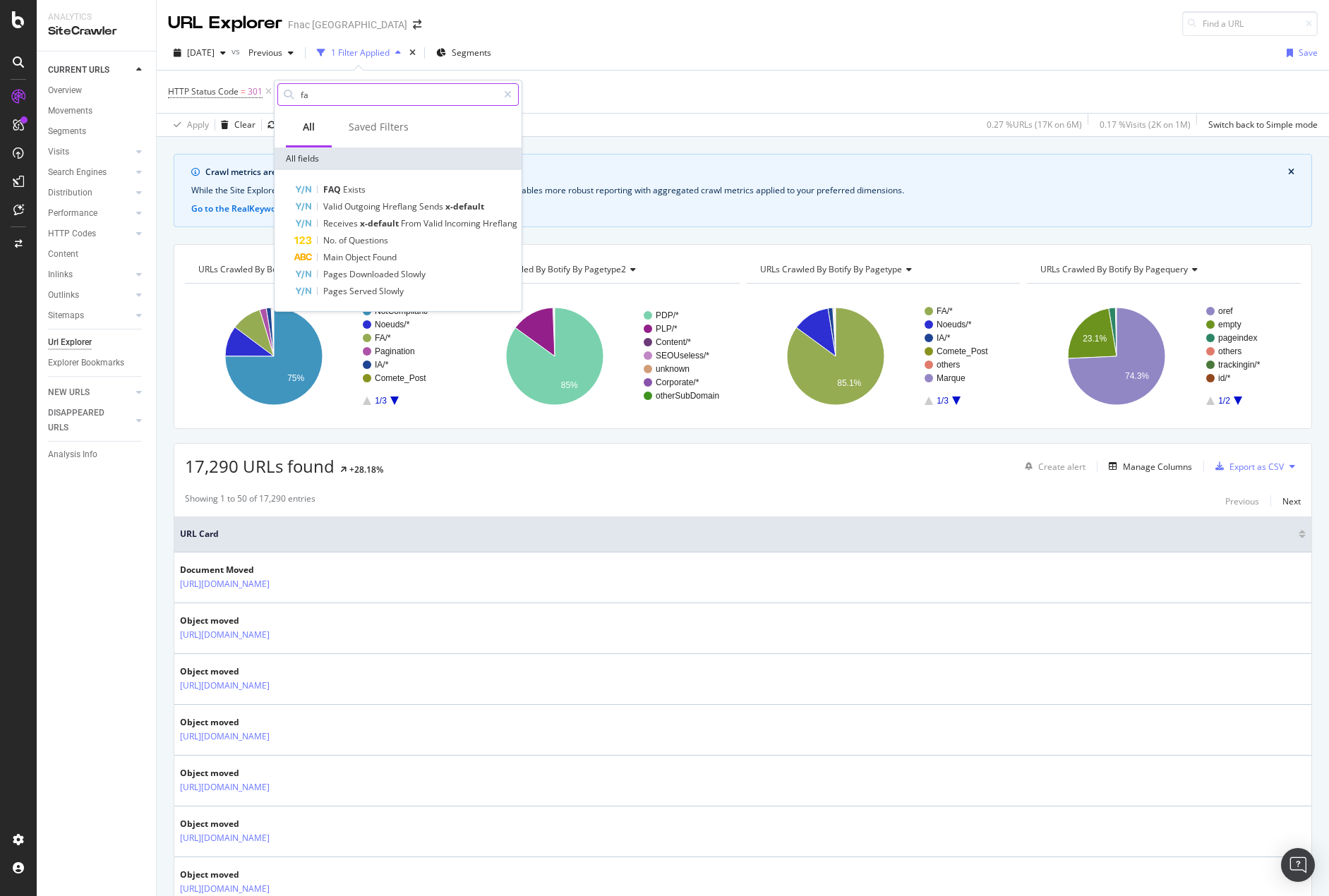
scroll to position [0, 0]
type input "f"
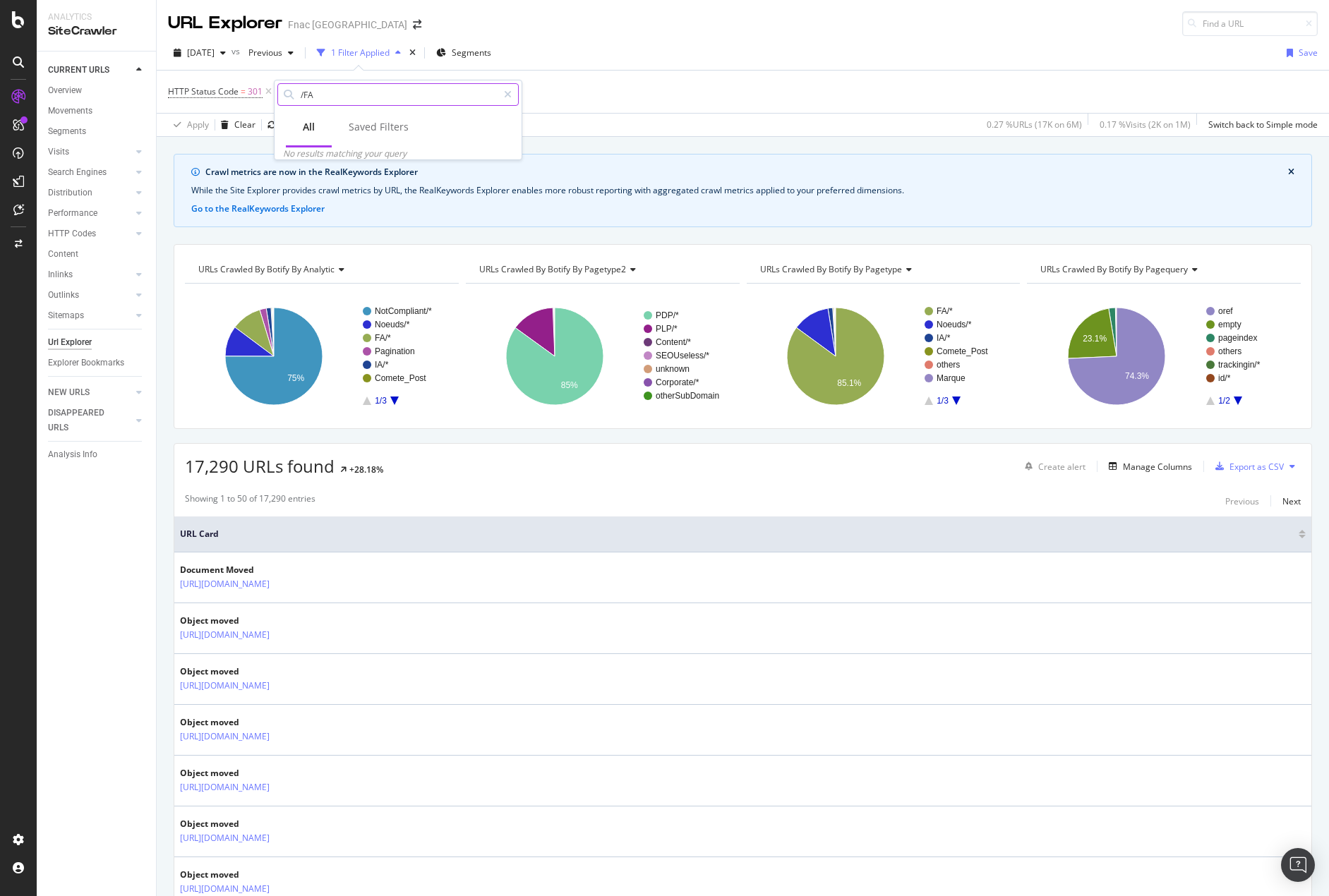
click at [356, 99] on input "/FA" at bounding box center [399, 95] width 199 height 21
drag, startPoint x: 356, startPoint y: 99, endPoint x: 481, endPoint y: 82, distance: 126.2
click at [357, 98] on input "/FA" at bounding box center [399, 95] width 199 height 21
type input "/FA"
click at [511, 95] on icon at bounding box center [507, 94] width 8 height 10
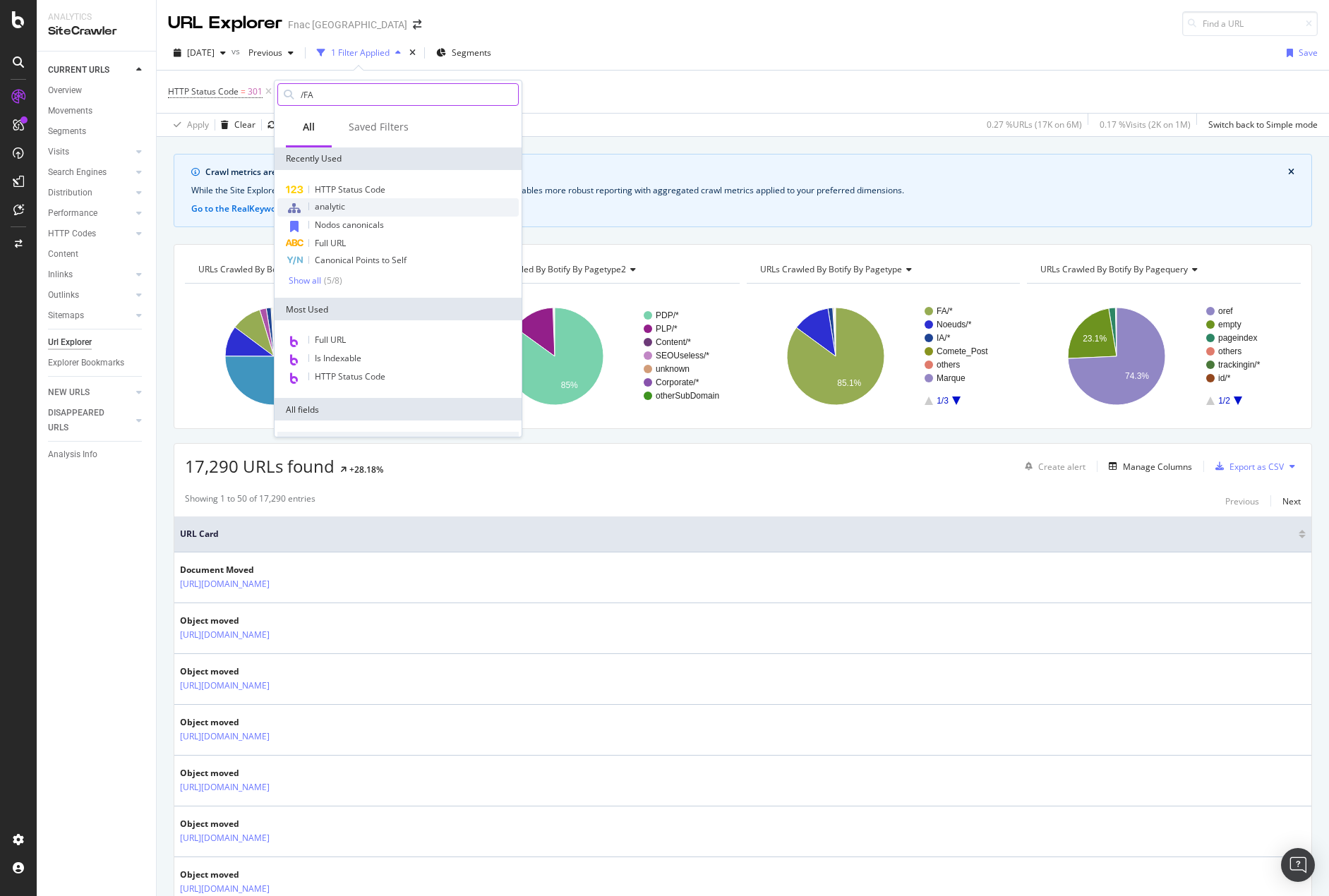
click at [405, 208] on div "analytic" at bounding box center [398, 207] width 241 height 19
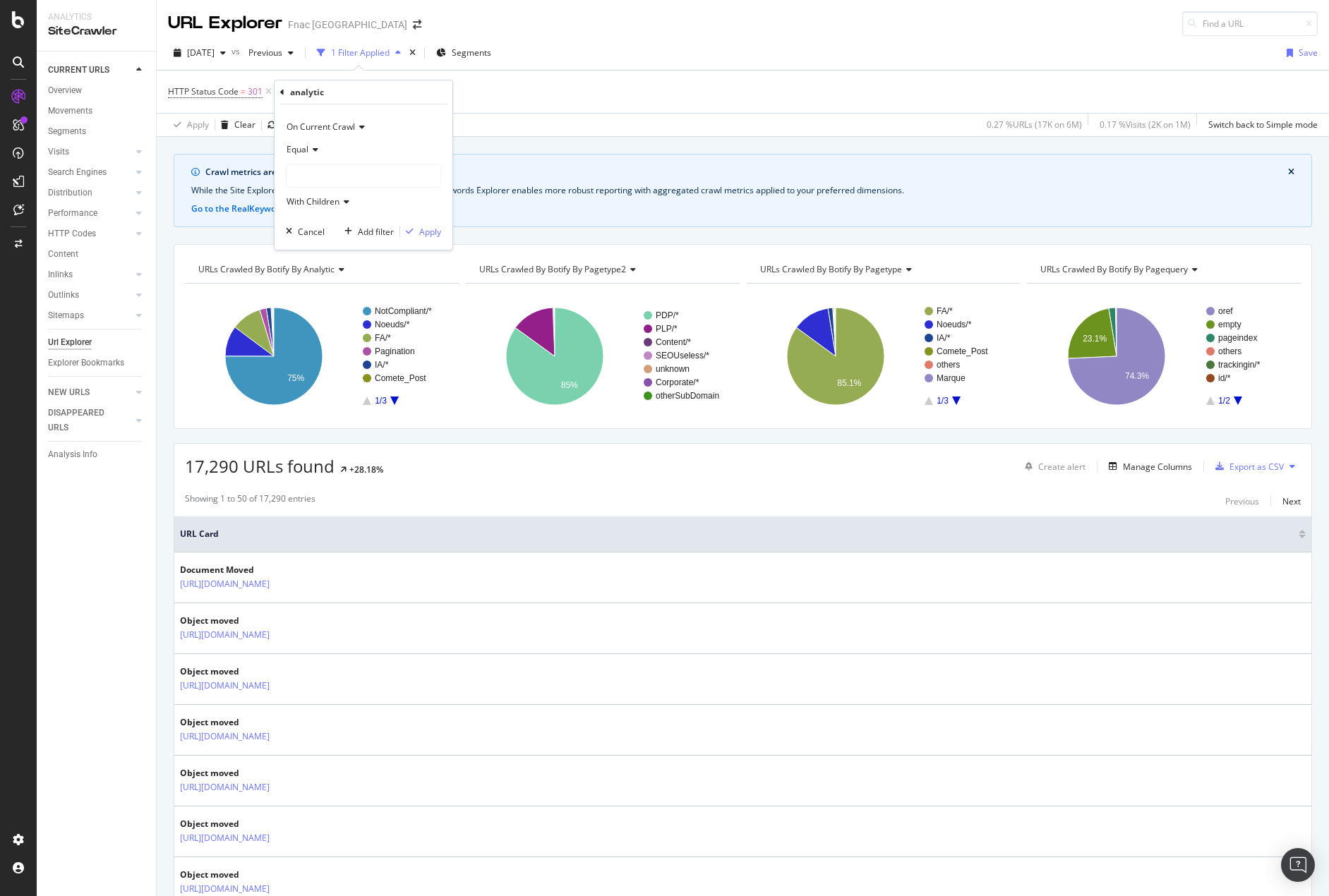
click at [314, 164] on div at bounding box center [364, 175] width 154 height 22
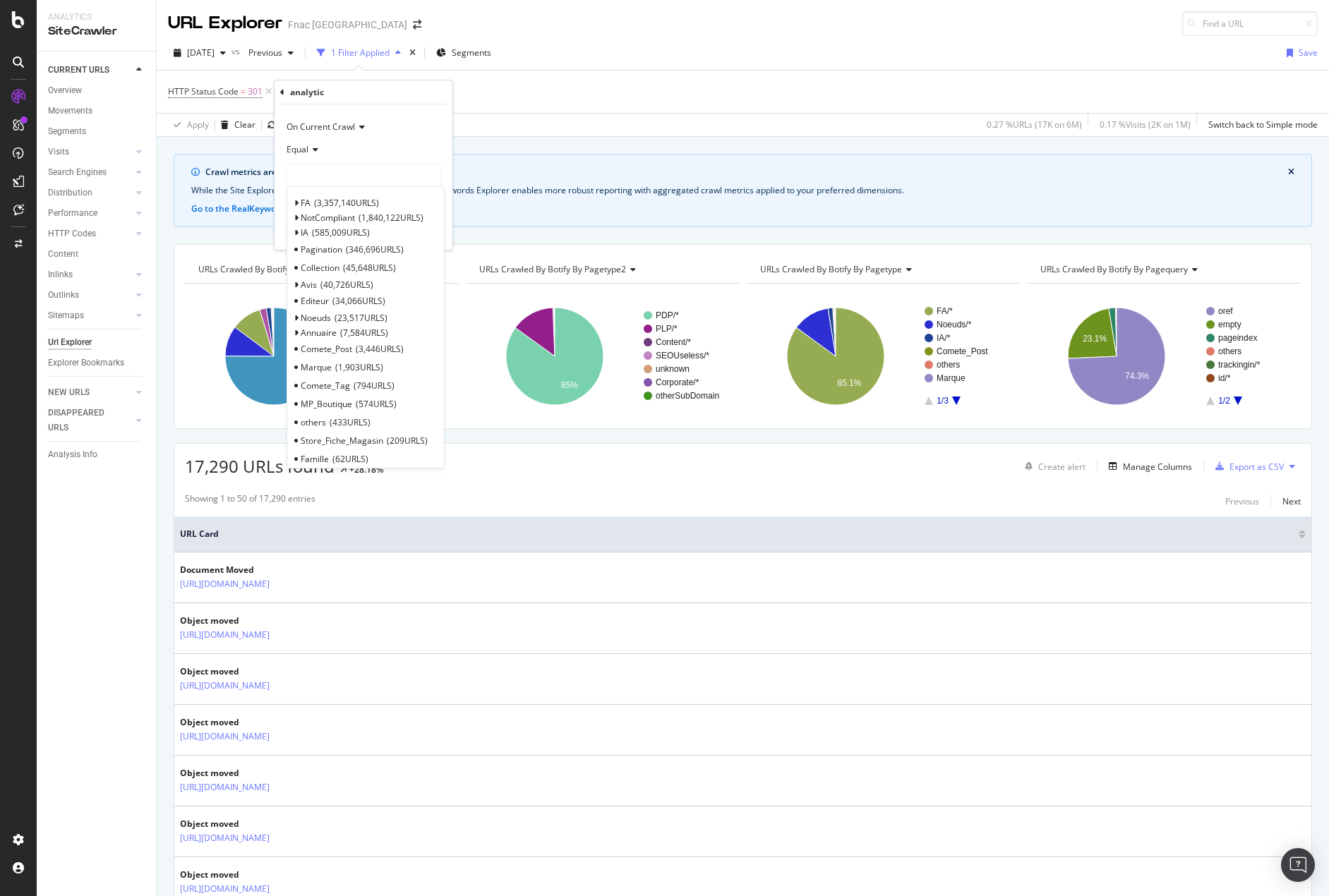
click at [313, 154] on icon at bounding box center [313, 150] width 10 height 9
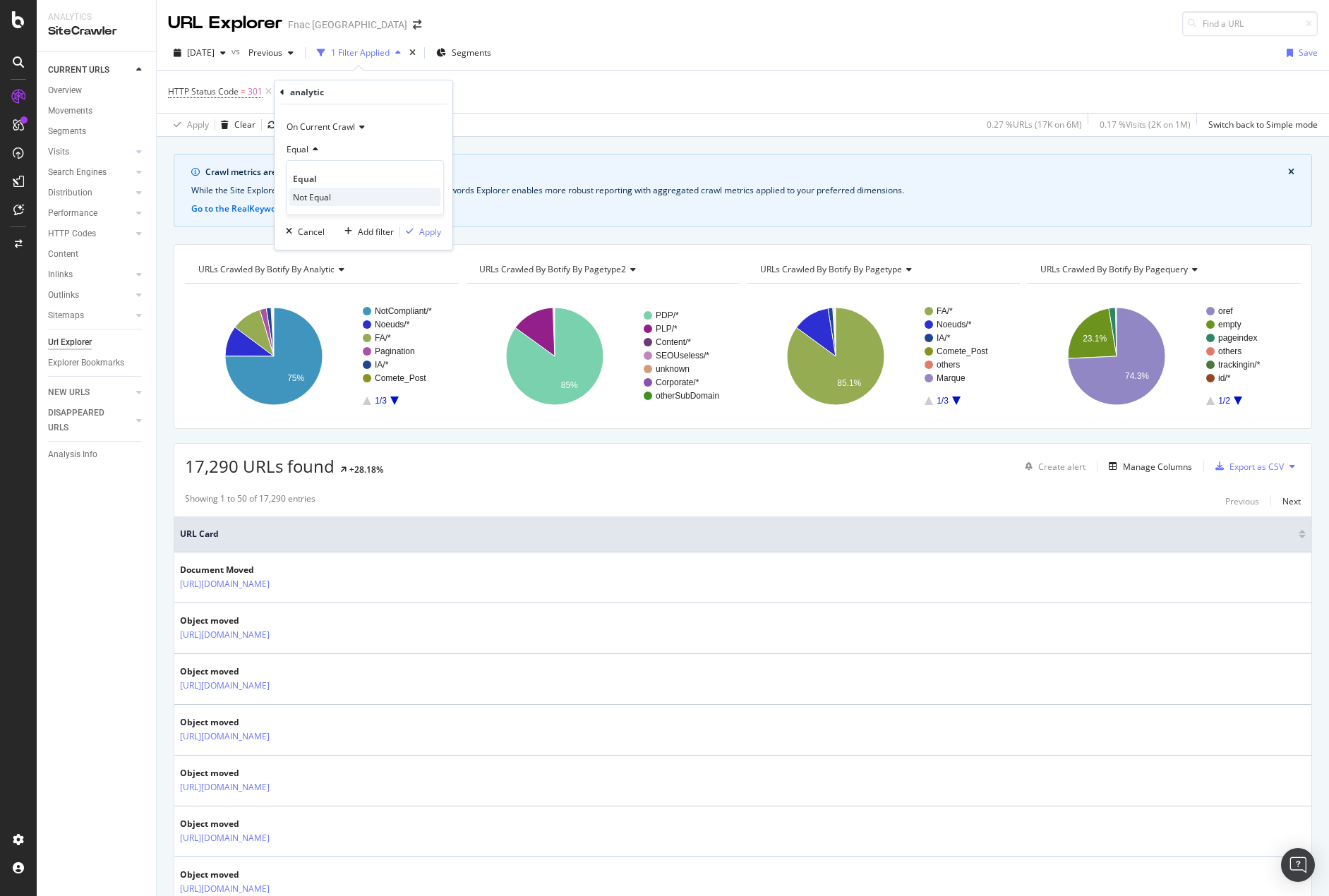
click at [311, 193] on span "Not Equal" at bounding box center [311, 198] width 38 height 12
click at [312, 169] on div at bounding box center [364, 175] width 154 height 22
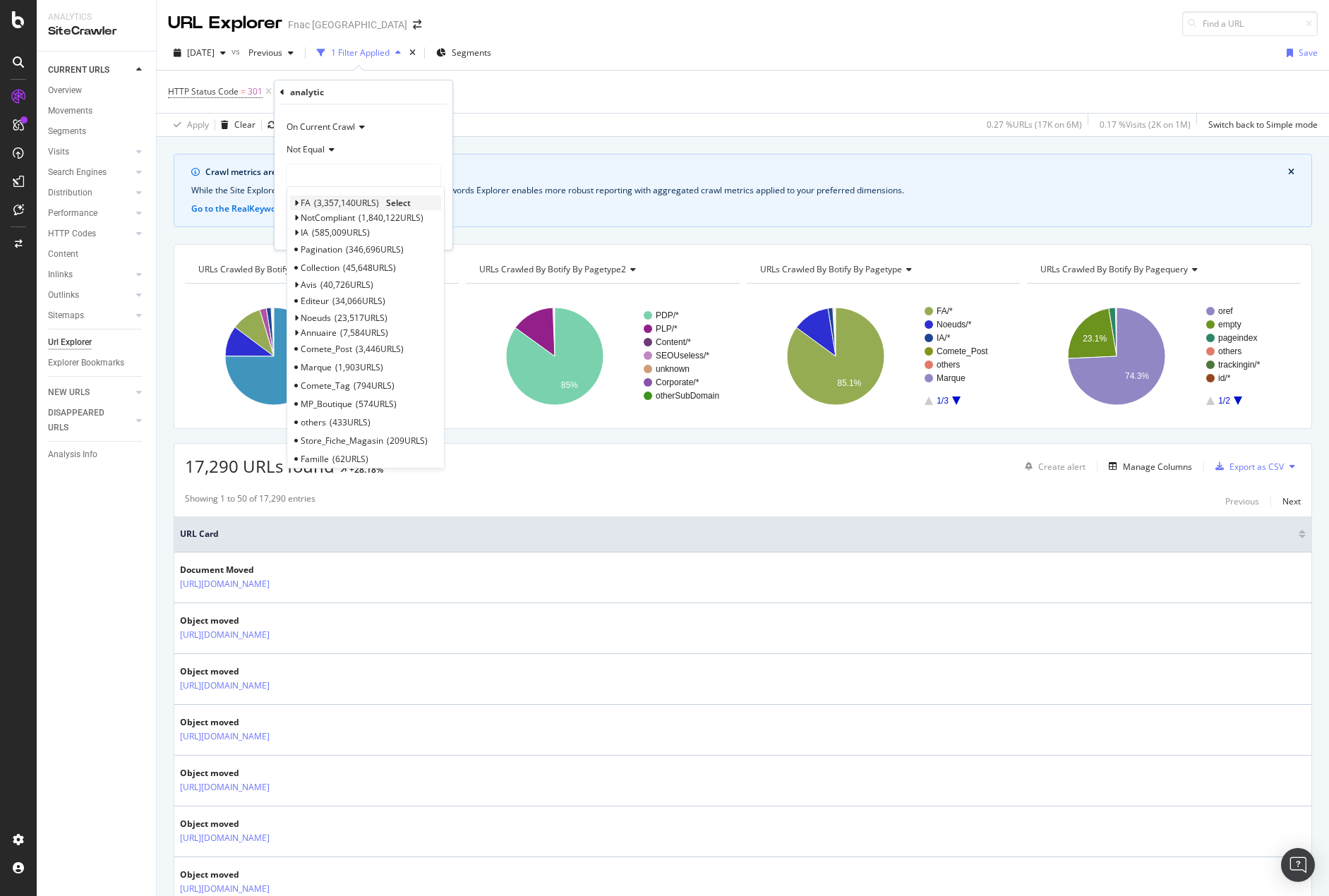
click at [324, 200] on span "3,357,140 URLS" at bounding box center [346, 203] width 65 height 12
click at [390, 199] on span "Select" at bounding box center [398, 203] width 25 height 12
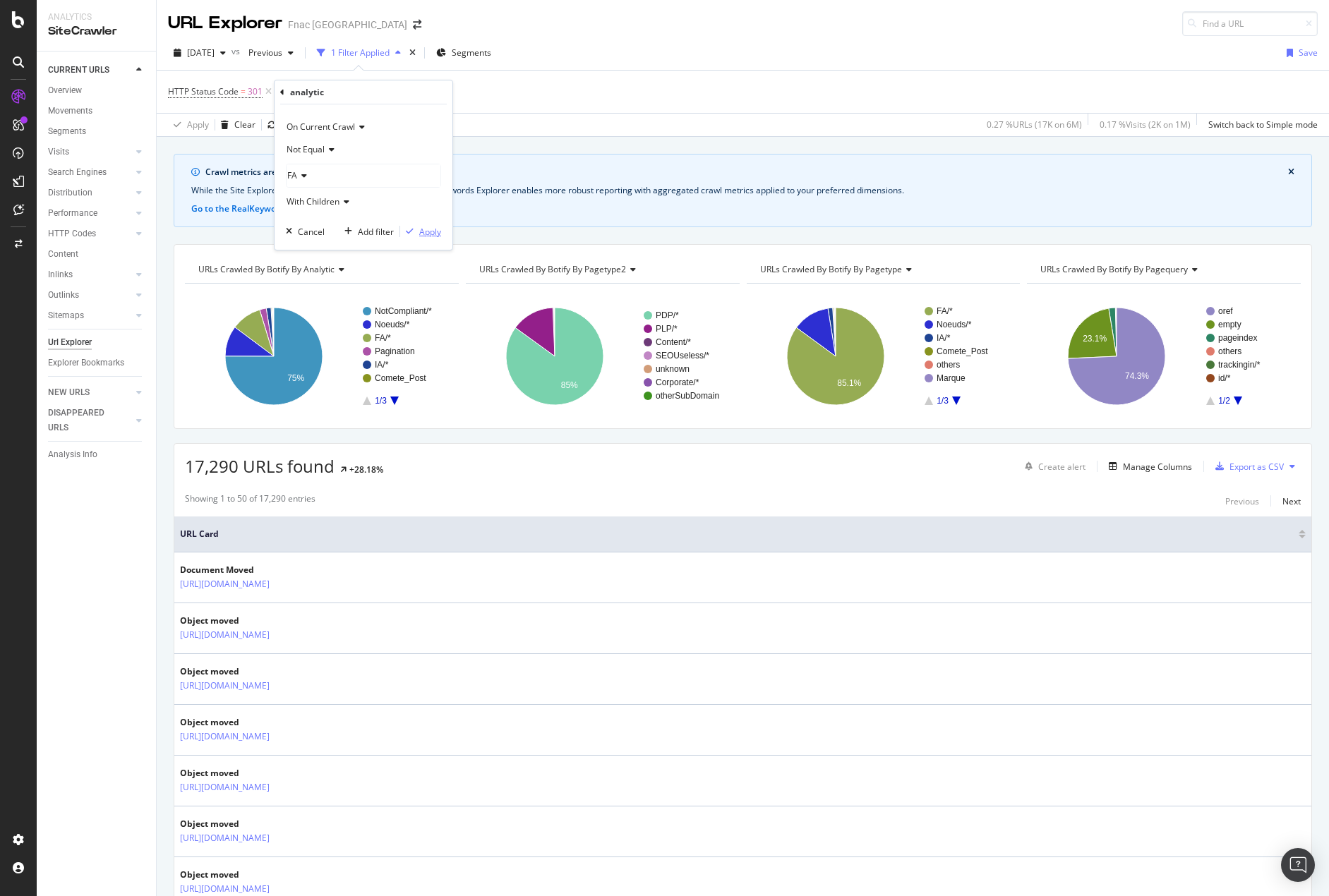
click at [424, 232] on div "Apply" at bounding box center [430, 232] width 22 height 12
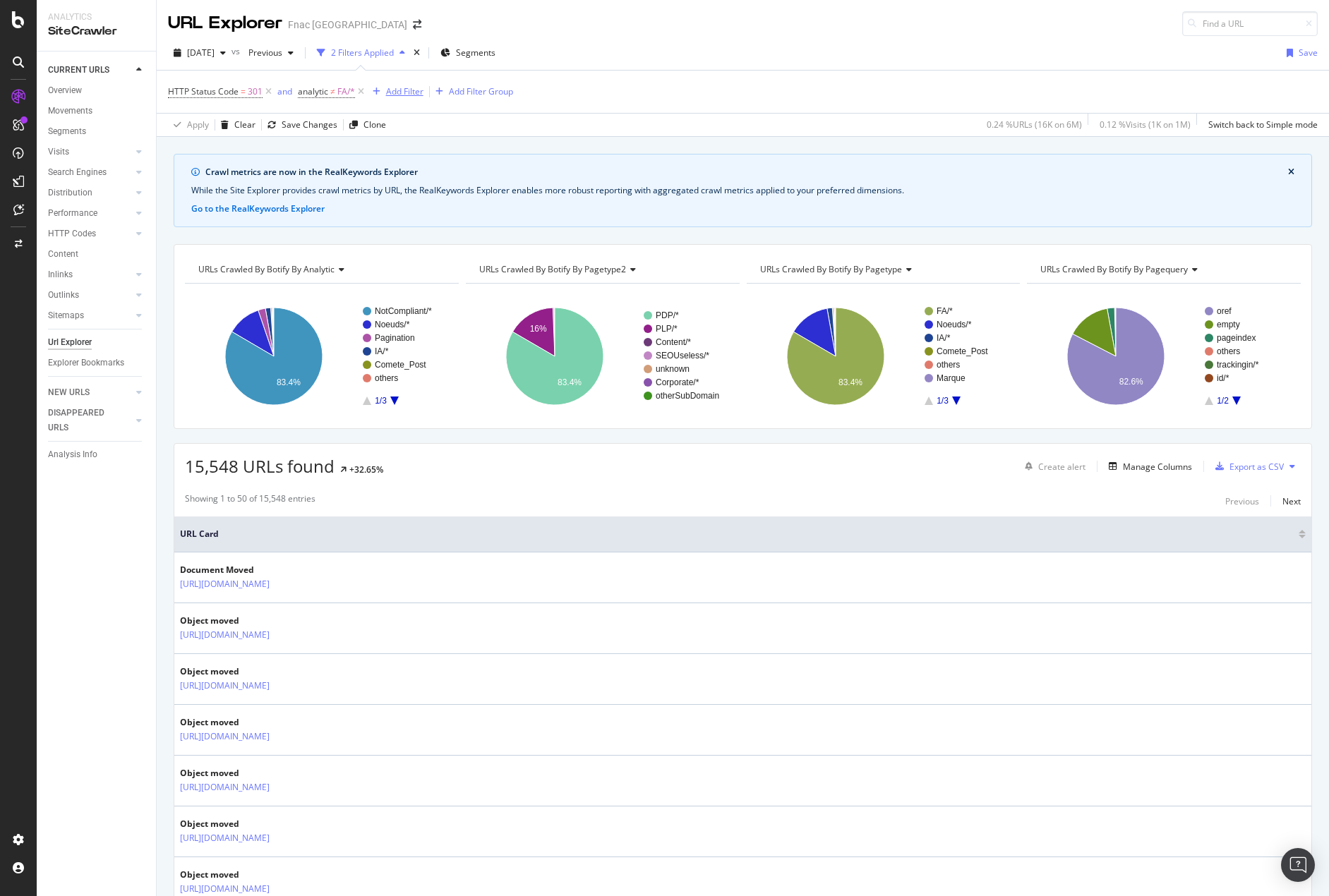
click at [387, 90] on div "Add Filter" at bounding box center [404, 91] width 37 height 12
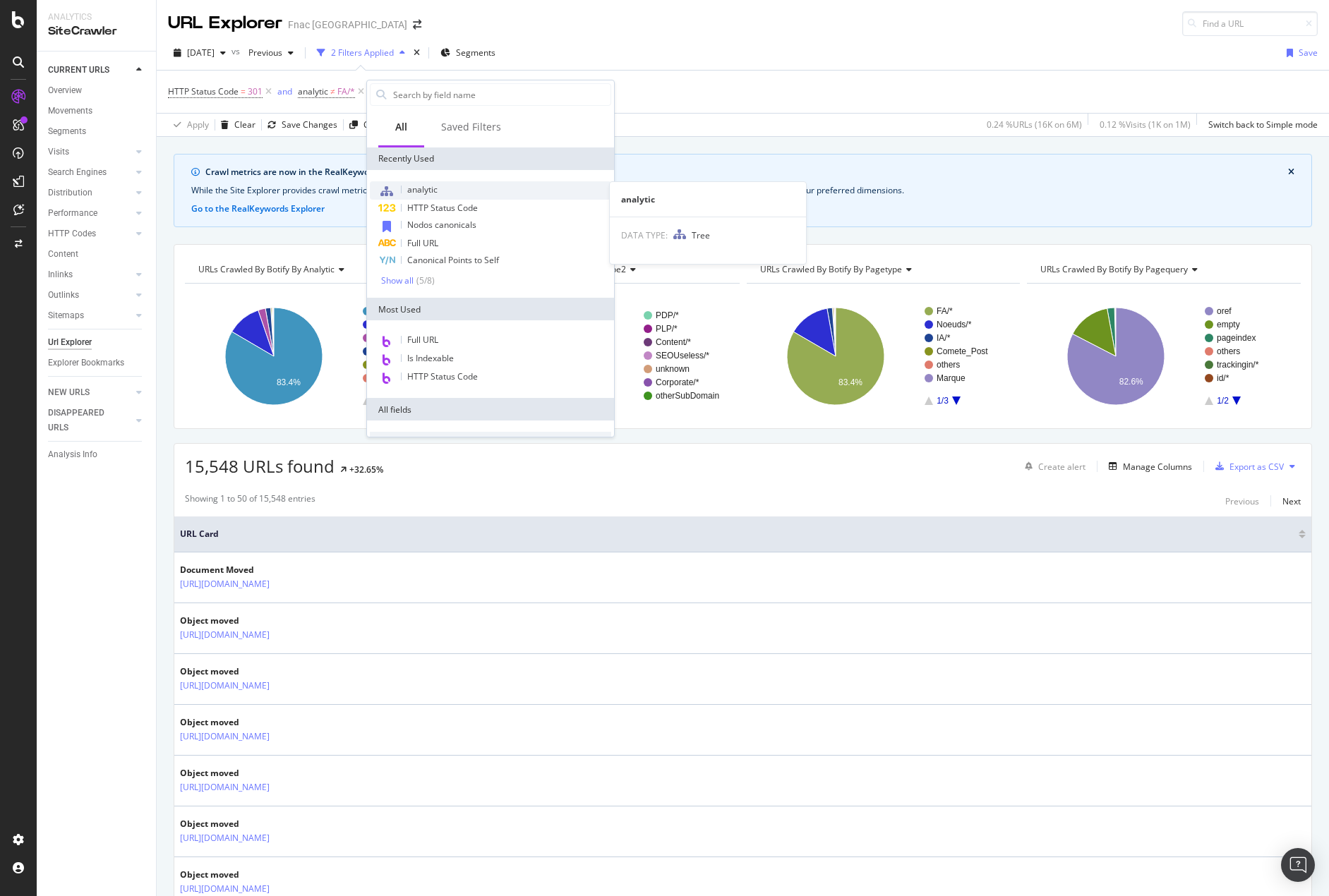
click at [423, 191] on span "analytic" at bounding box center [422, 190] width 30 height 12
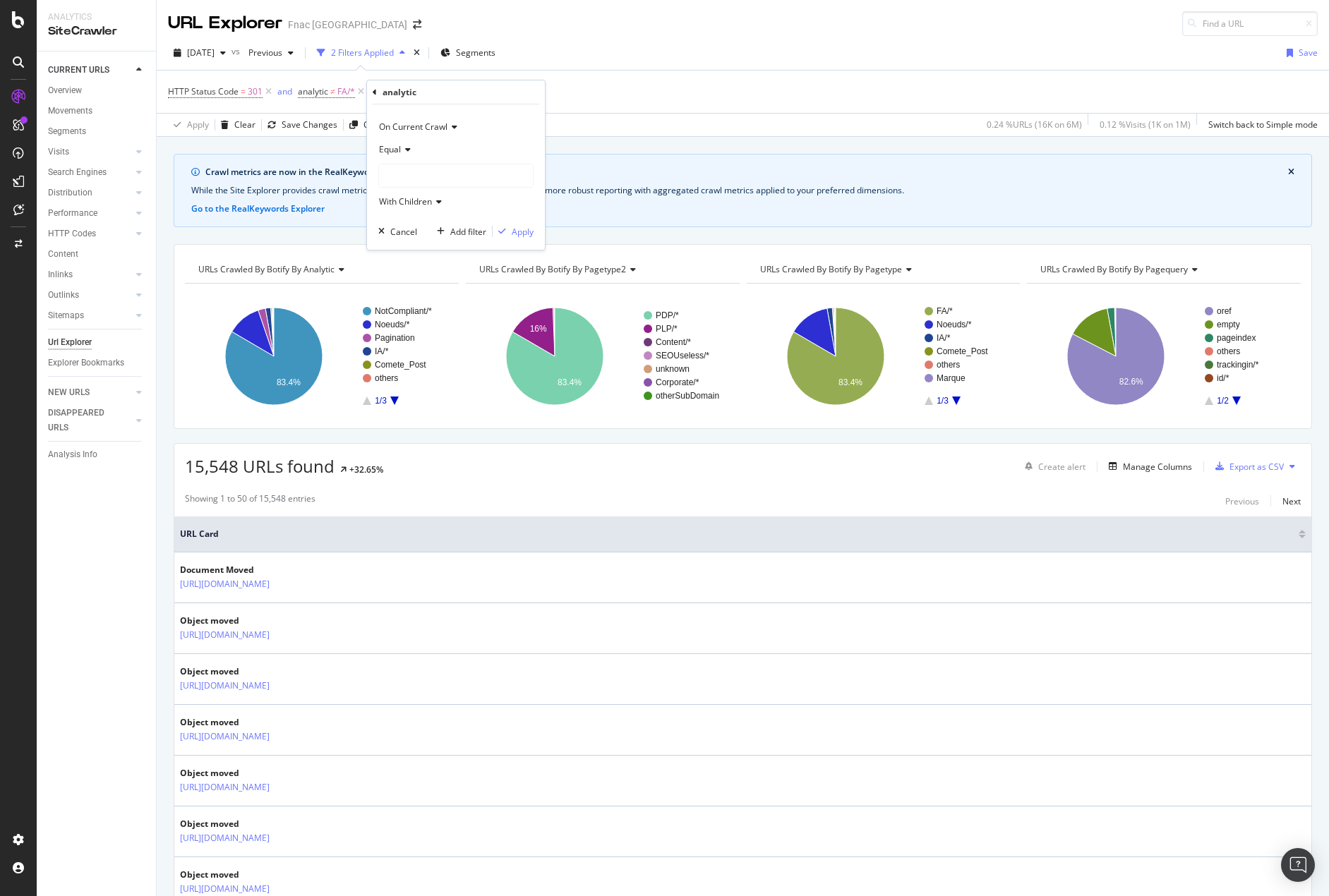
click at [426, 175] on div at bounding box center [456, 175] width 154 height 22
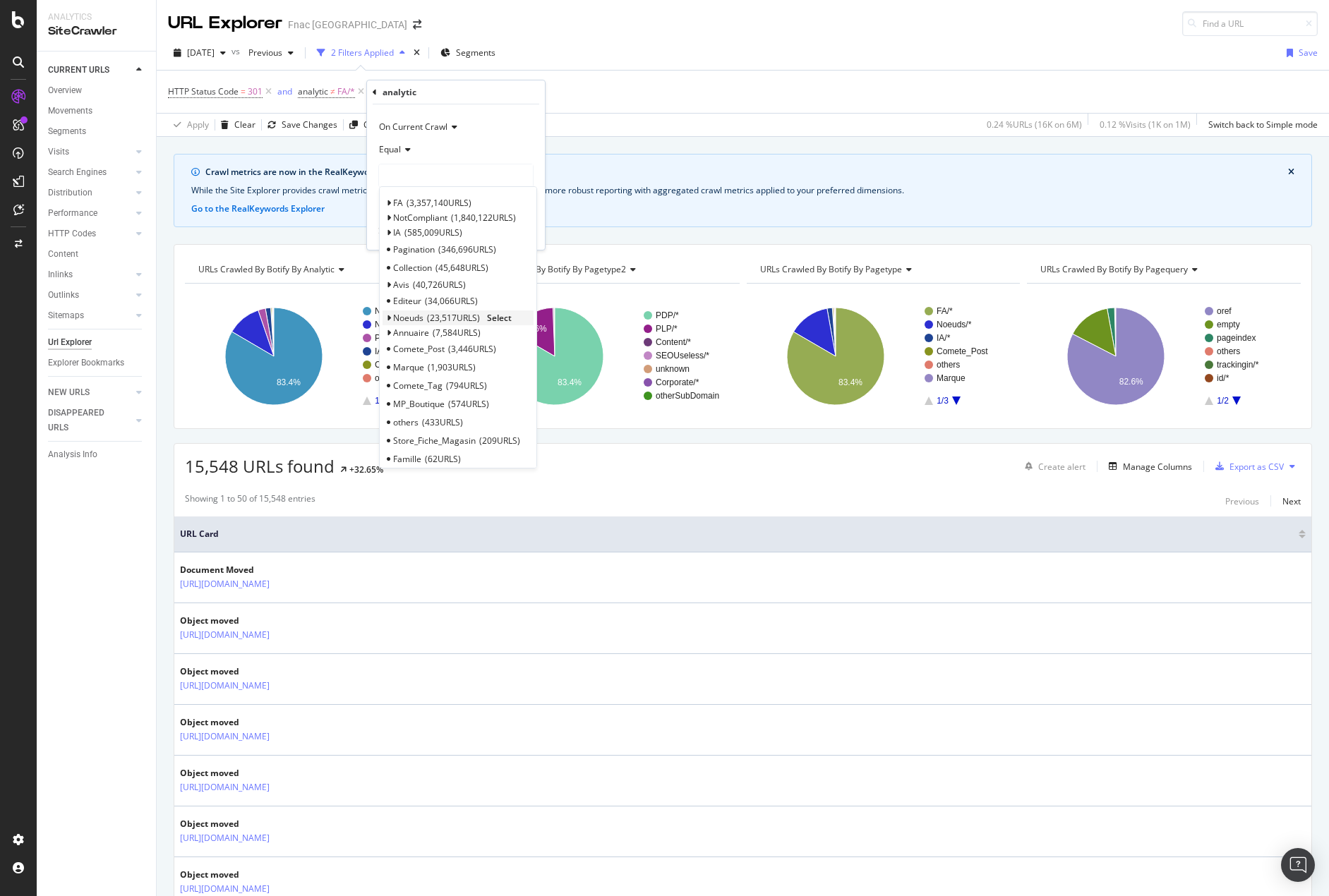
click at [500, 316] on span "Select" at bounding box center [499, 318] width 25 height 12
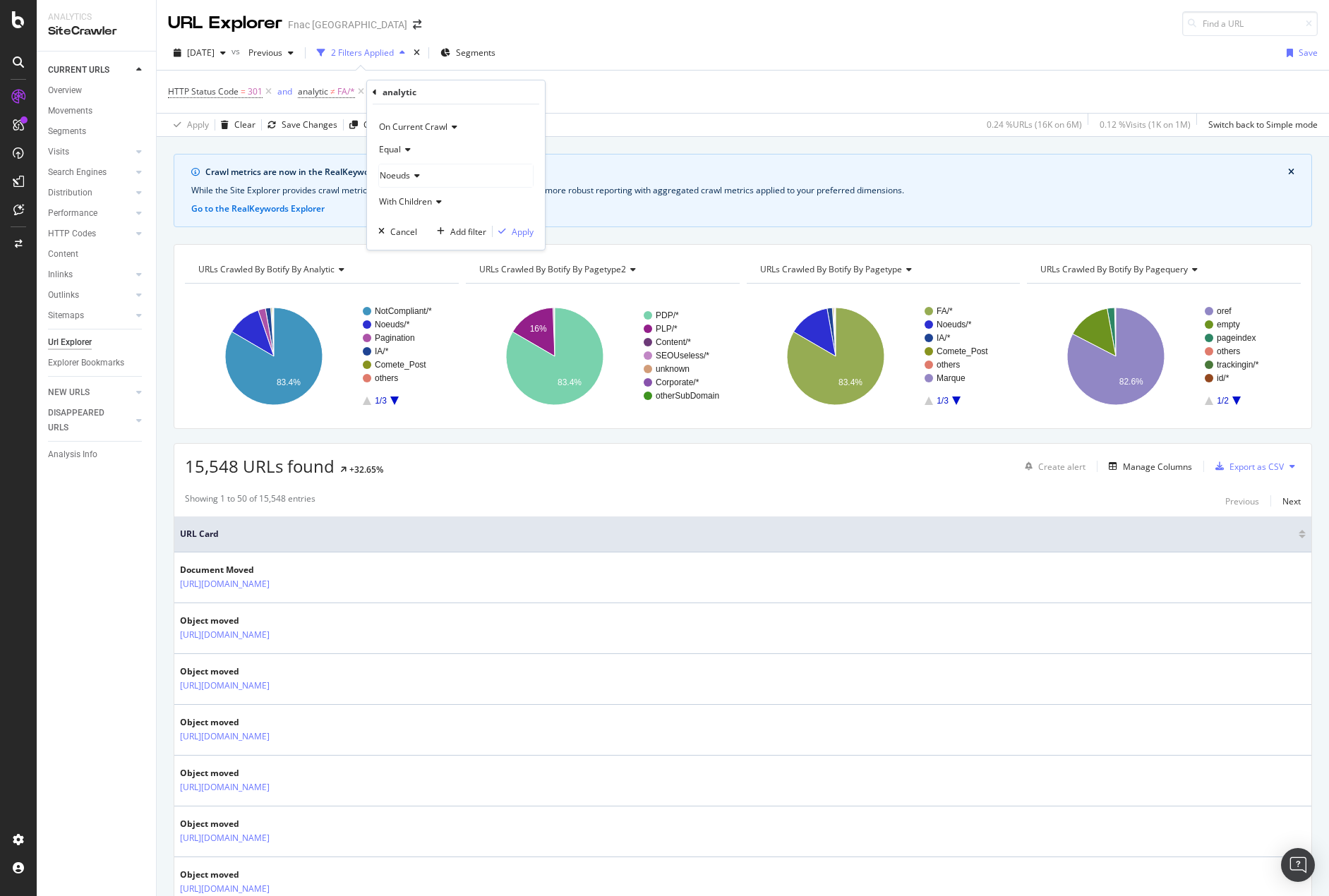
click at [413, 143] on div "Equal" at bounding box center [456, 149] width 155 height 22
click at [528, 232] on div "Apply" at bounding box center [522, 232] width 22 height 12
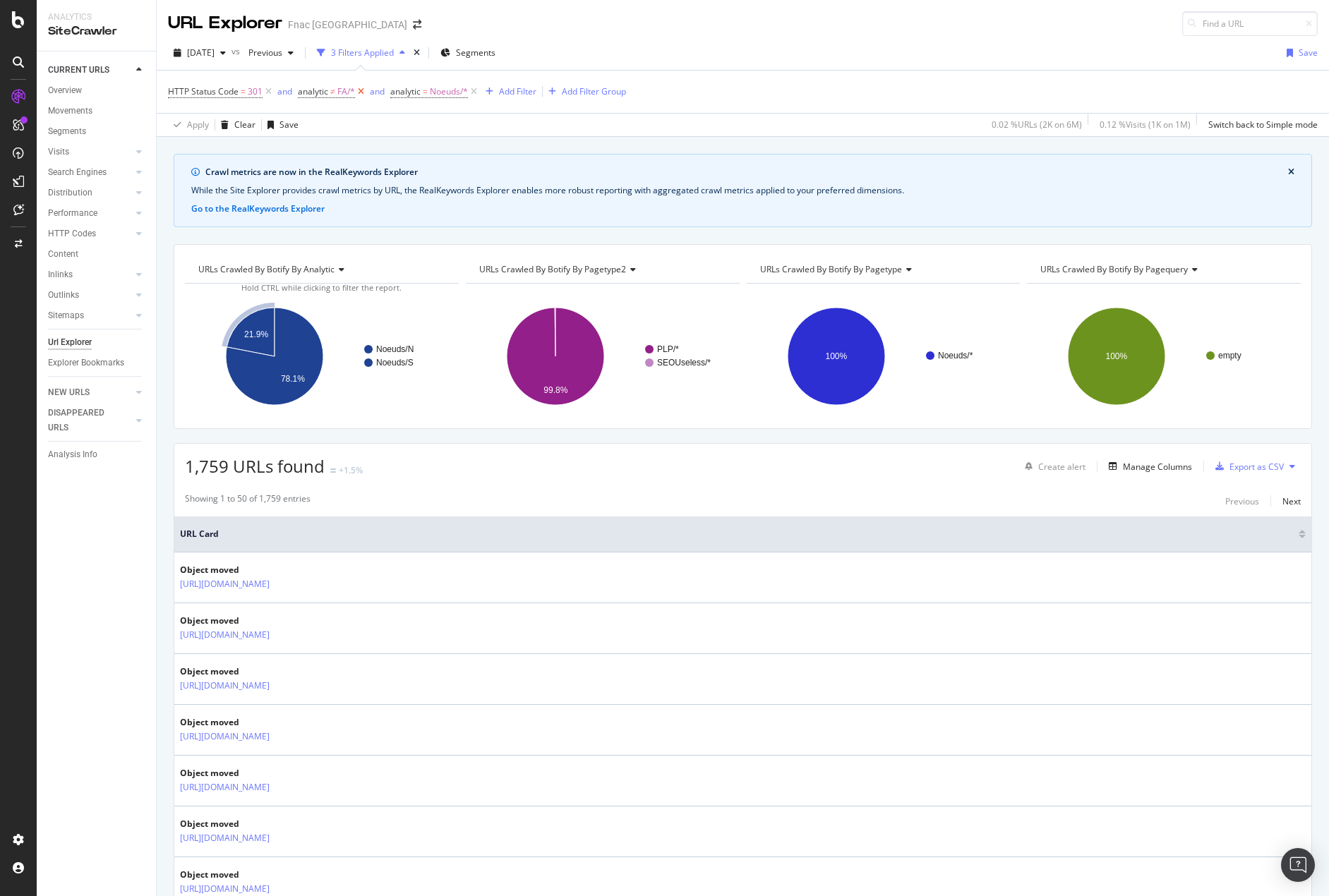
click at [359, 89] on icon at bounding box center [361, 92] width 12 height 14
click at [422, 97] on div "Add Filter" at bounding box center [426, 91] width 37 height 12
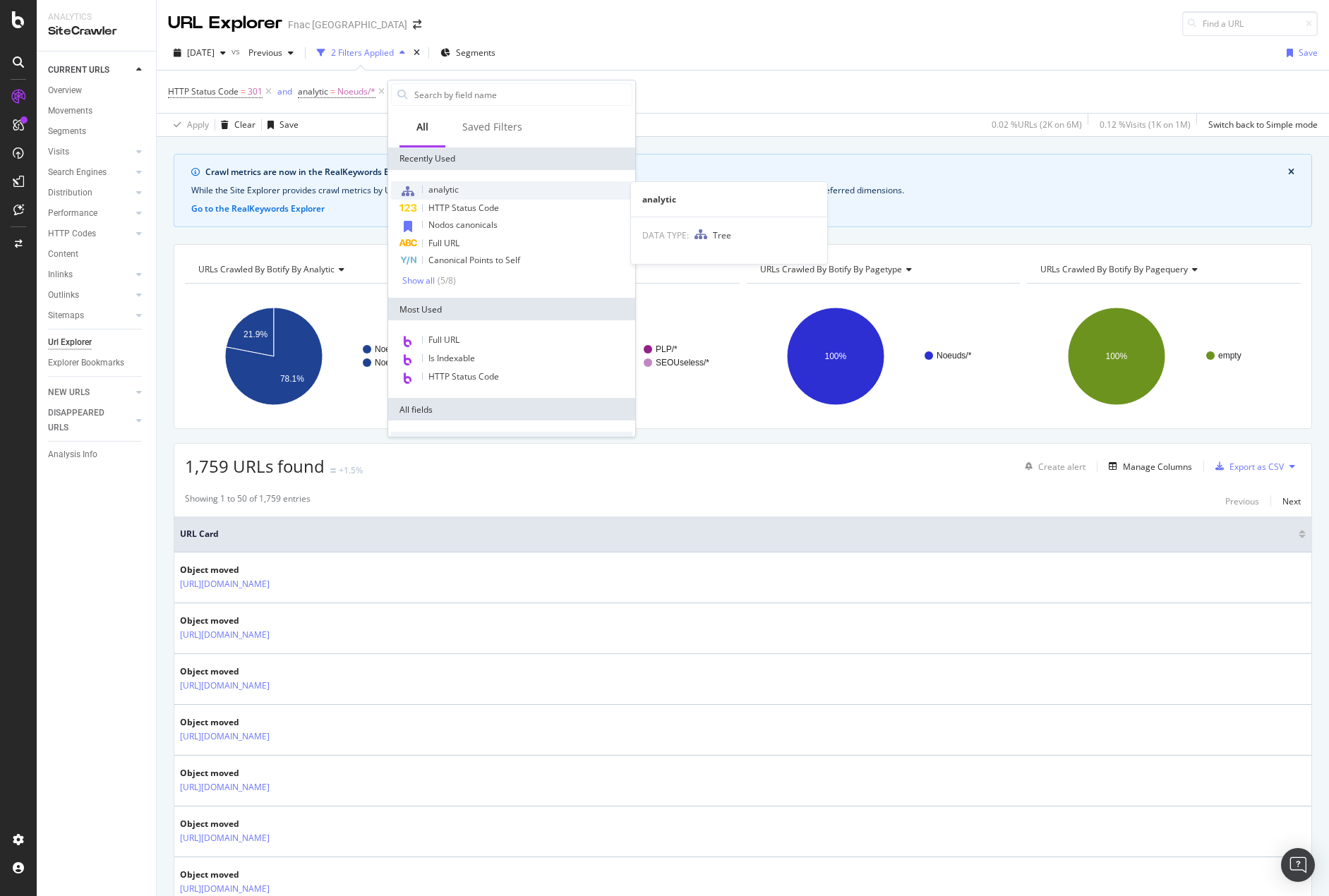
click at [448, 190] on span "analytic" at bounding box center [443, 190] width 30 height 12
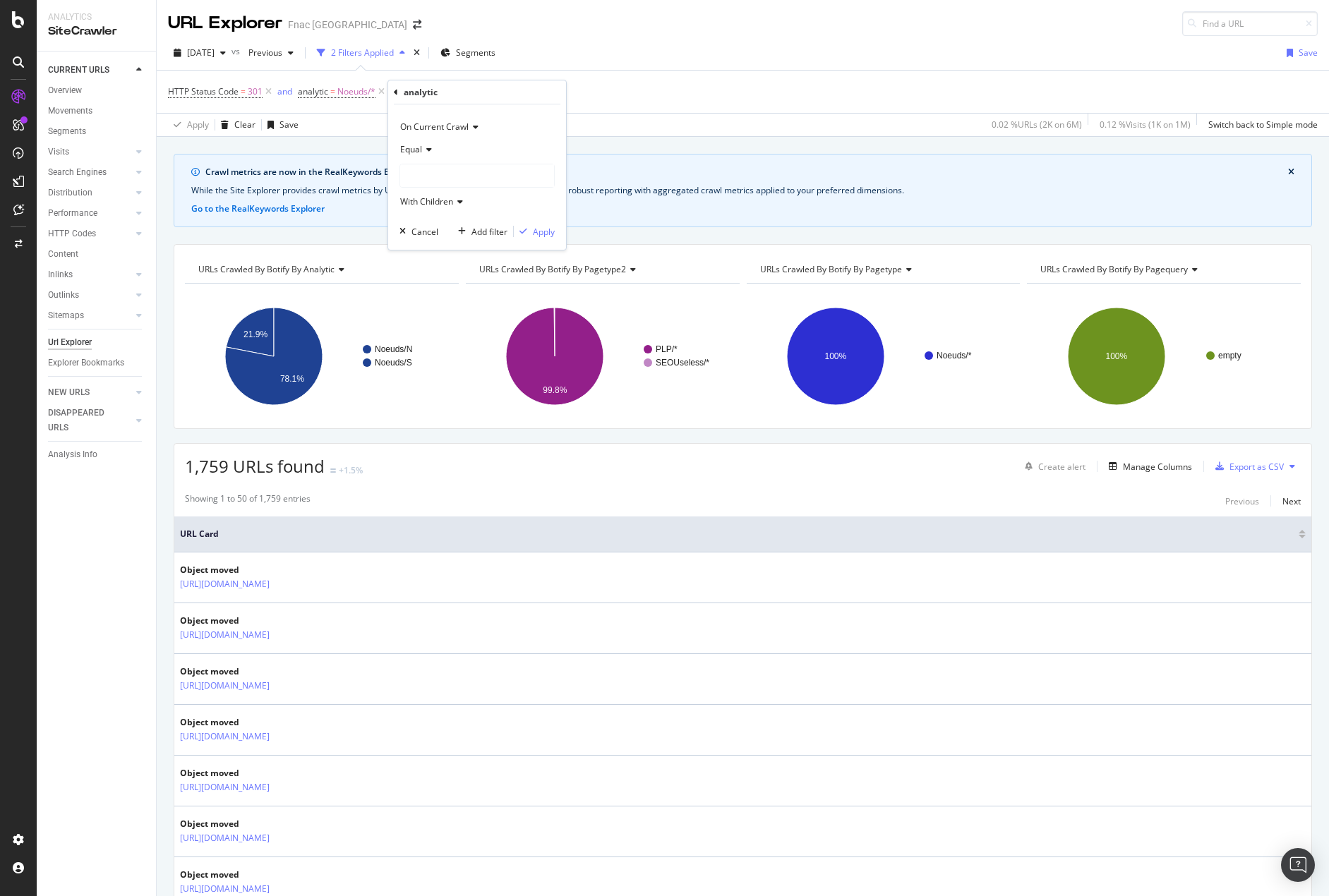
click at [426, 144] on div "Equal" at bounding box center [477, 149] width 155 height 22
click at [435, 202] on span "Not Equal" at bounding box center [426, 198] width 38 height 12
click at [434, 171] on div at bounding box center [477, 175] width 154 height 22
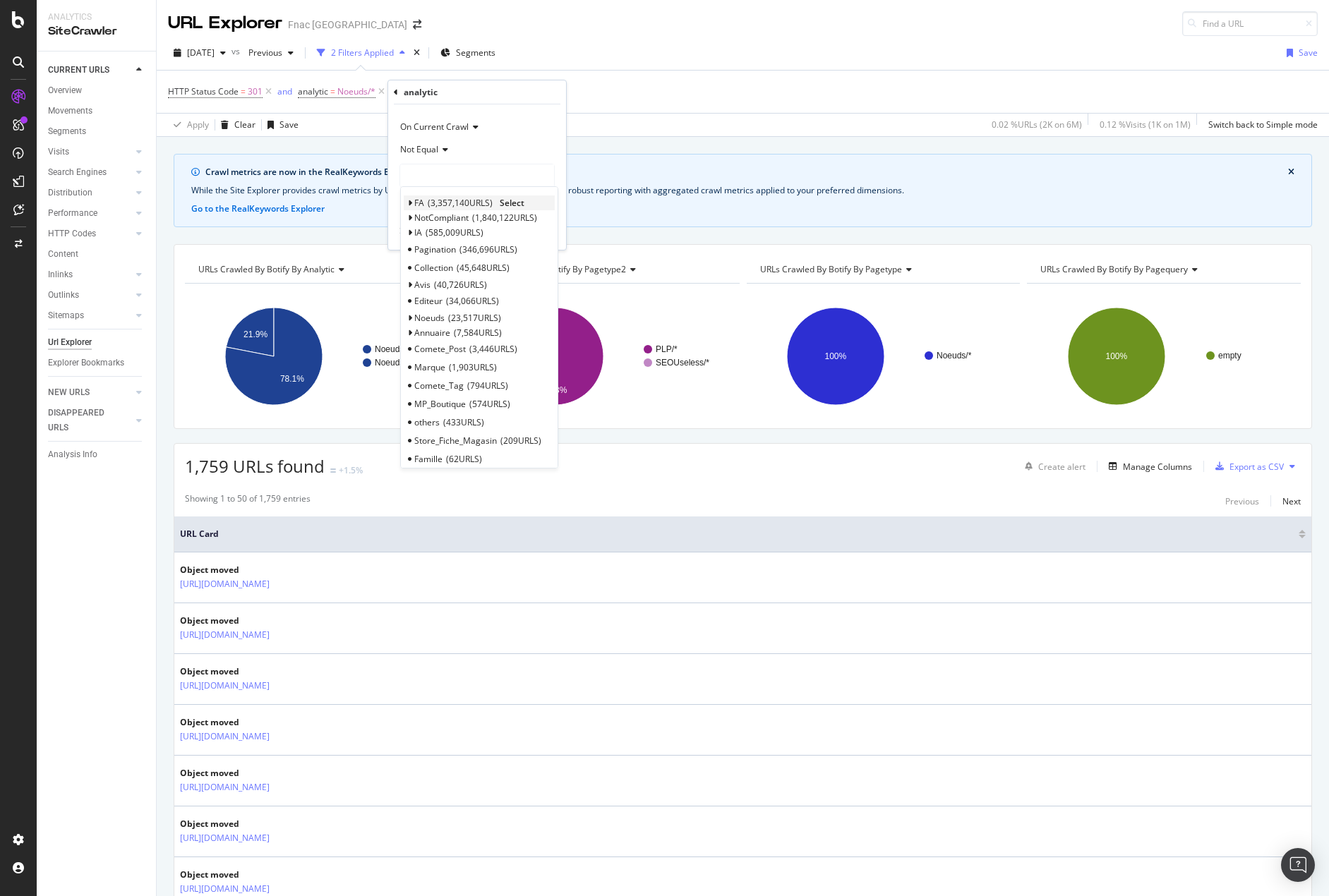
click at [450, 206] on span "3,357,140 URLS" at bounding box center [459, 203] width 65 height 12
click at [514, 199] on span "Select" at bounding box center [512, 203] width 25 height 12
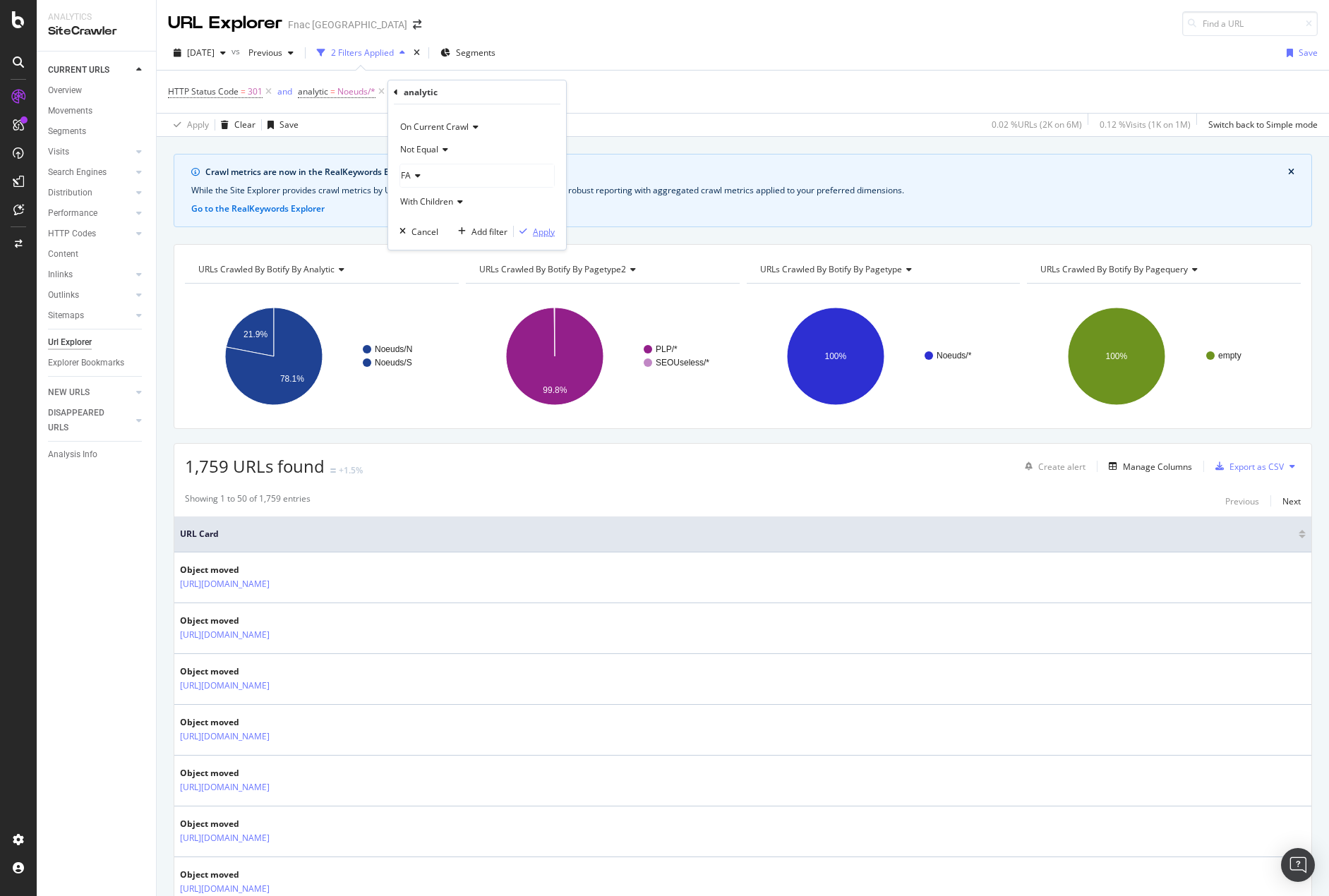
click at [528, 233] on div "button" at bounding box center [523, 231] width 19 height 9
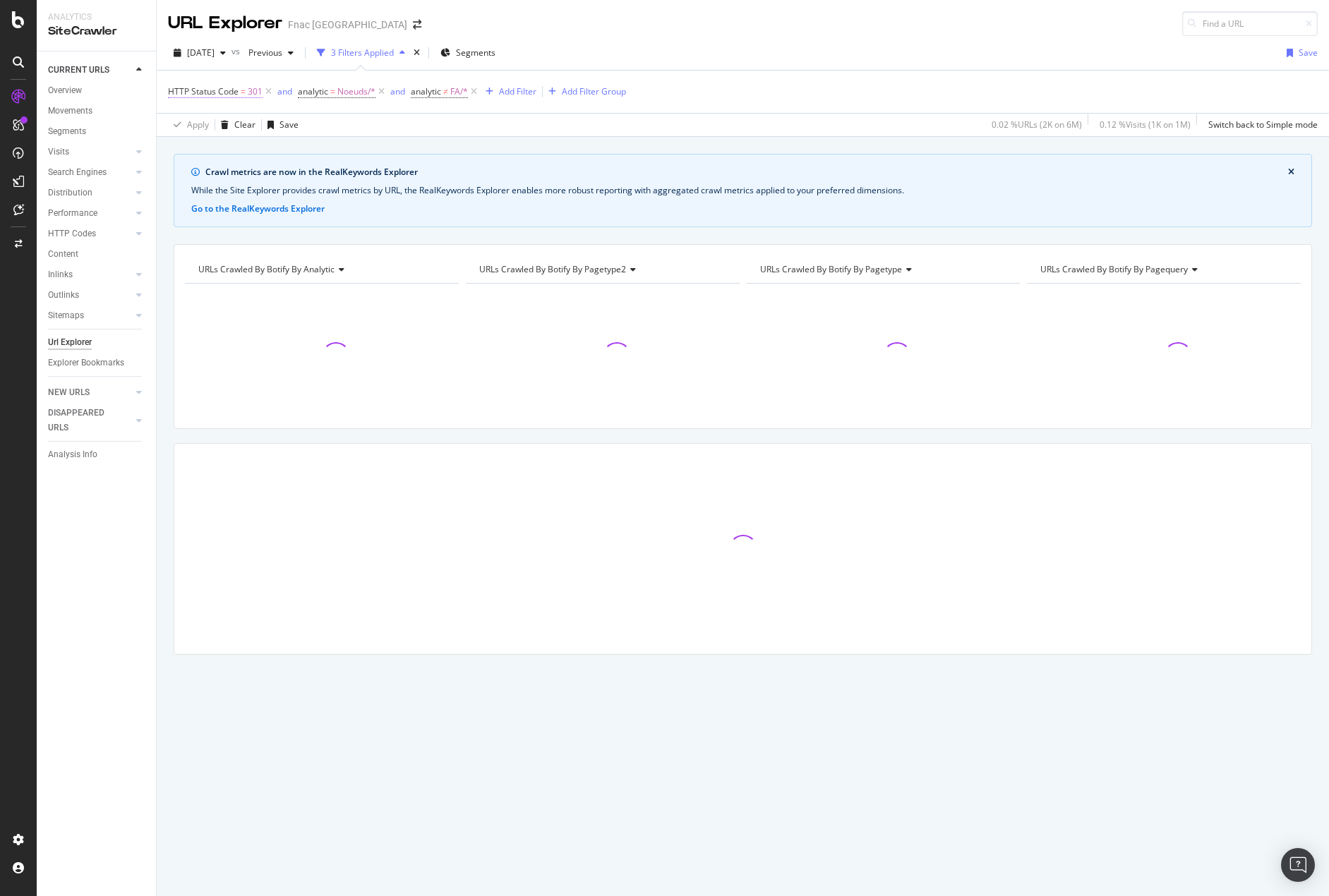
click at [211, 90] on span "HTTP Status Code" at bounding box center [203, 91] width 71 height 12
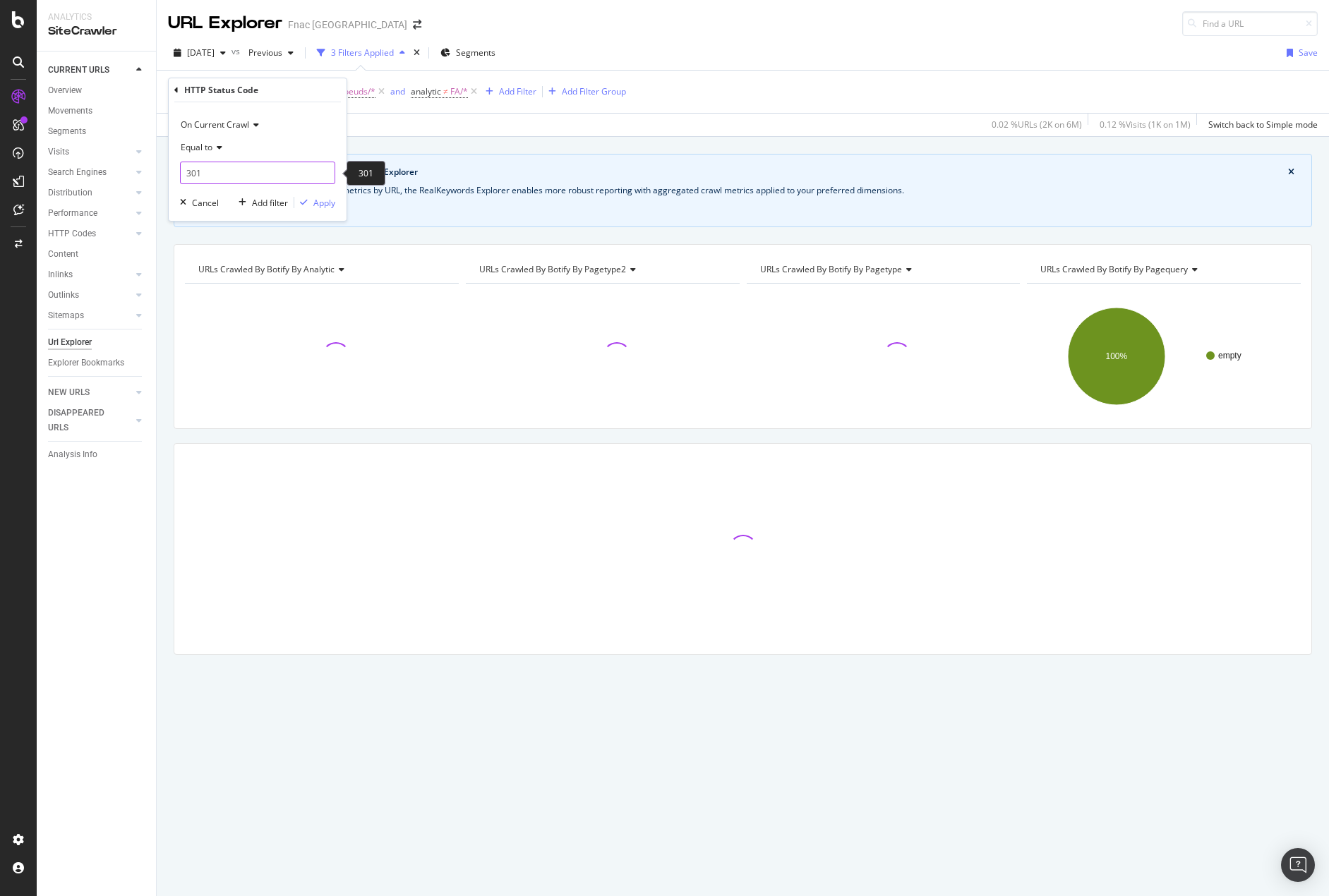
click at [213, 171] on input "301" at bounding box center [257, 172] width 155 height 22
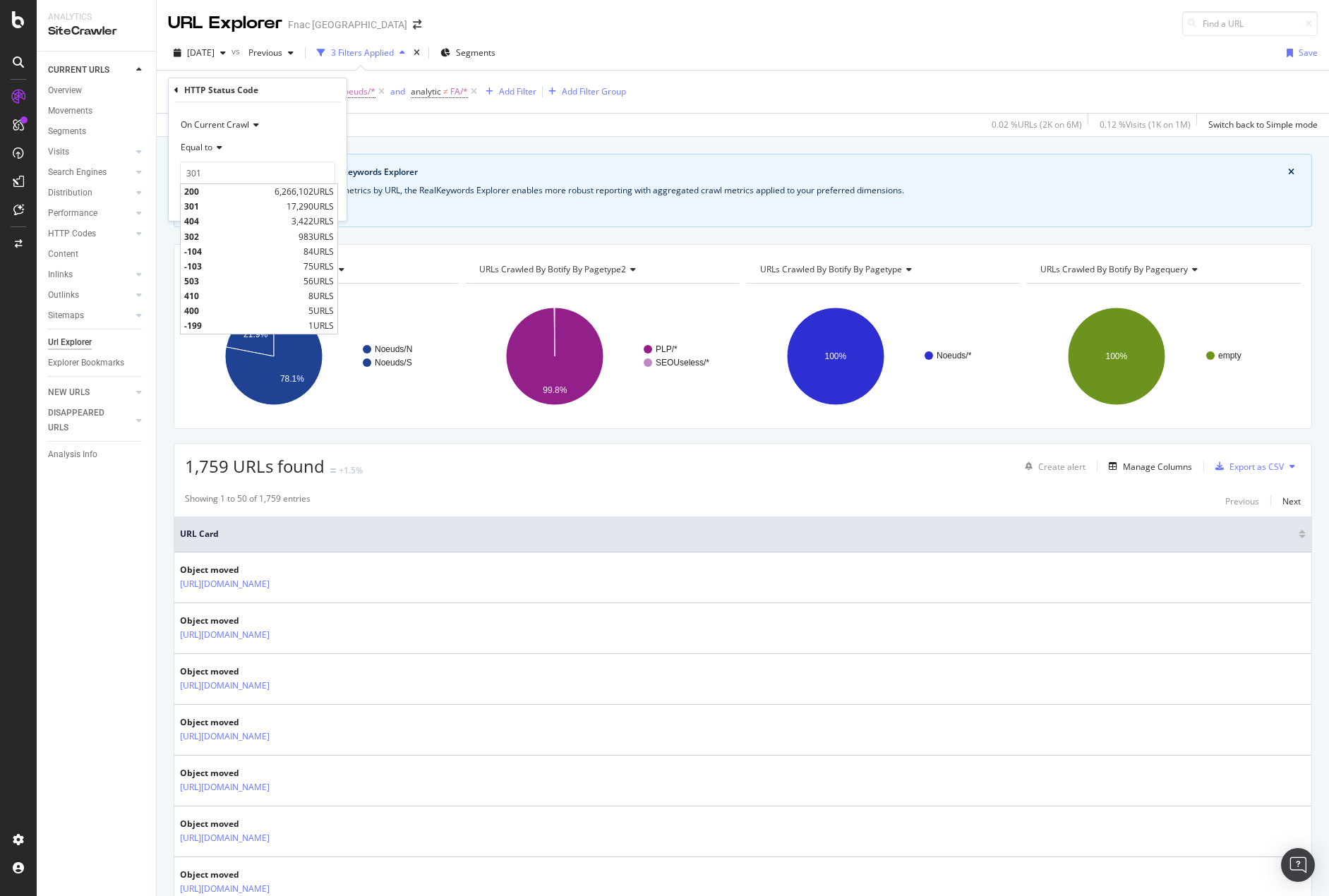
click at [286, 192] on span "6,266,102 URLS" at bounding box center [304, 191] width 59 height 12
type input "200"
click at [334, 207] on div "Apply" at bounding box center [324, 203] width 22 height 12
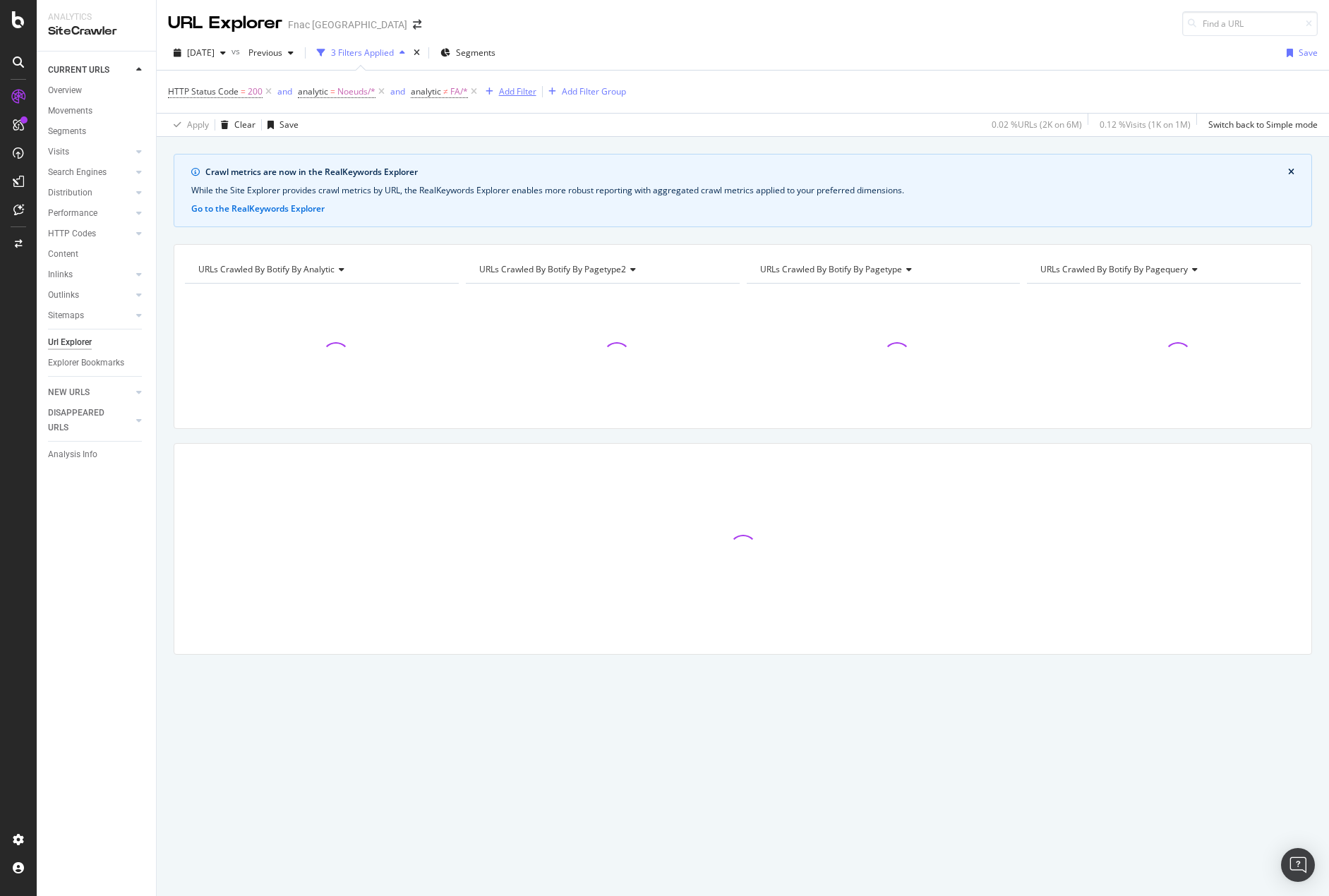
click at [526, 86] on div "Add Filter" at bounding box center [518, 91] width 37 height 12
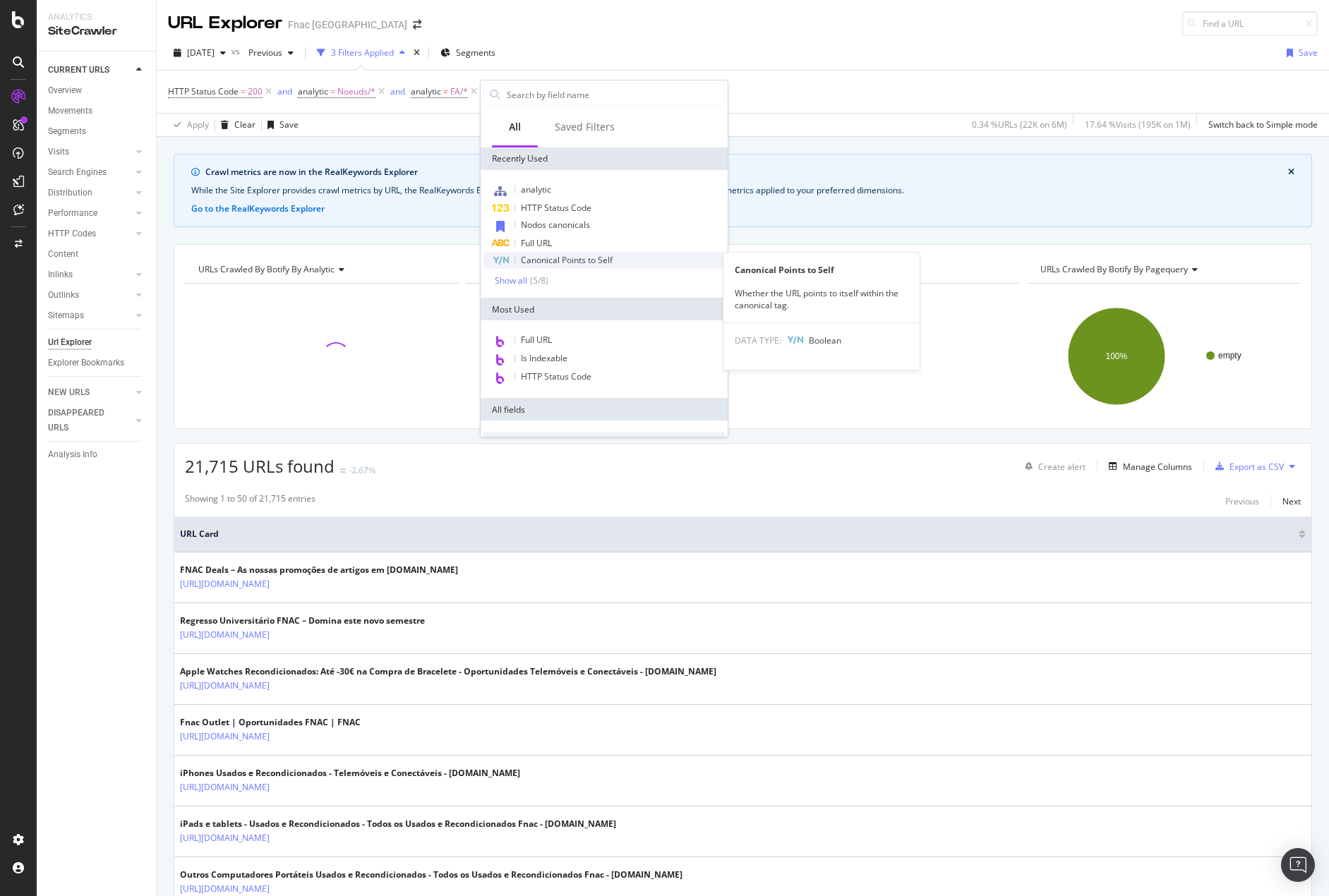
click at [639, 253] on div "Canonical Points to Self" at bounding box center [604, 260] width 241 height 17
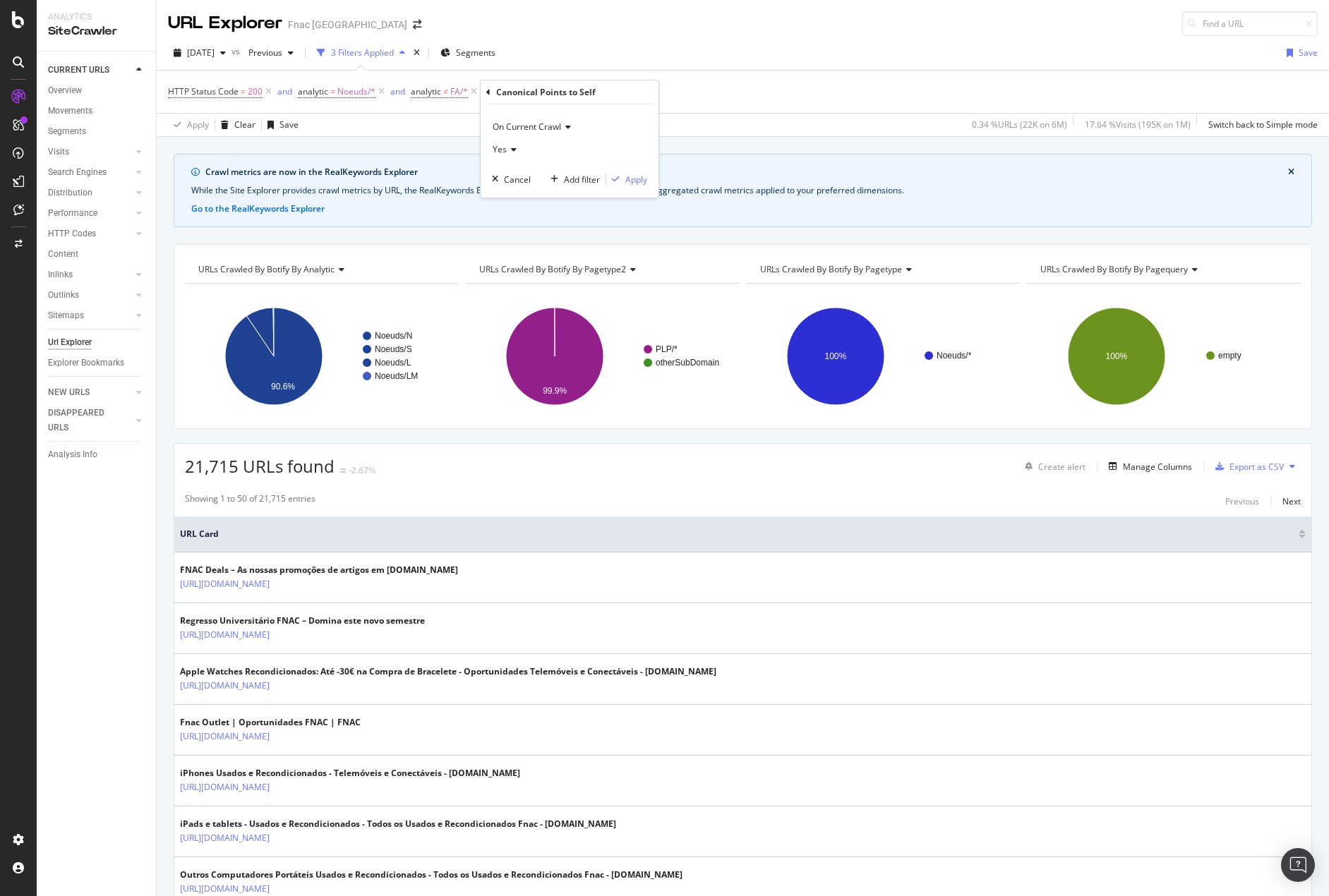
click at [637, 171] on div "On Current Crawl Yes Cancel Add filter Apply" at bounding box center [569, 151] width 178 height 93
click at [638, 176] on div "Apply" at bounding box center [636, 180] width 22 height 12
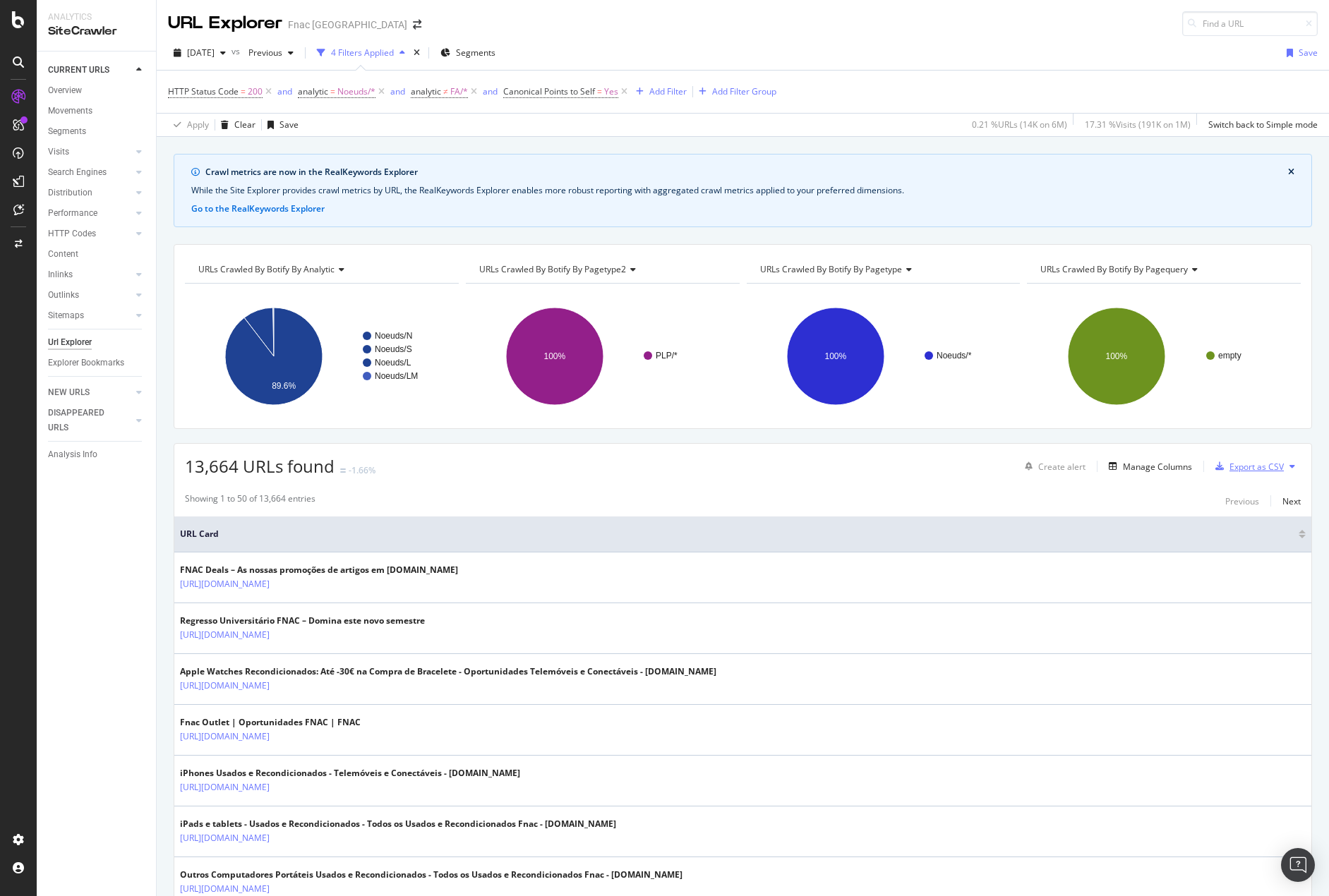
click at [1239, 471] on div "Export as CSV" at bounding box center [1256, 467] width 54 height 12
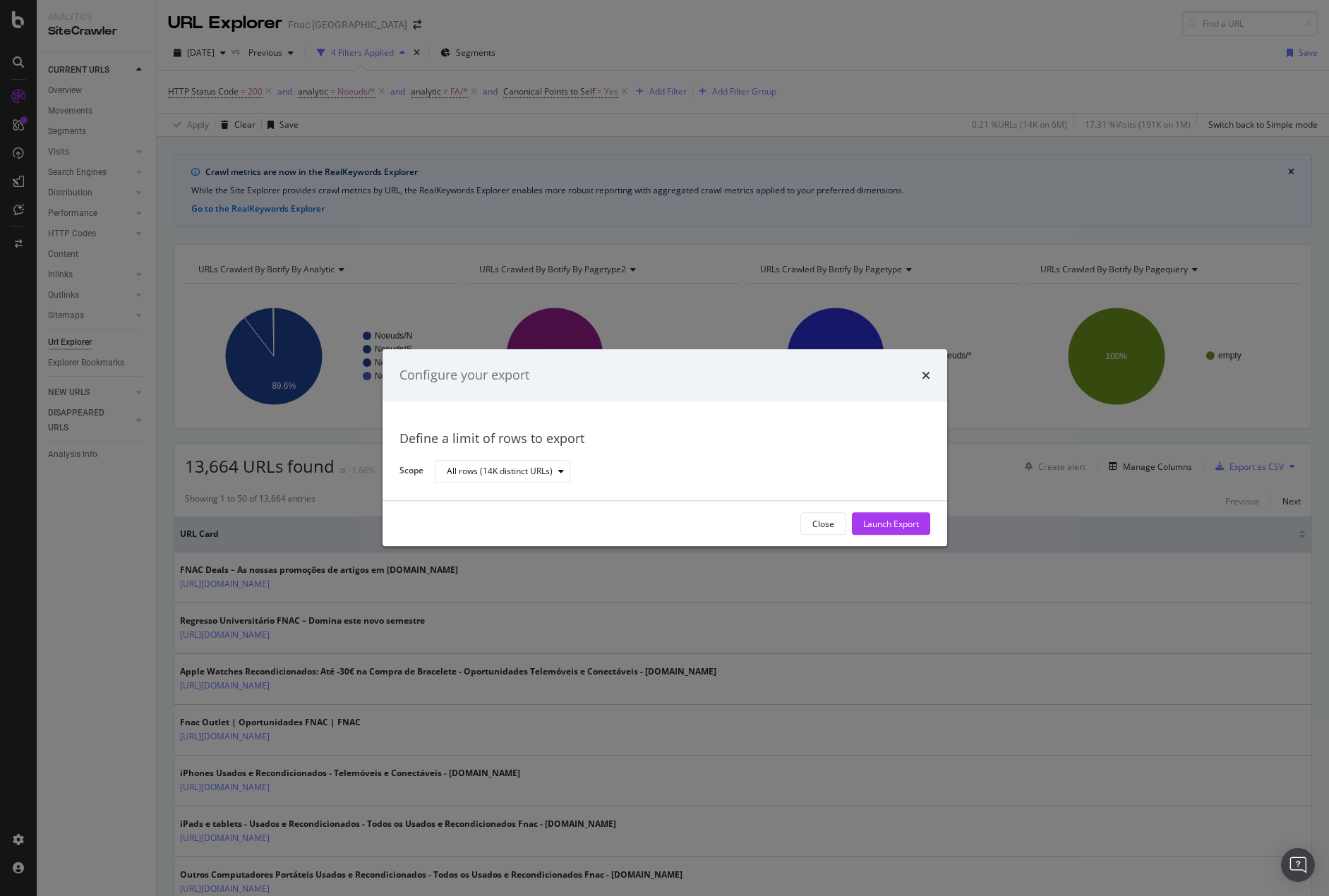
click at [891, 521] on div "Launch Export" at bounding box center [891, 524] width 56 height 12
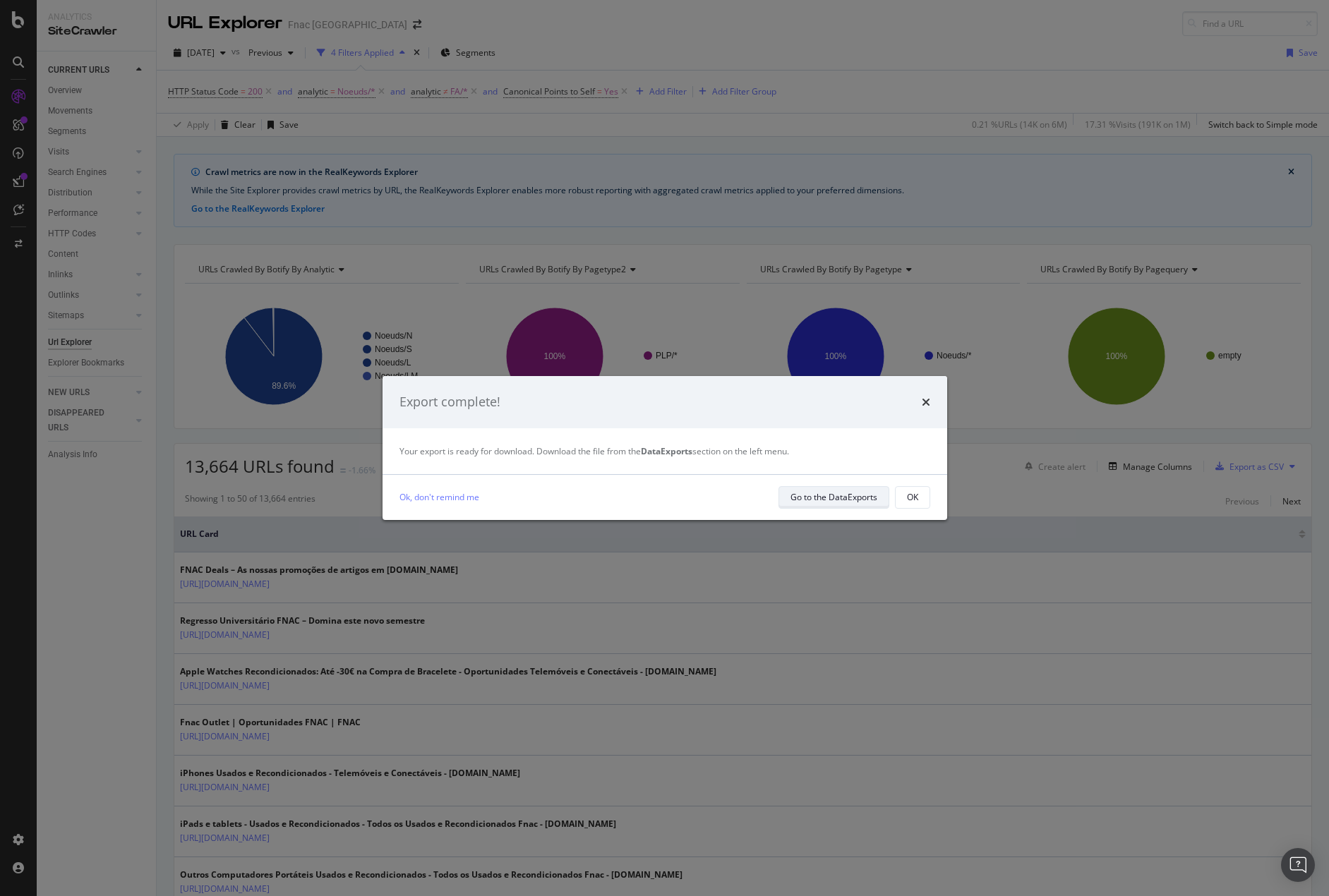
click at [841, 495] on div "Go to the DataExports" at bounding box center [834, 497] width 87 height 12
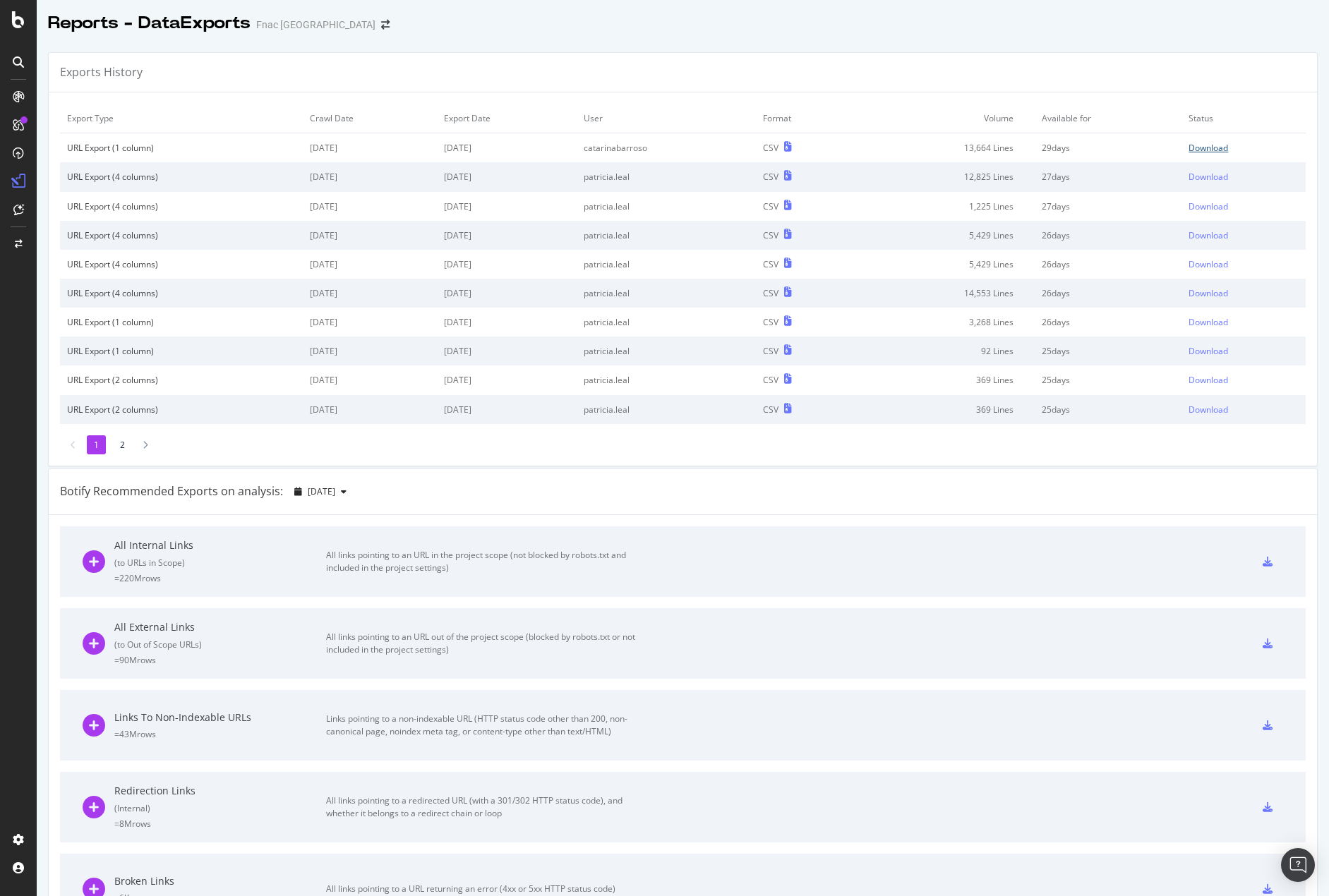
click at [1189, 144] on div "Download" at bounding box center [1208, 148] width 40 height 12
